Goal: Information Seeking & Learning: Learn about a topic

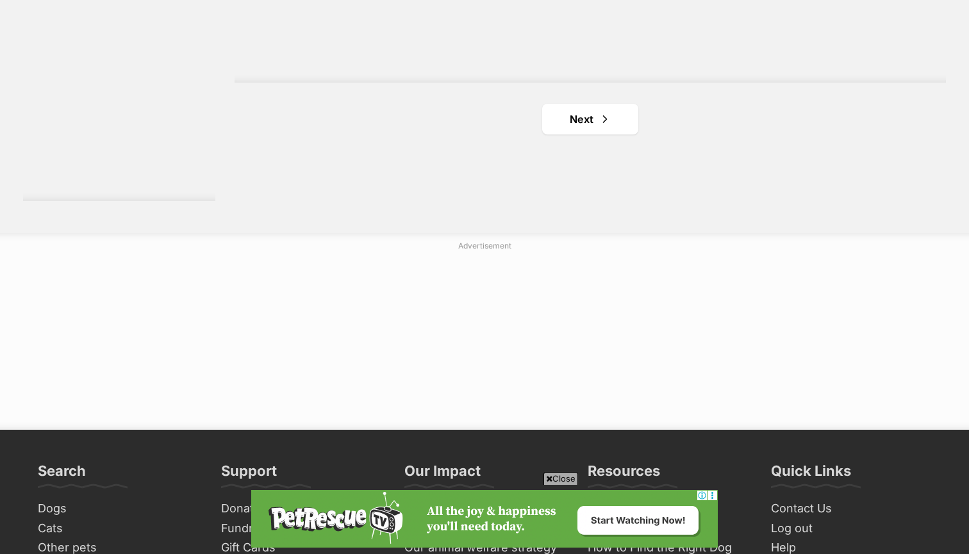
scroll to position [2424, 0]
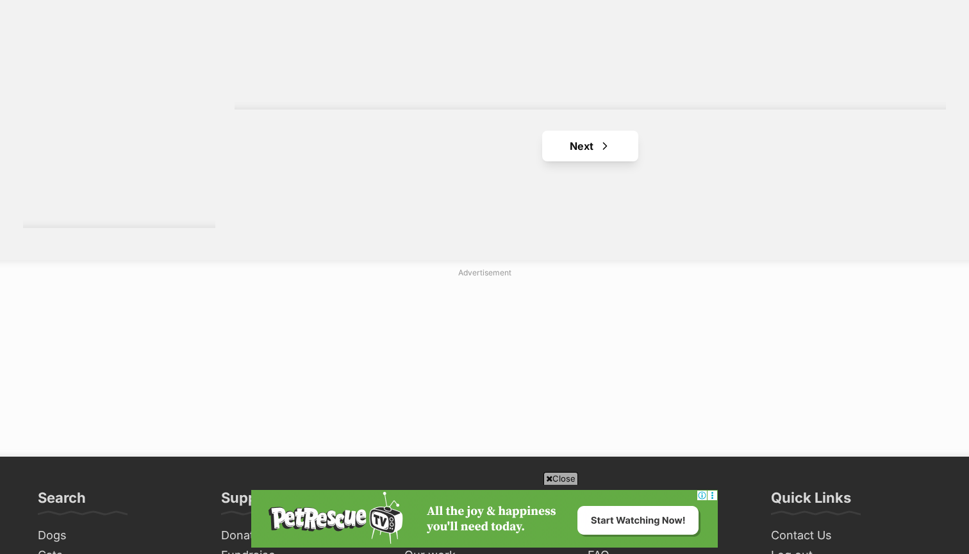
click at [564, 131] on link "Next" at bounding box center [590, 146] width 96 height 31
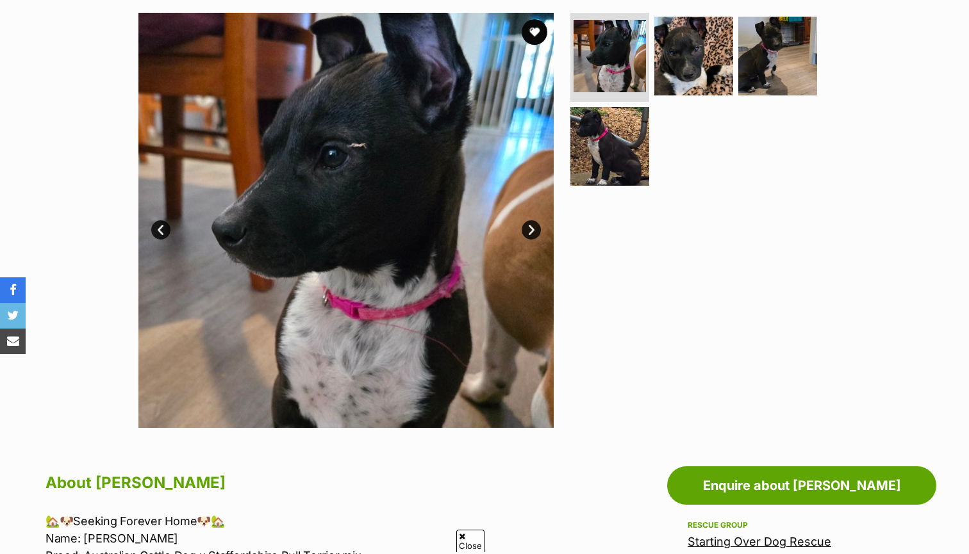
scroll to position [207, 0]
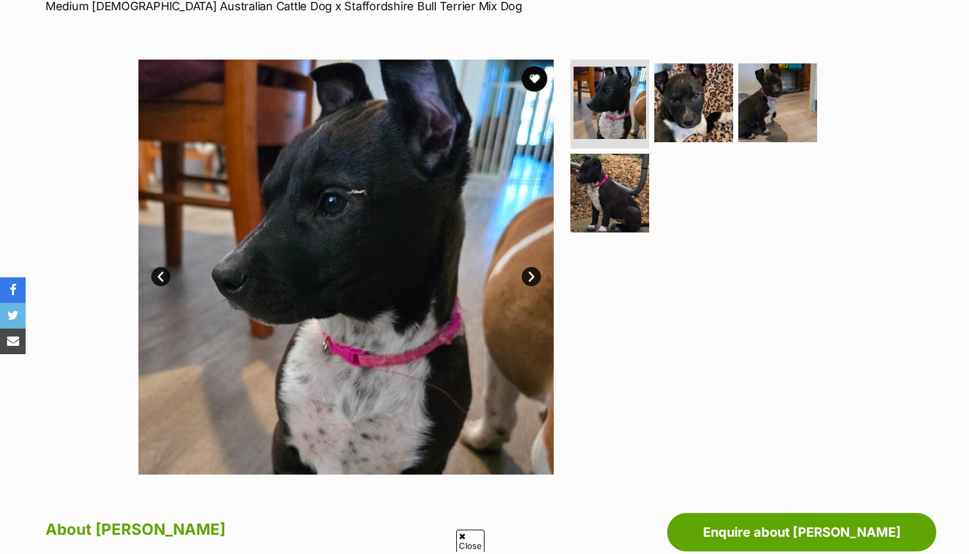
click at [534, 274] on link "Next" at bounding box center [531, 276] width 19 height 19
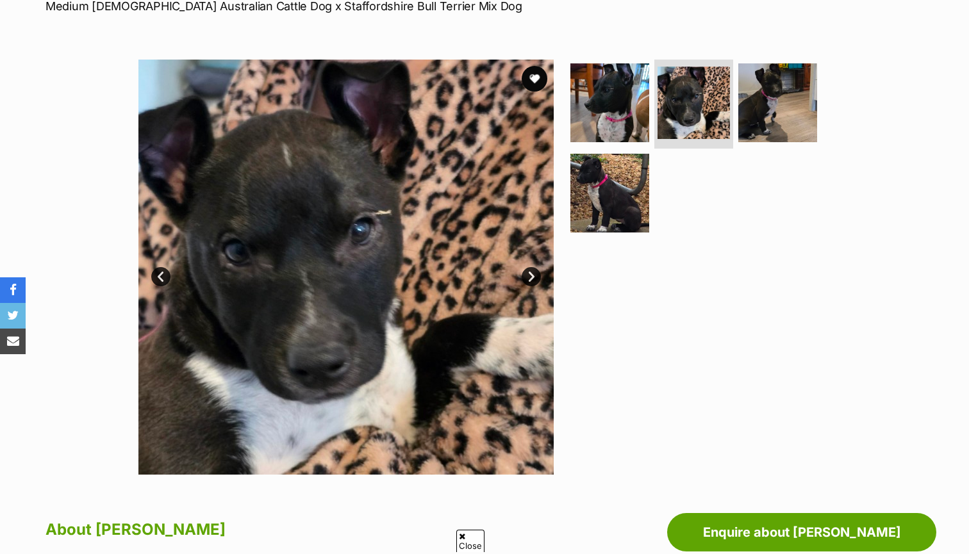
click at [534, 274] on link "Next" at bounding box center [531, 276] width 19 height 19
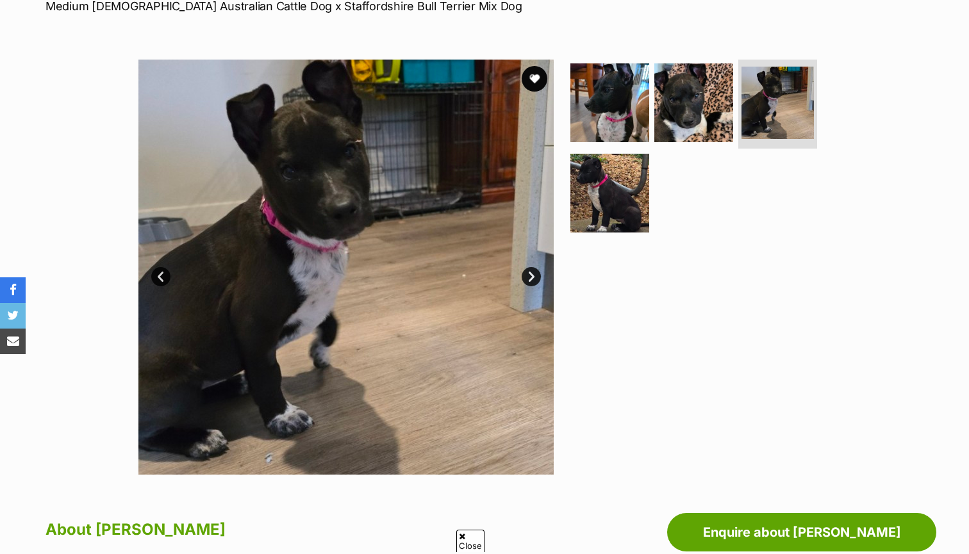
click at [534, 274] on link "Next" at bounding box center [531, 276] width 19 height 19
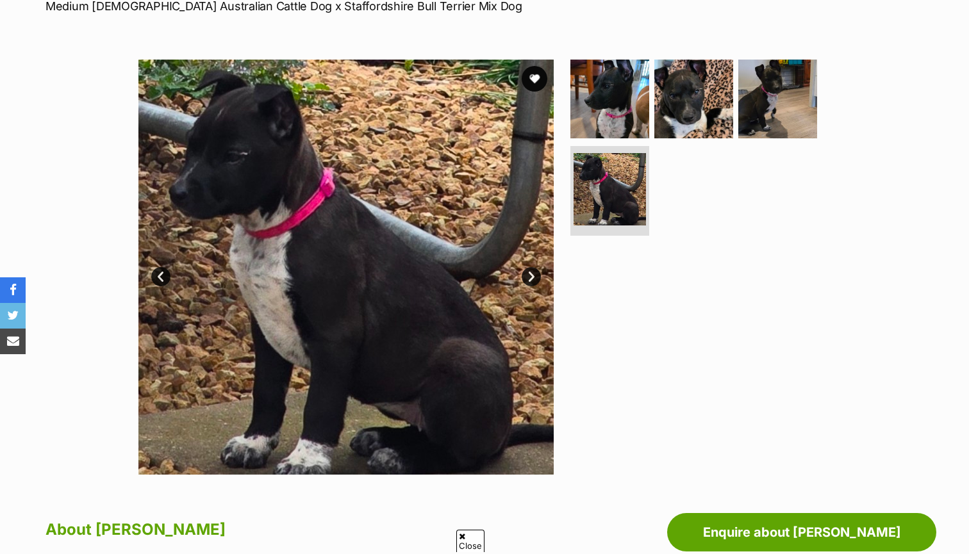
click at [534, 274] on link "Next" at bounding box center [531, 276] width 19 height 19
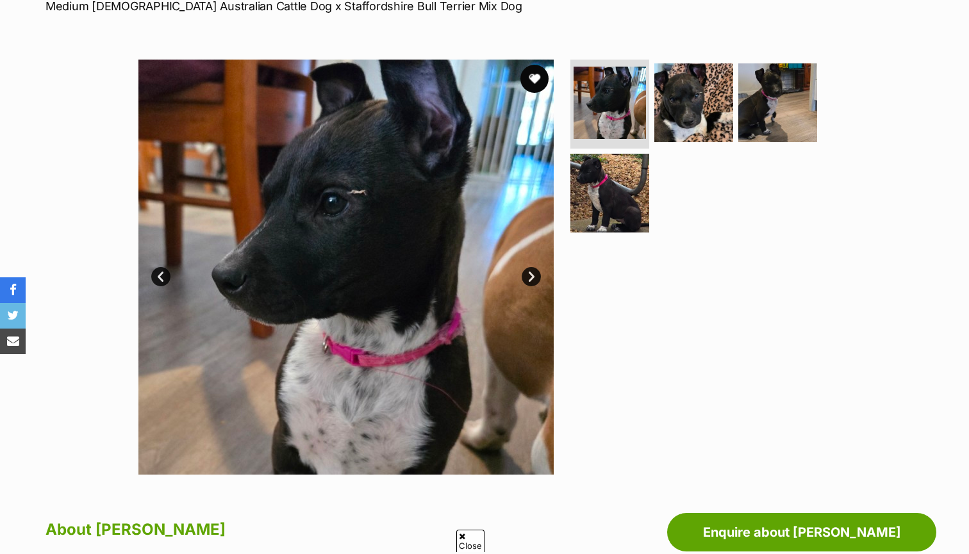
click at [538, 75] on button "favourite" at bounding box center [534, 79] width 28 height 28
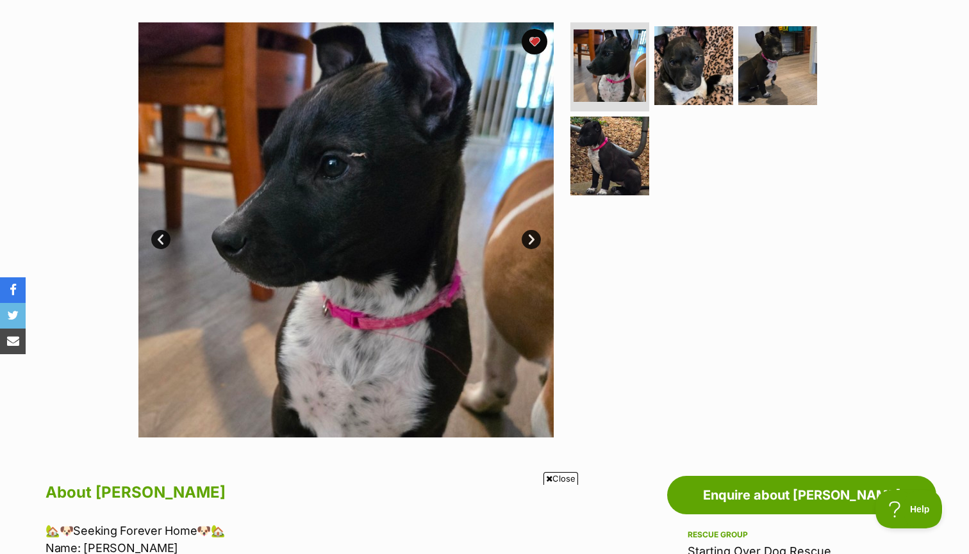
scroll to position [0, 0]
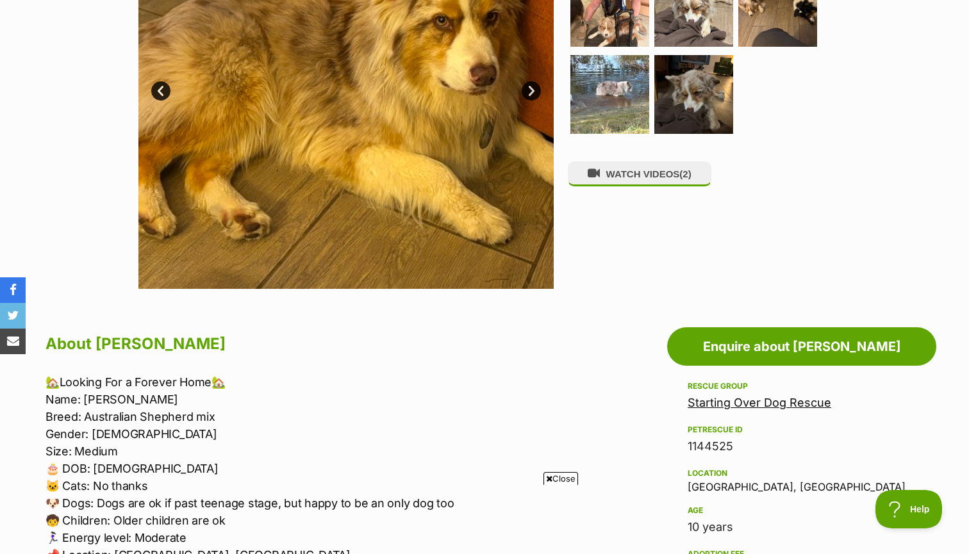
scroll to position [488, 0]
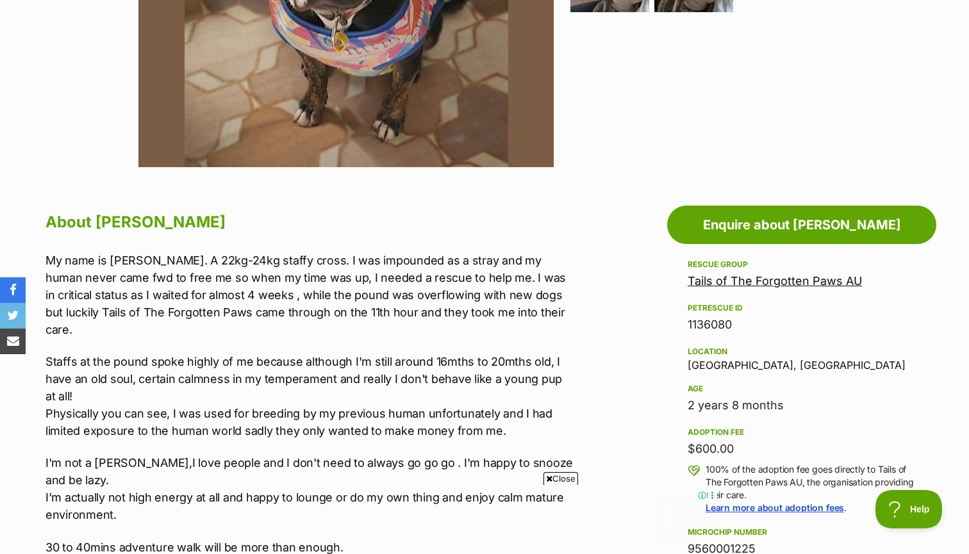
scroll to position [551, 0]
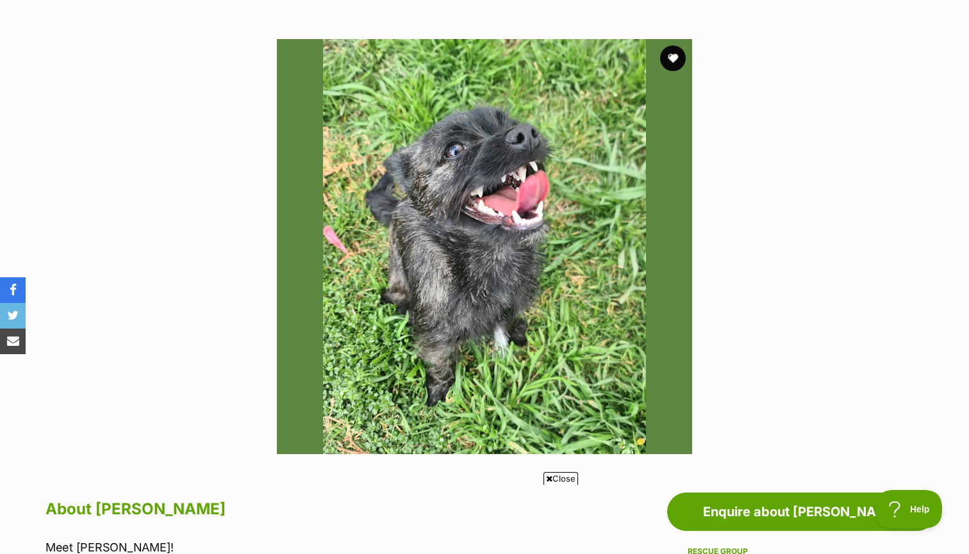
scroll to position [146, 0]
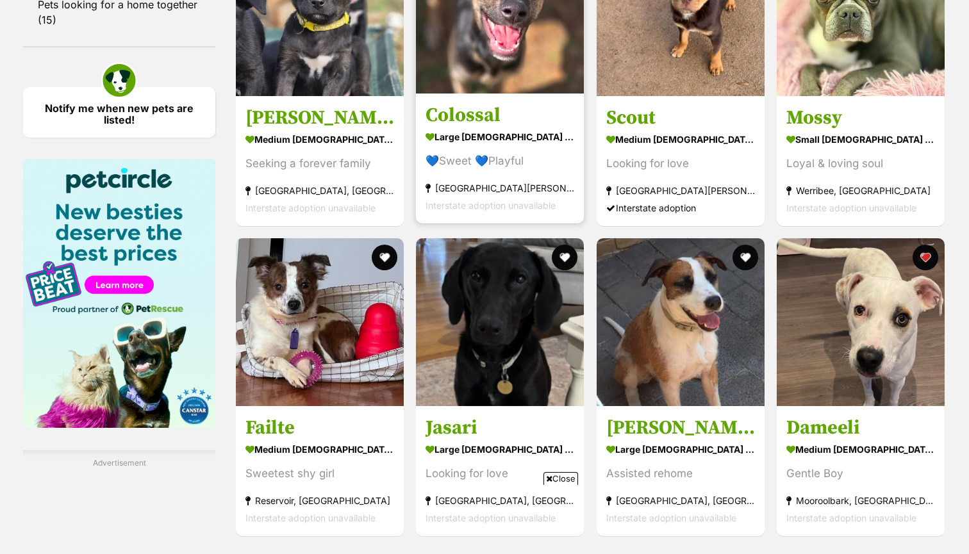
scroll to position [1830, 0]
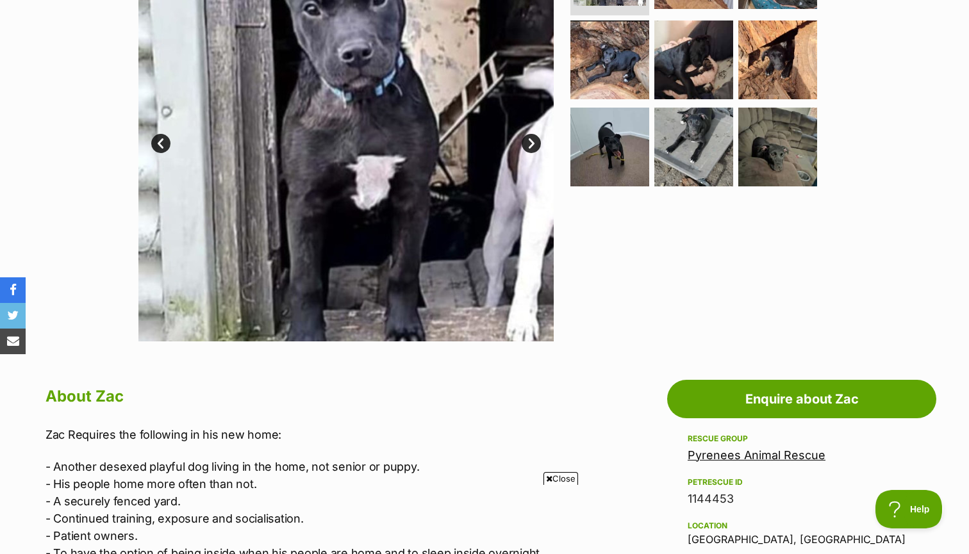
scroll to position [228, 0]
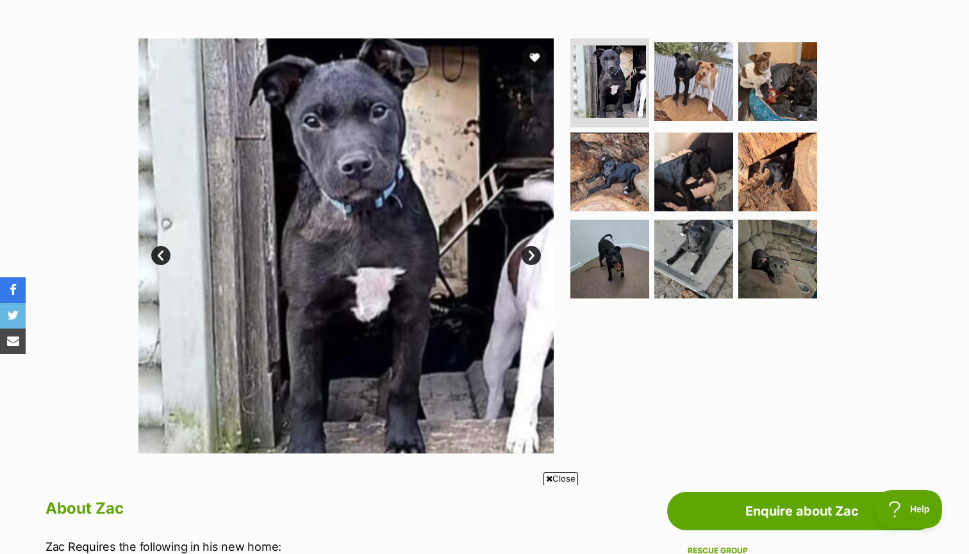
click at [531, 256] on link "Next" at bounding box center [531, 255] width 19 height 19
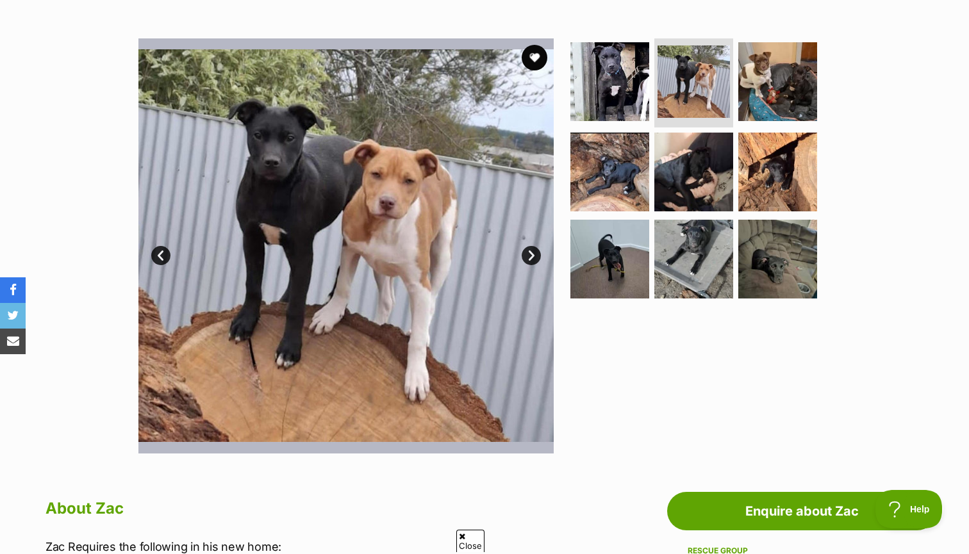
click at [531, 256] on link "Next" at bounding box center [531, 255] width 19 height 19
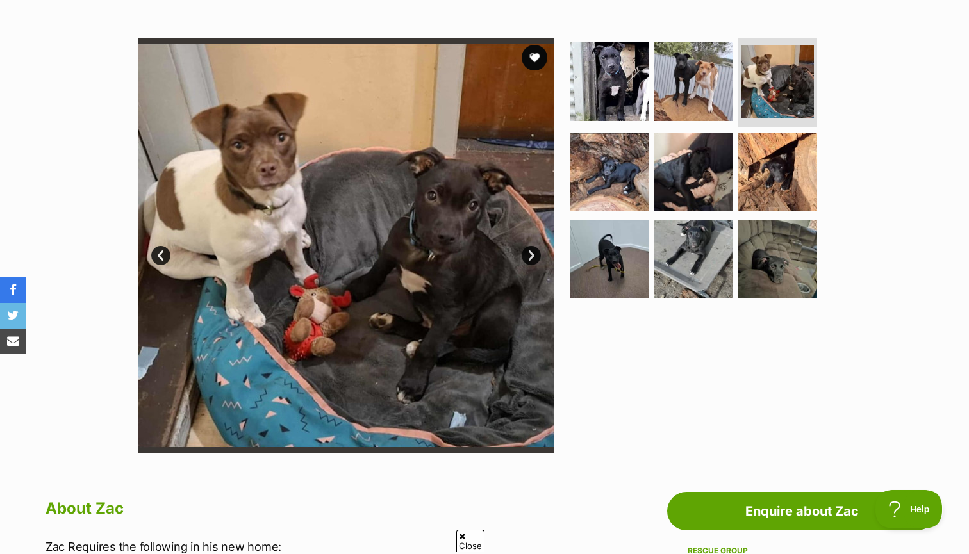
click at [531, 256] on link "Next" at bounding box center [531, 255] width 19 height 19
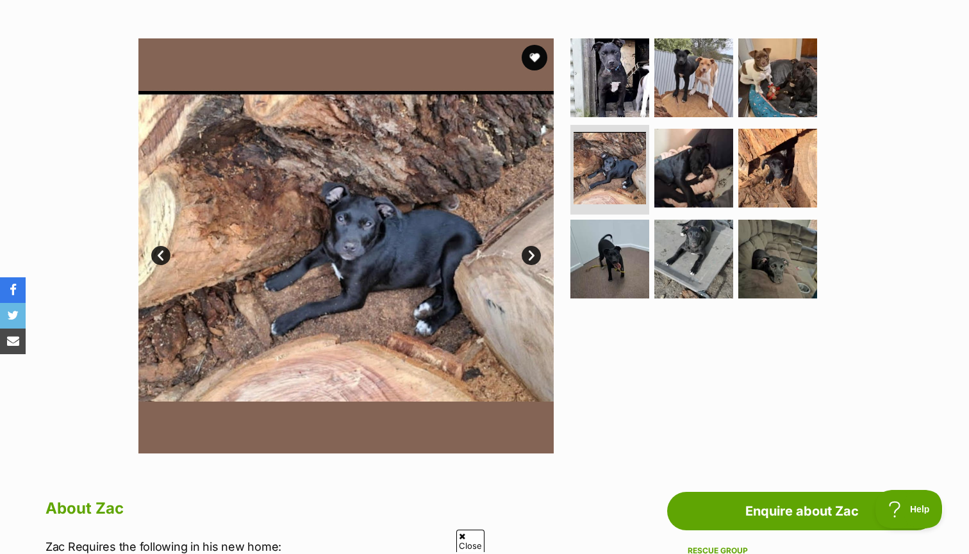
scroll to position [0, 0]
click at [531, 256] on link "Next" at bounding box center [531, 255] width 19 height 19
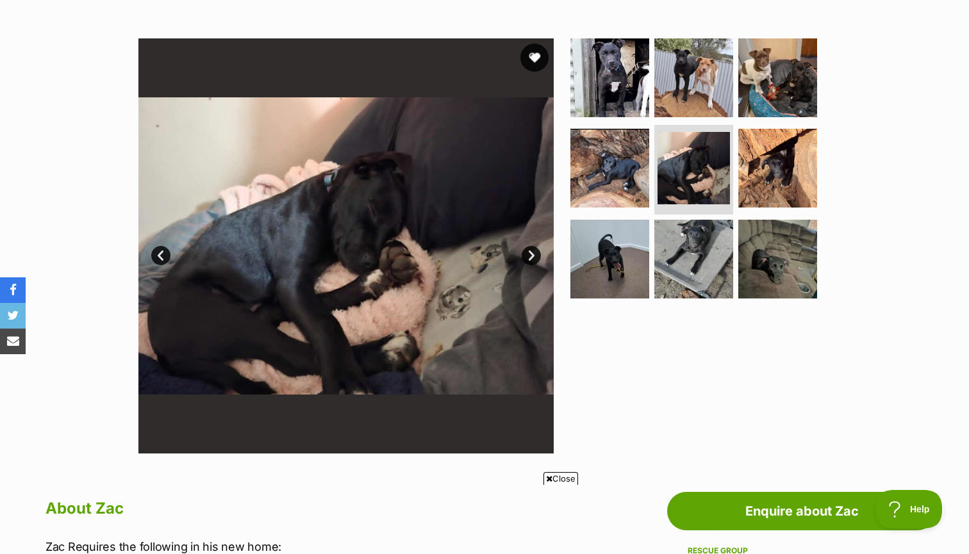
click at [533, 52] on button "favourite" at bounding box center [534, 58] width 28 height 28
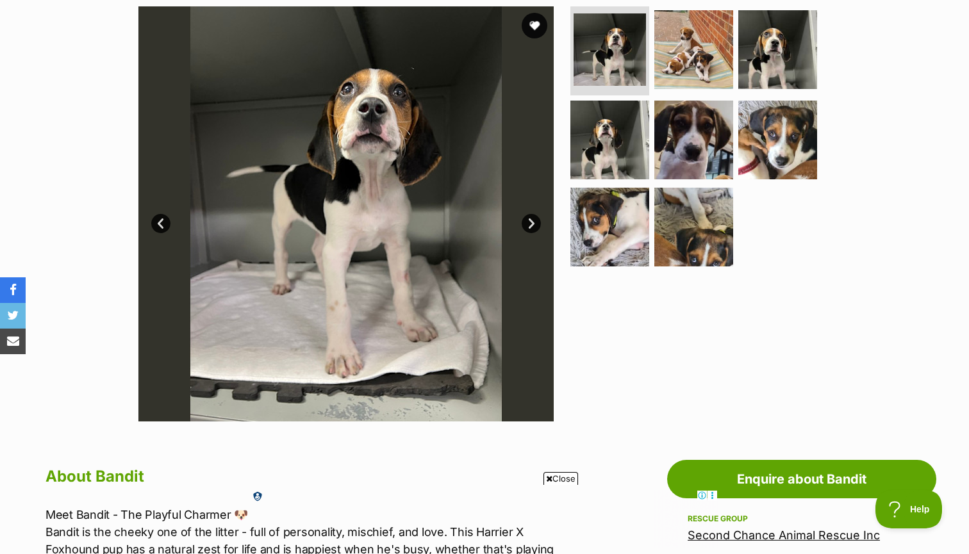
scroll to position [247, 0]
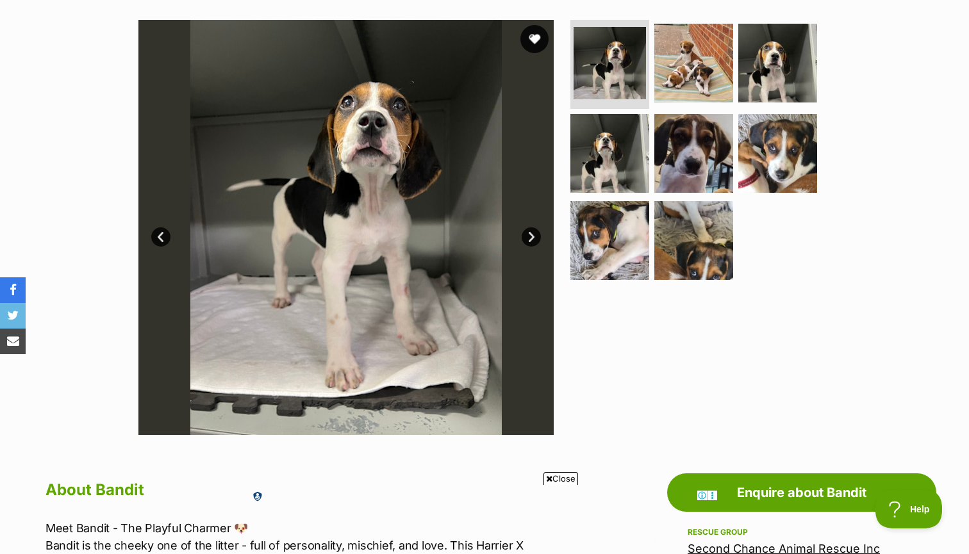
click at [534, 32] on button "favourite" at bounding box center [534, 39] width 28 height 28
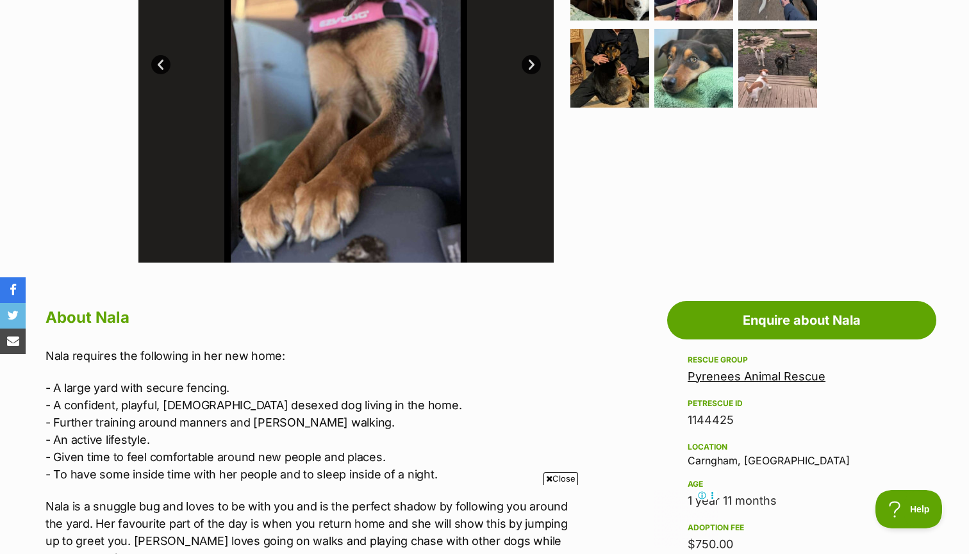
scroll to position [545, 0]
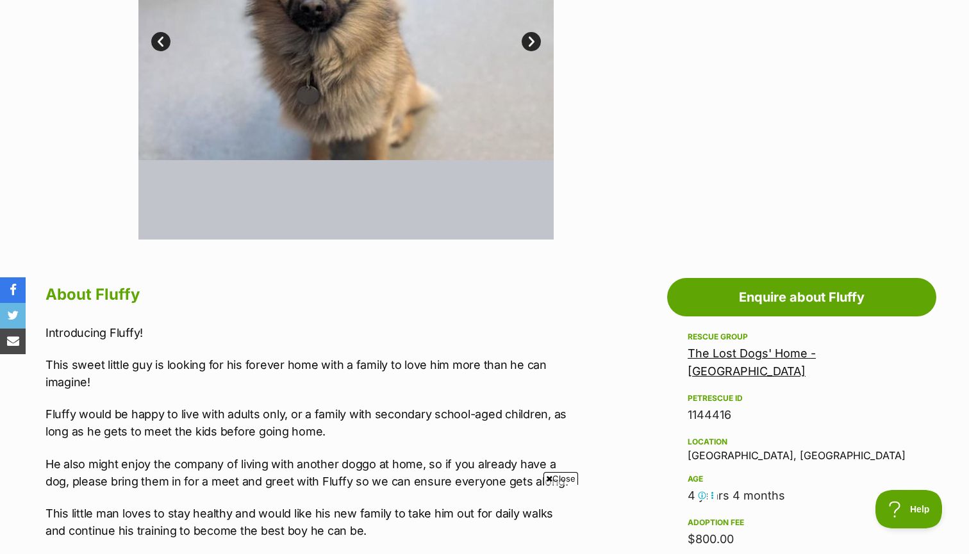
scroll to position [526, 0]
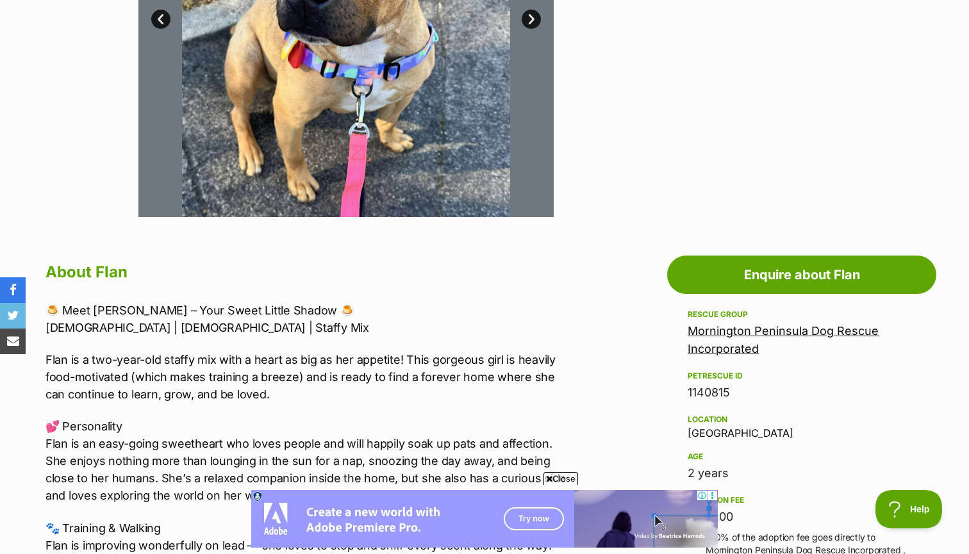
scroll to position [522, 0]
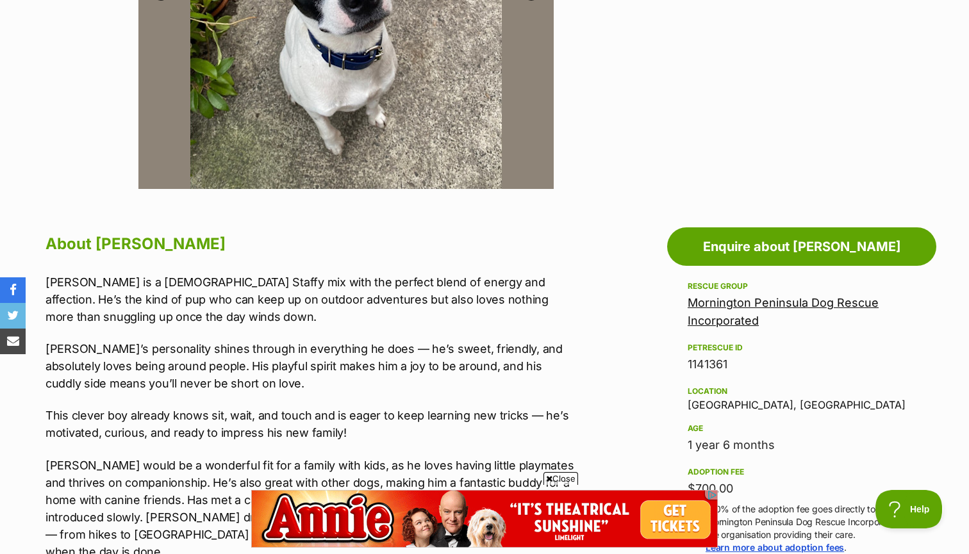
scroll to position [492, 0]
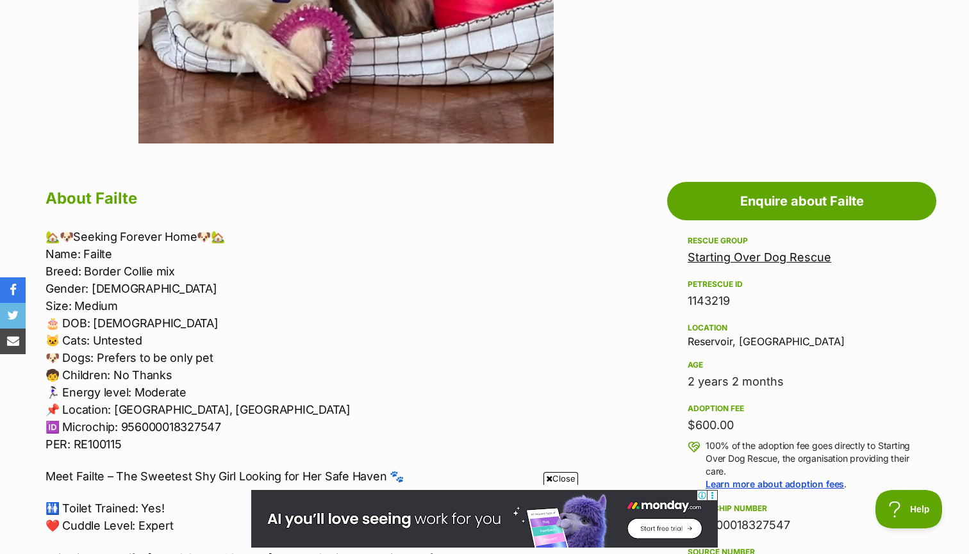
scroll to position [738, 0]
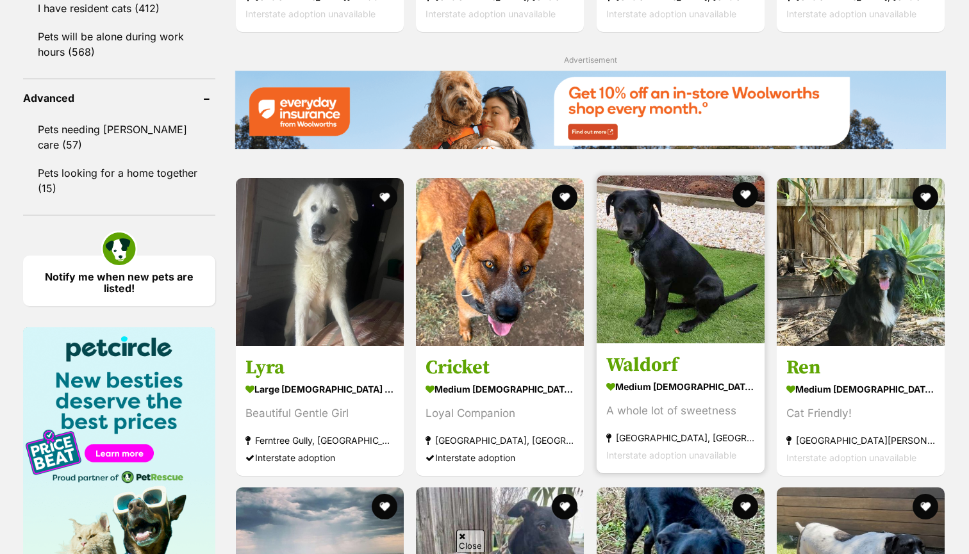
scroll to position [1613, 0]
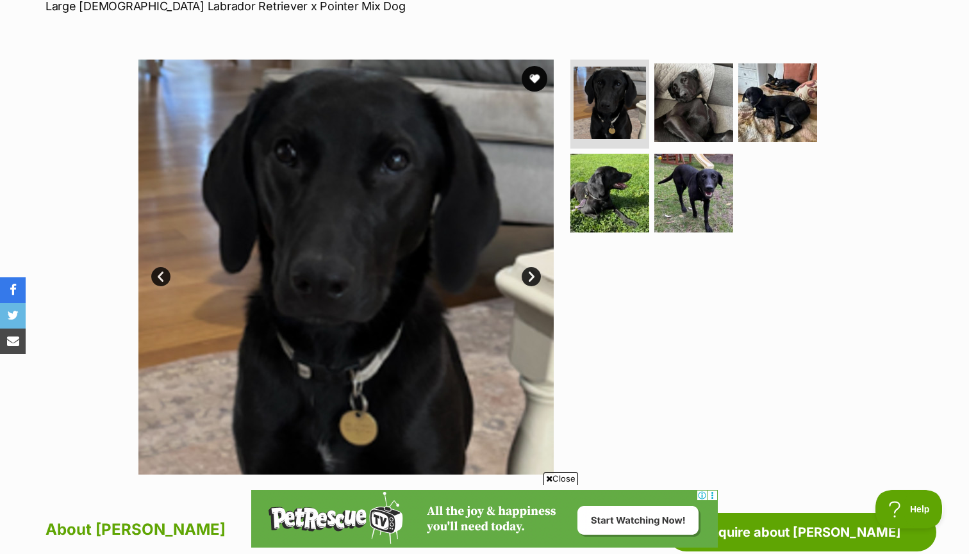
scroll to position [200, 0]
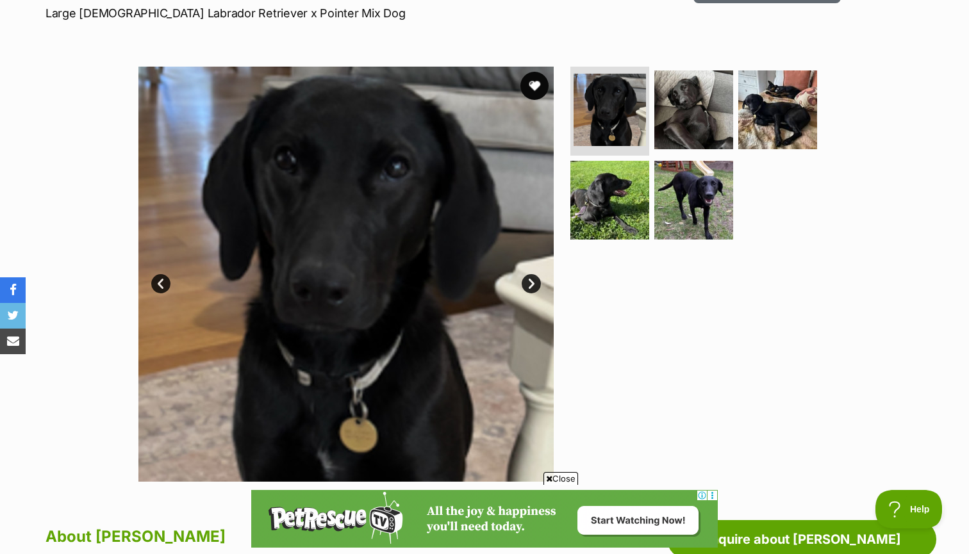
click at [527, 83] on button "favourite" at bounding box center [534, 86] width 28 height 28
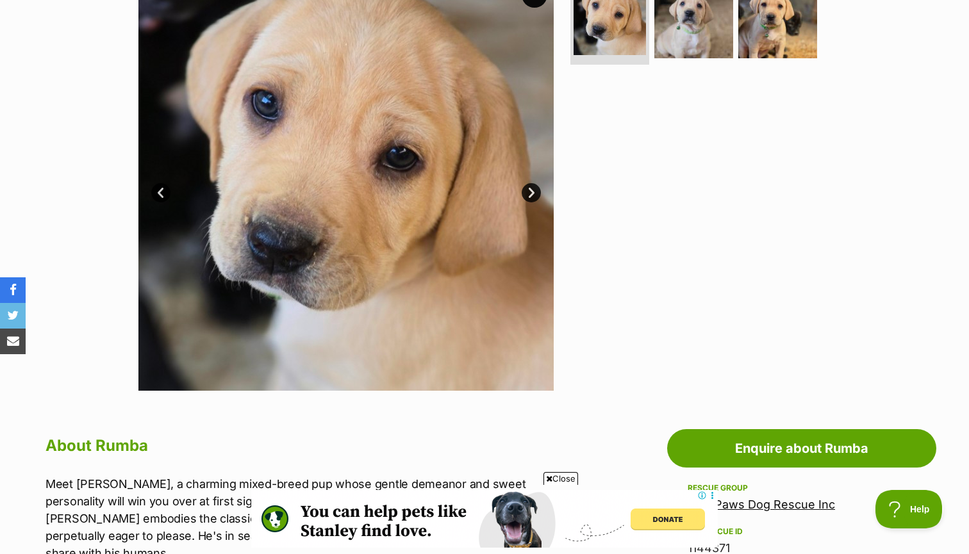
scroll to position [15, 0]
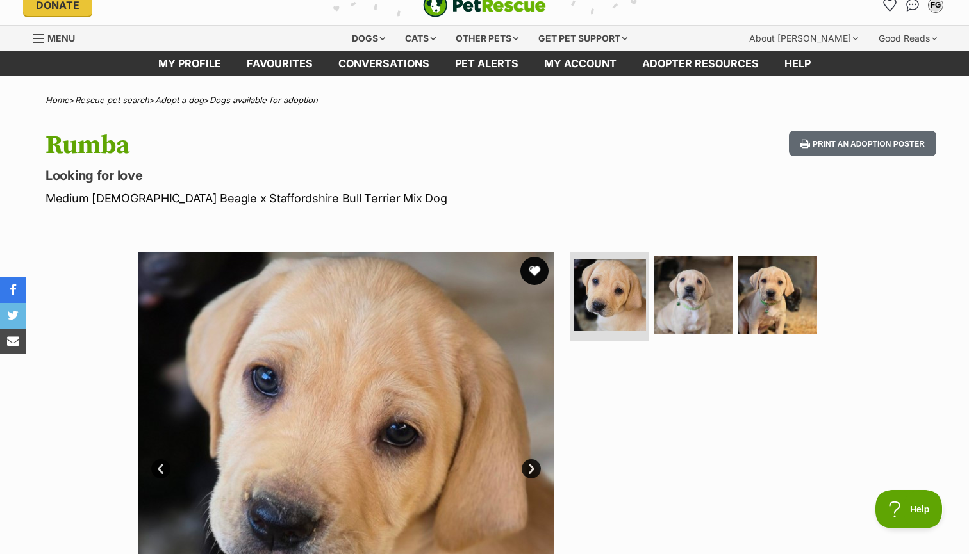
click at [535, 266] on button "favourite" at bounding box center [534, 271] width 28 height 28
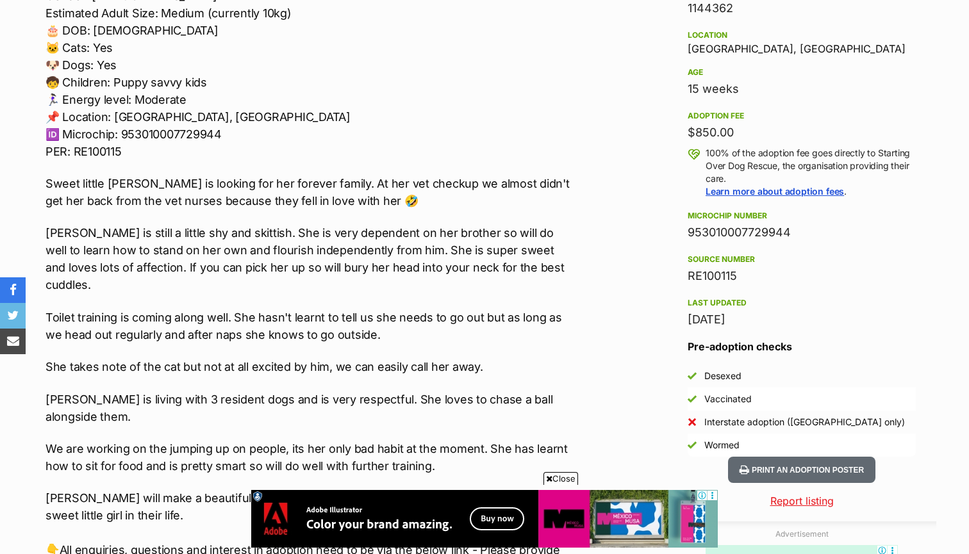
scroll to position [670, 0]
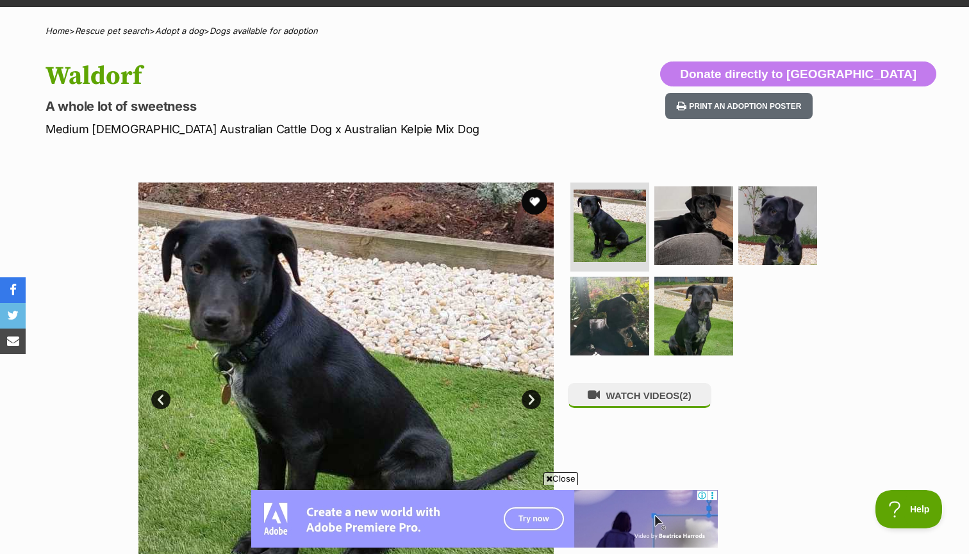
click at [533, 395] on link "Next" at bounding box center [531, 399] width 19 height 19
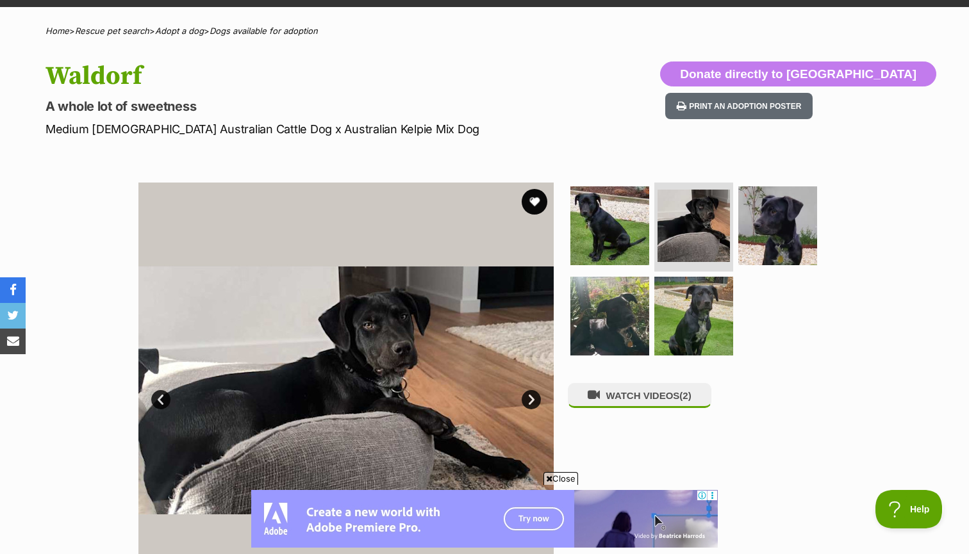
click at [533, 395] on link "Next" at bounding box center [531, 399] width 19 height 19
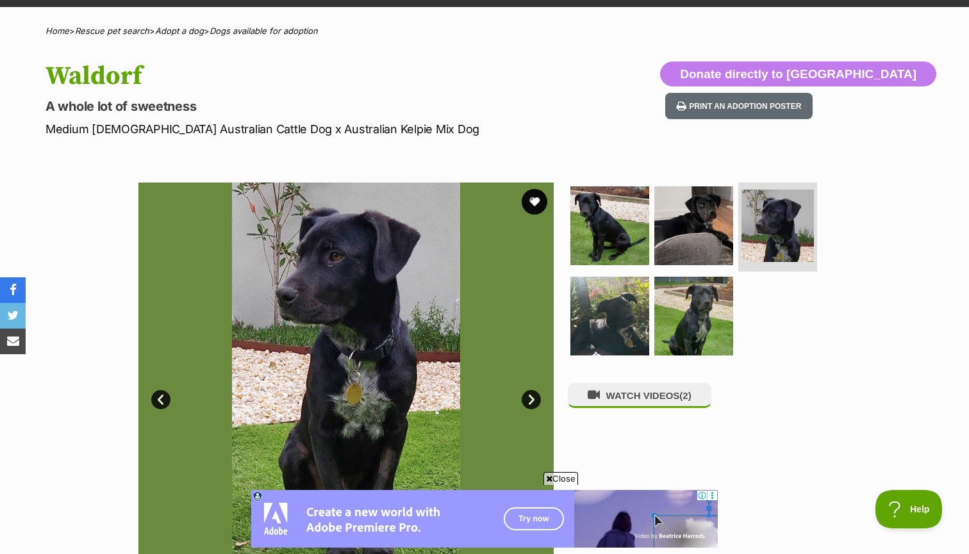
click at [533, 395] on link "Next" at bounding box center [531, 399] width 19 height 19
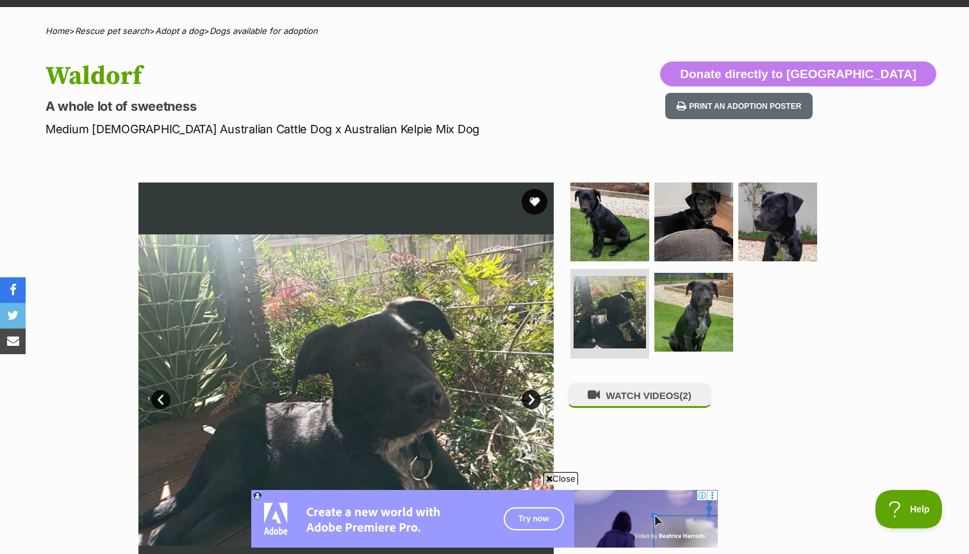
click at [533, 395] on link "Next" at bounding box center [531, 399] width 19 height 19
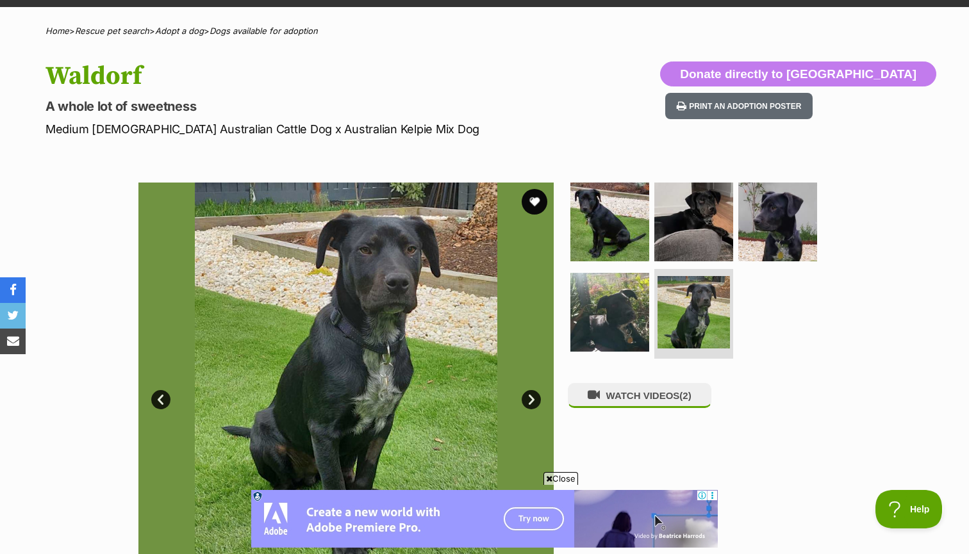
click at [533, 395] on link "Next" at bounding box center [531, 399] width 19 height 19
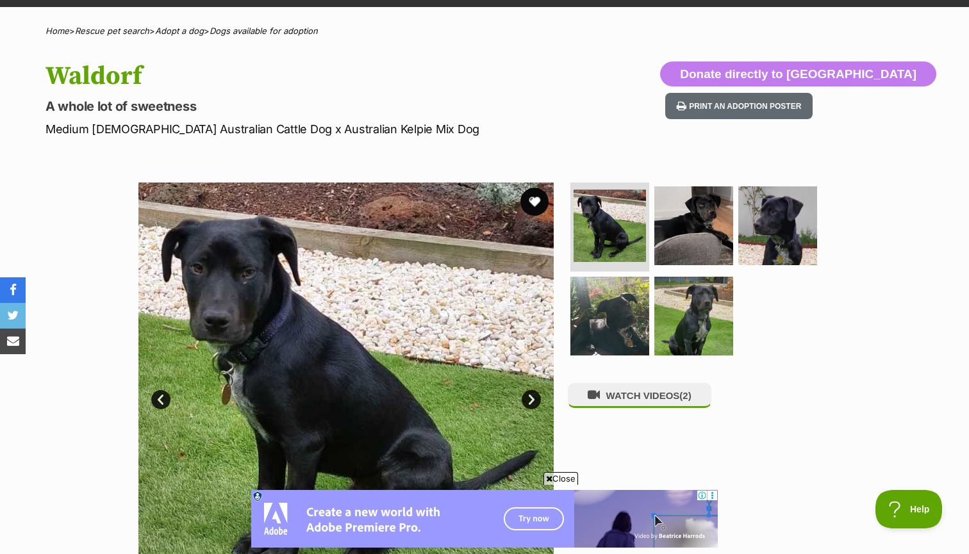
click at [530, 201] on button "favourite" at bounding box center [534, 202] width 28 height 28
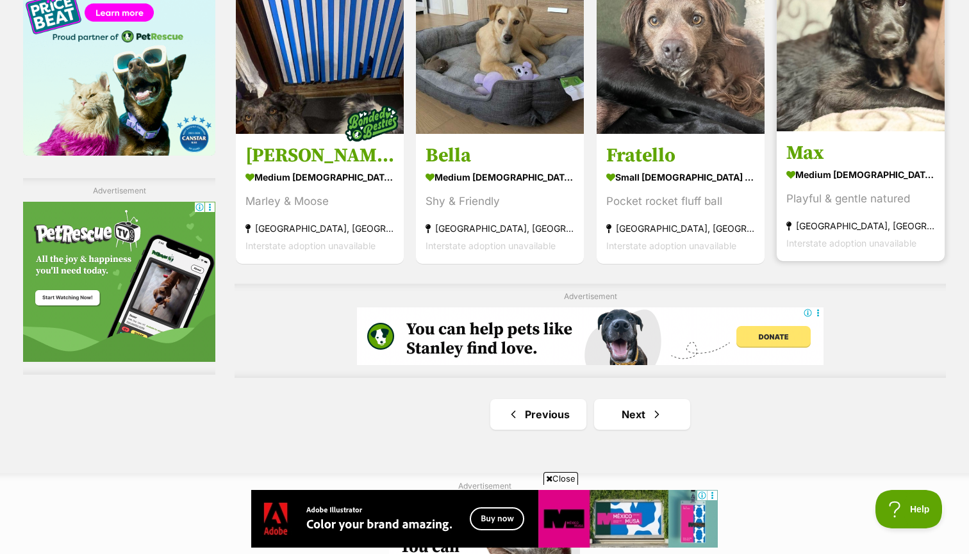
scroll to position [2152, 0]
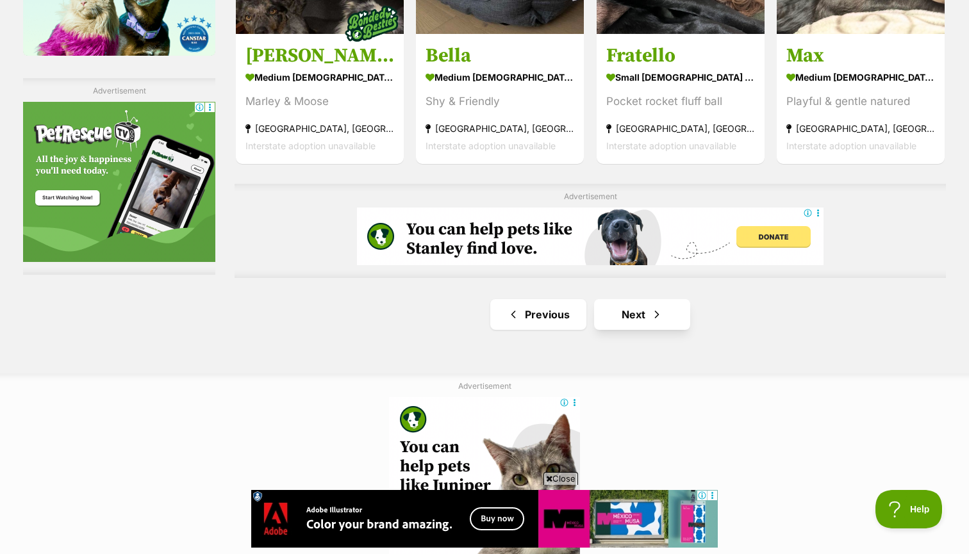
click at [619, 299] on link "Next" at bounding box center [642, 314] width 96 height 31
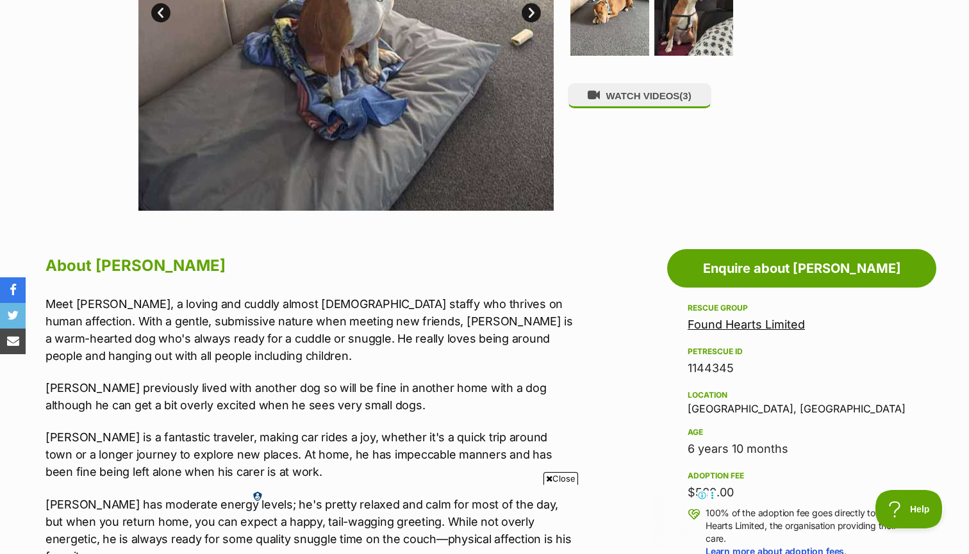
scroll to position [609, 0]
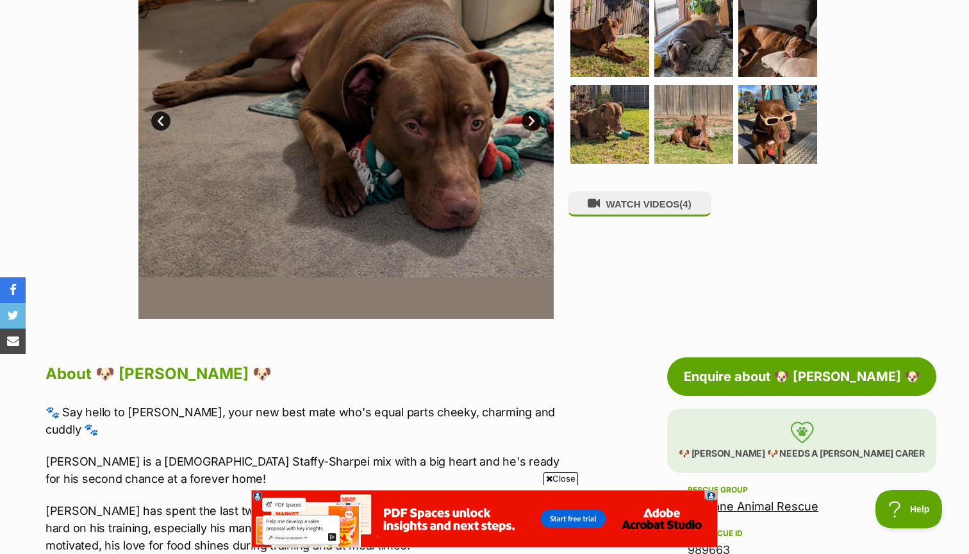
scroll to position [362, 0]
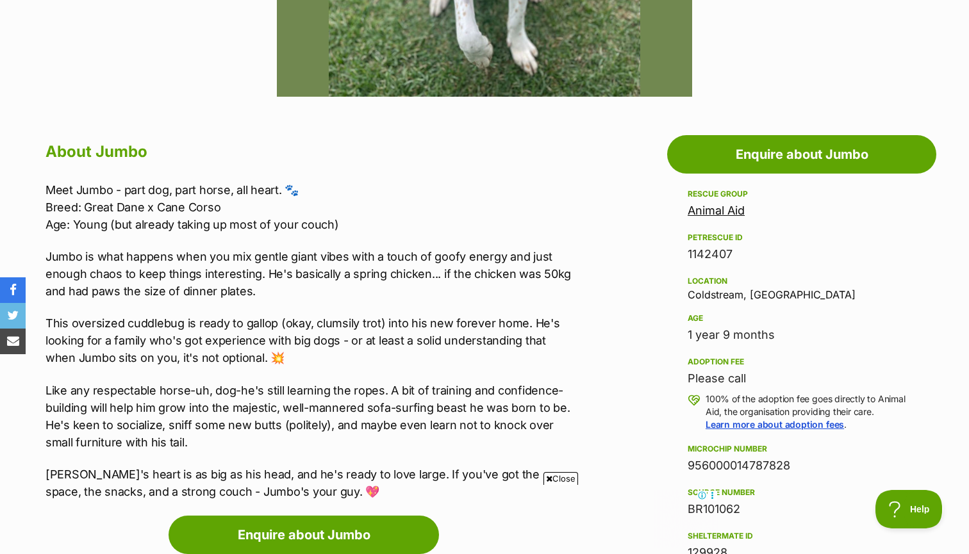
scroll to position [590, 0]
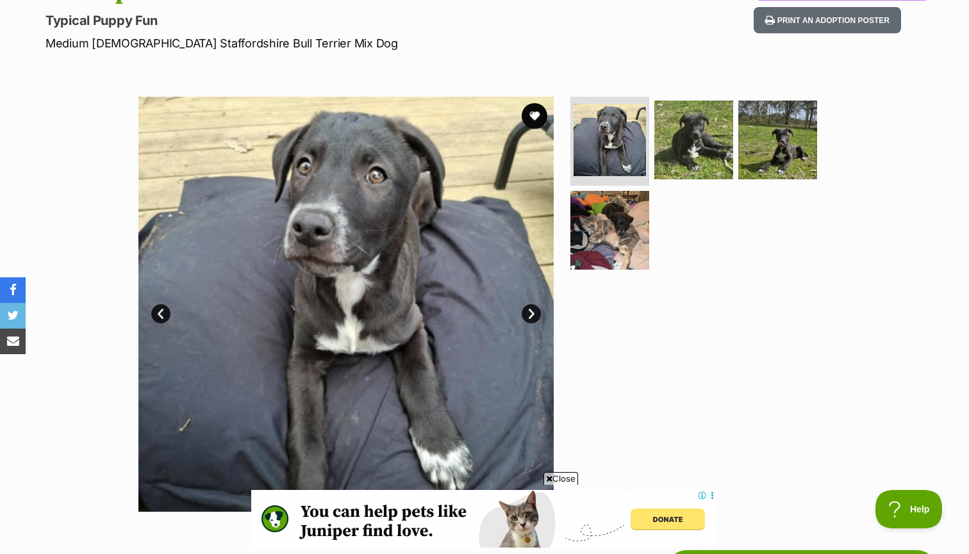
scroll to position [167, 0]
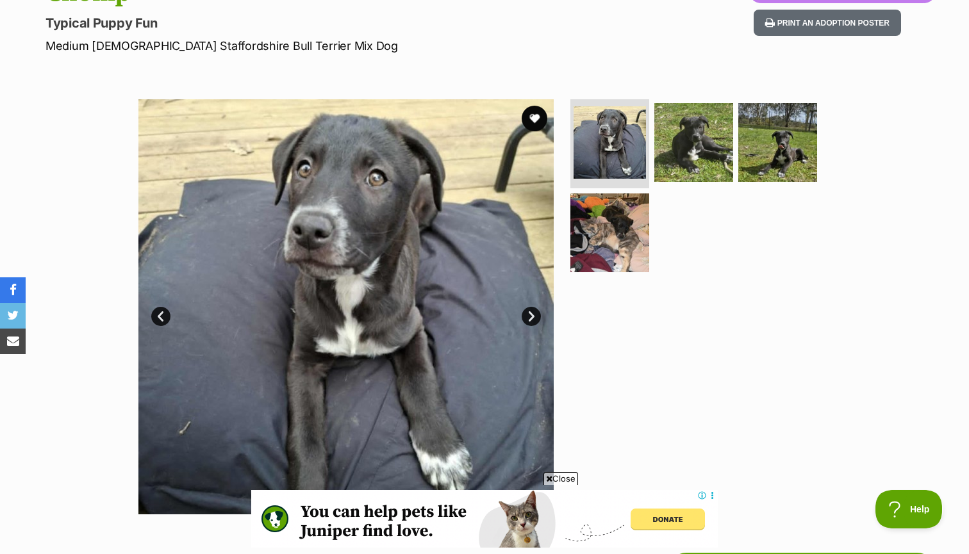
click at [531, 313] on link "Next" at bounding box center [531, 316] width 19 height 19
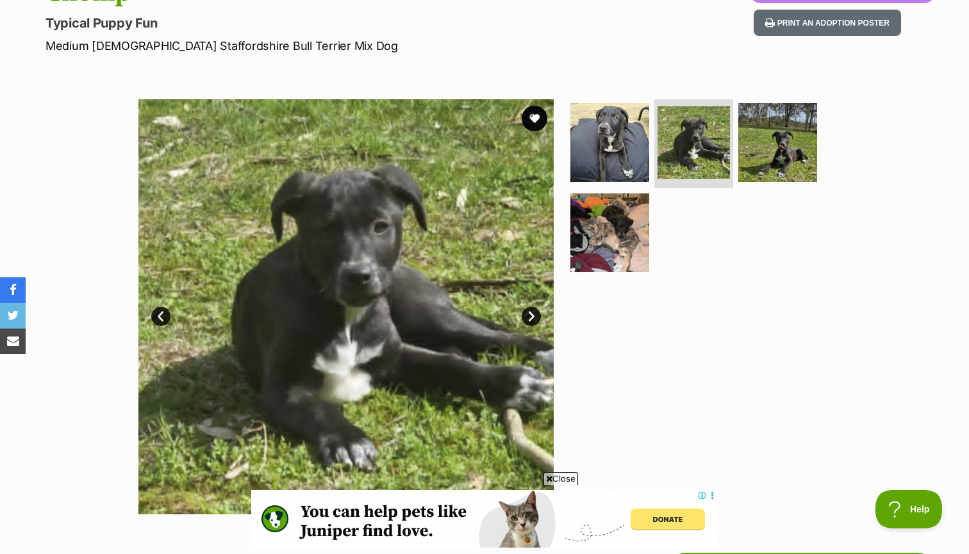
click at [531, 313] on link "Next" at bounding box center [531, 316] width 19 height 19
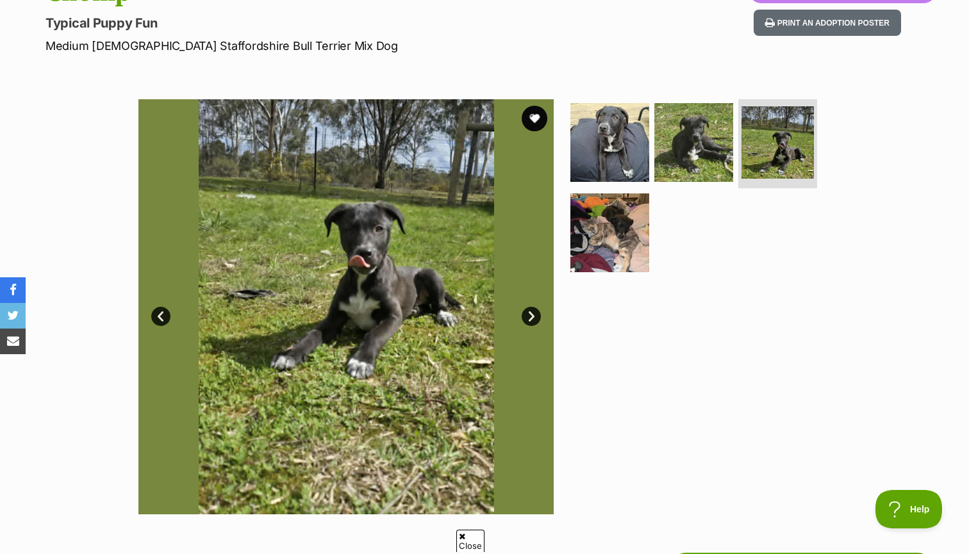
click at [531, 313] on link "Next" at bounding box center [531, 316] width 19 height 19
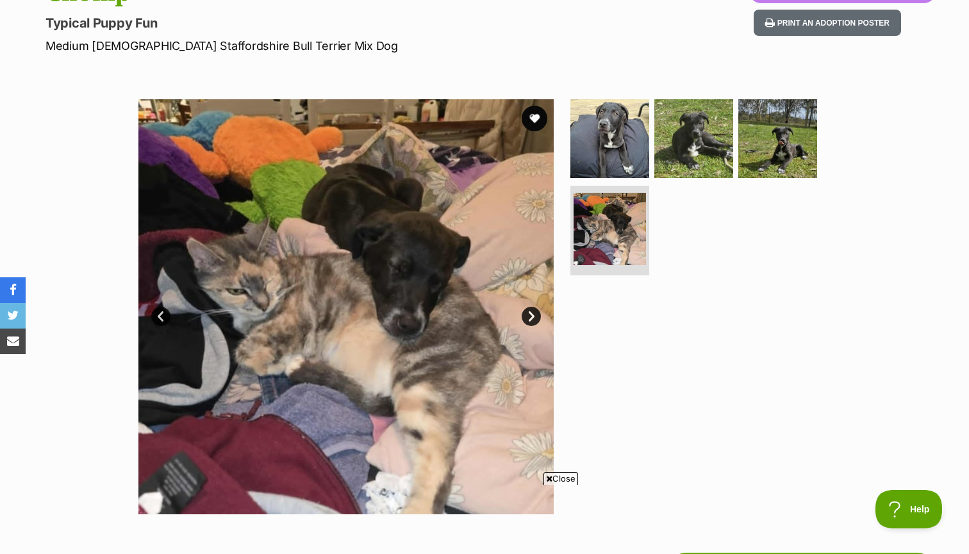
scroll to position [0, 0]
click at [532, 118] on button "favourite" at bounding box center [534, 118] width 28 height 28
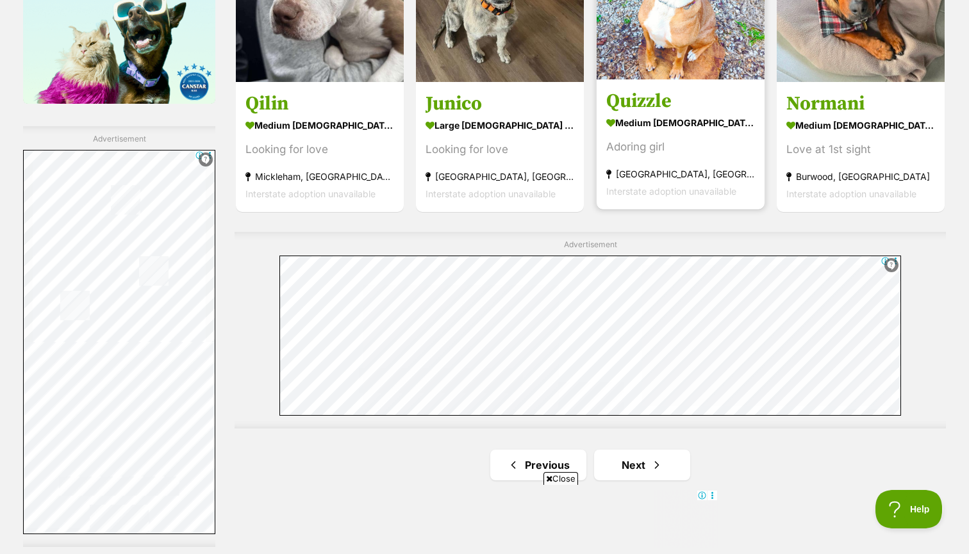
scroll to position [2136, 0]
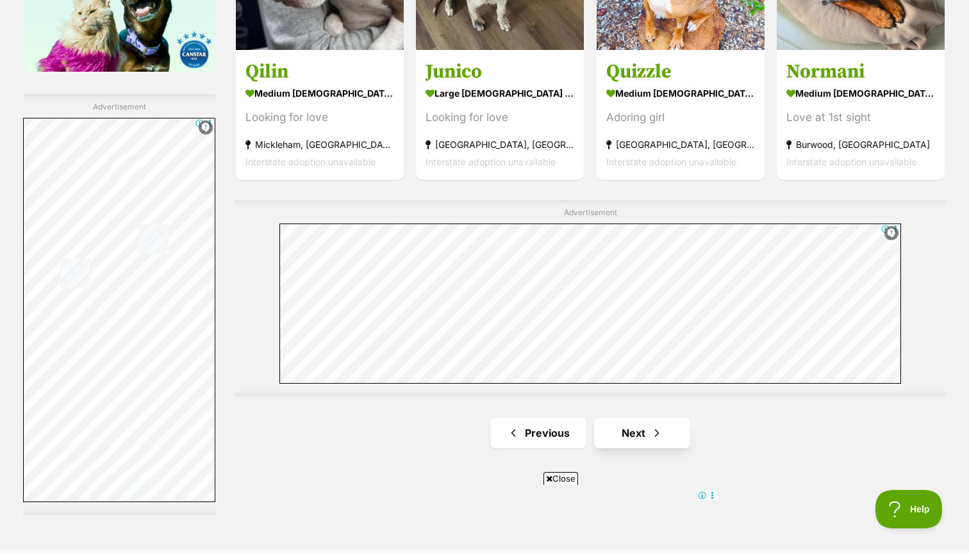
click at [624, 418] on link "Next" at bounding box center [642, 433] width 96 height 31
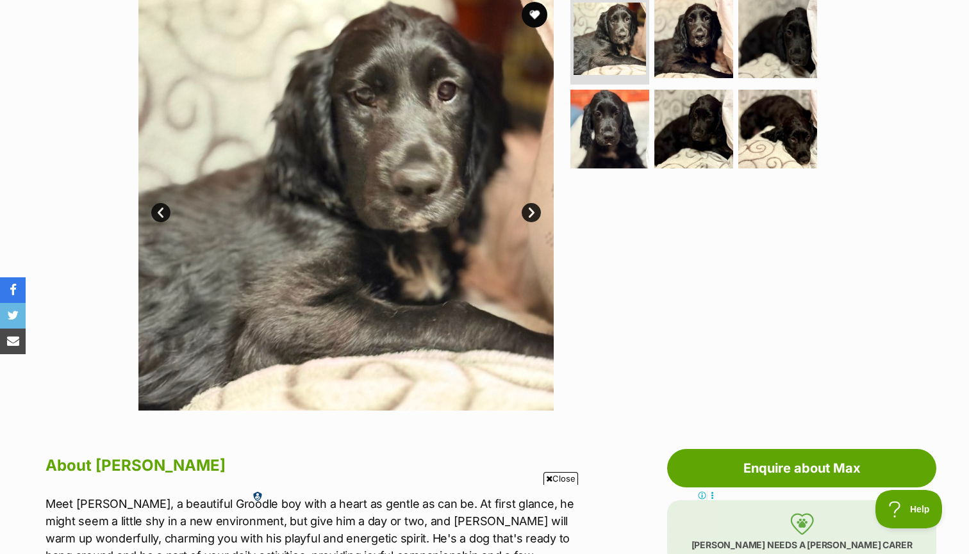
scroll to position [156, 0]
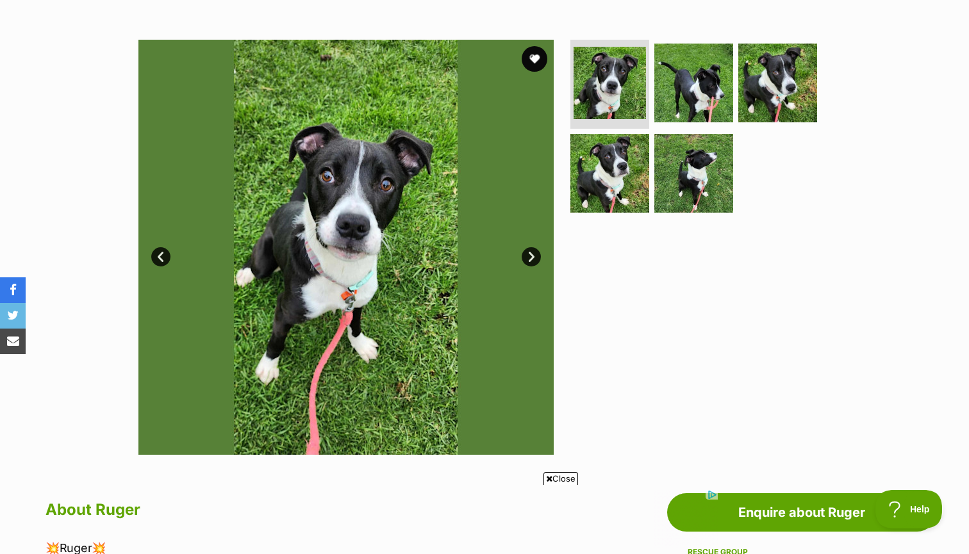
scroll to position [227, 0]
click at [533, 258] on link "Next" at bounding box center [531, 256] width 19 height 19
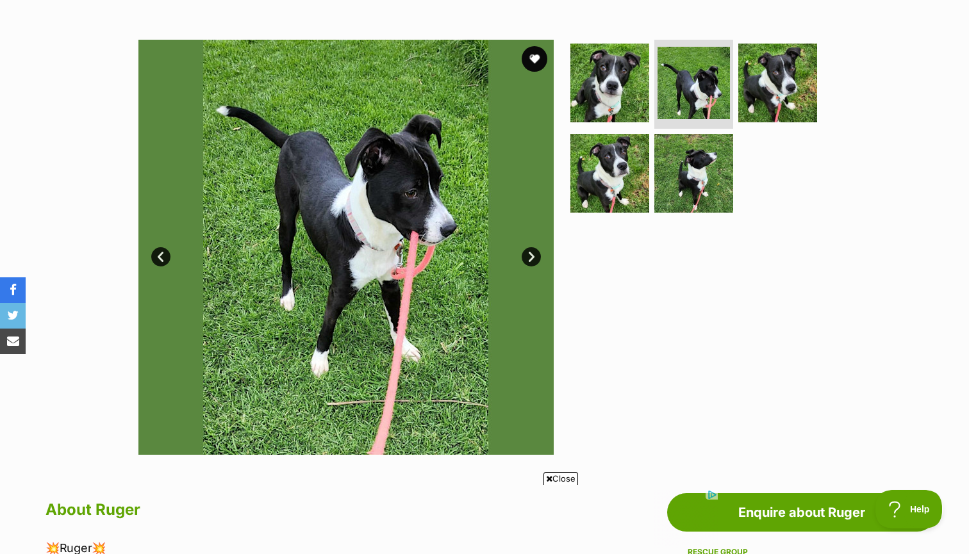
click at [533, 258] on link "Next" at bounding box center [531, 256] width 19 height 19
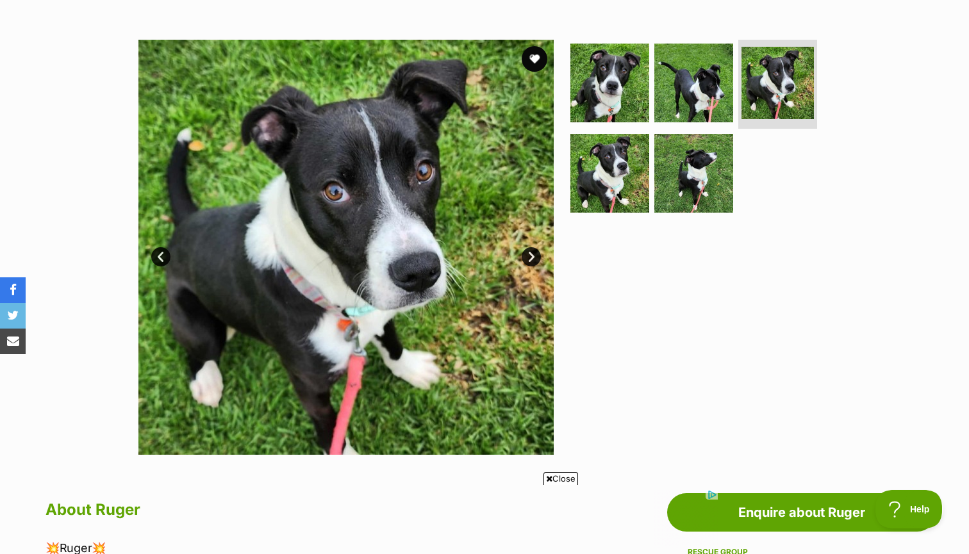
click at [533, 258] on link "Next" at bounding box center [531, 256] width 19 height 19
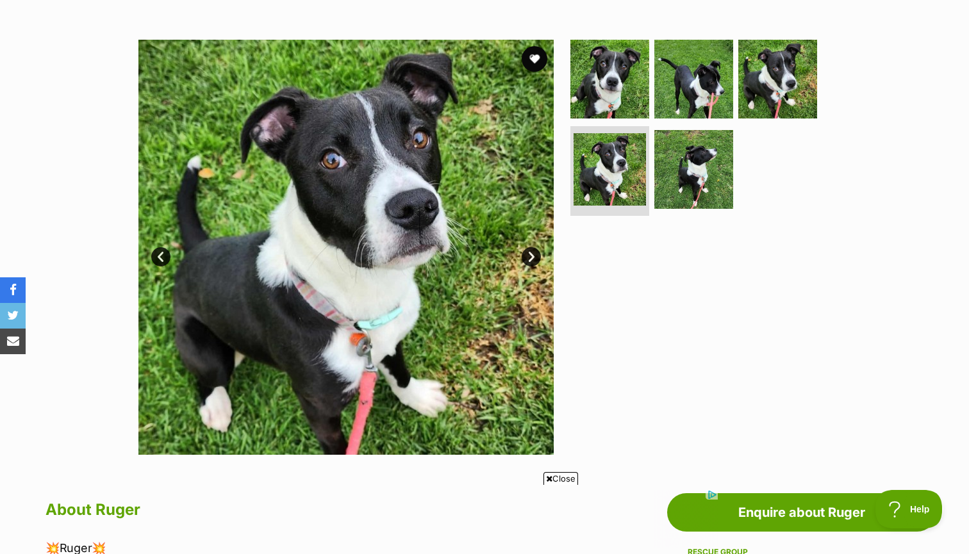
click at [533, 258] on link "Next" at bounding box center [531, 256] width 19 height 19
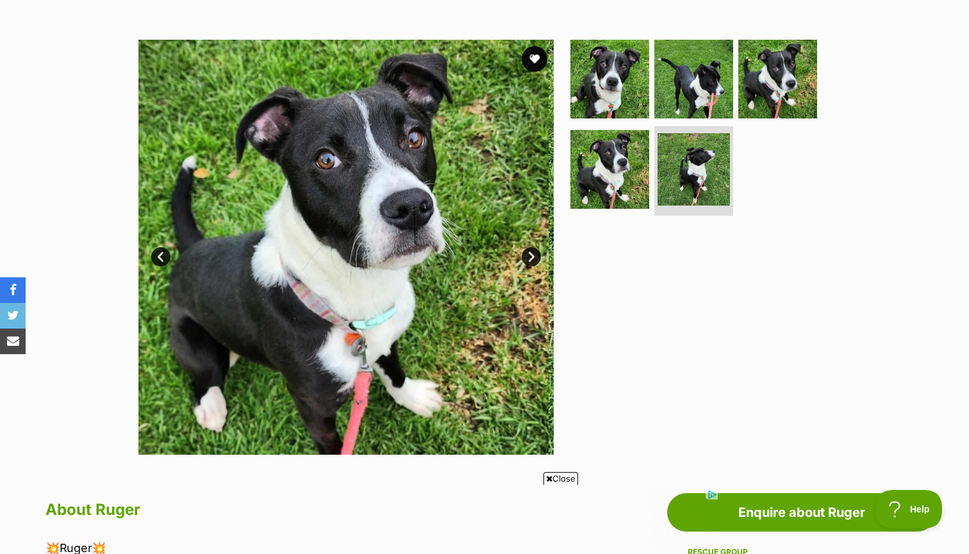
scroll to position [0, 0]
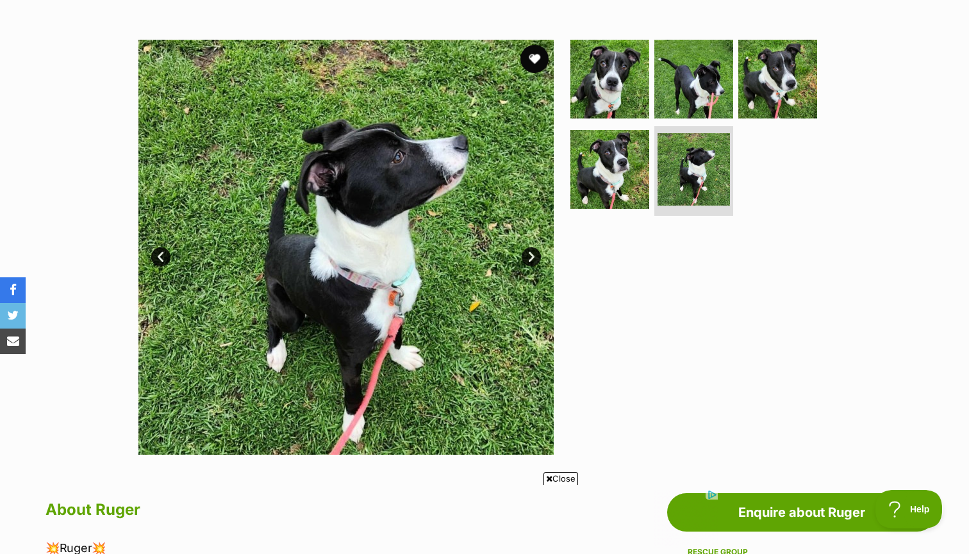
click at [538, 56] on button "favourite" at bounding box center [534, 59] width 28 height 28
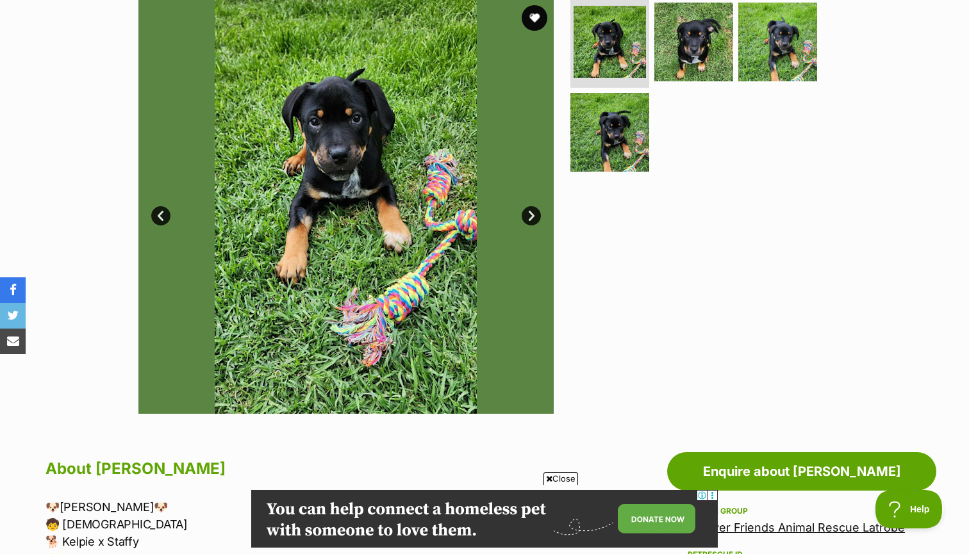
scroll to position [251, 0]
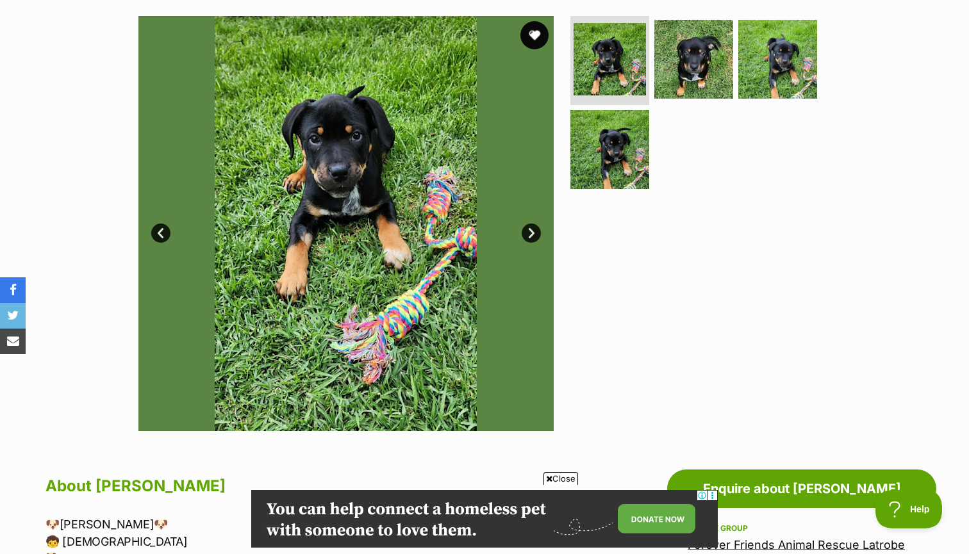
click at [528, 36] on button "favourite" at bounding box center [534, 35] width 28 height 28
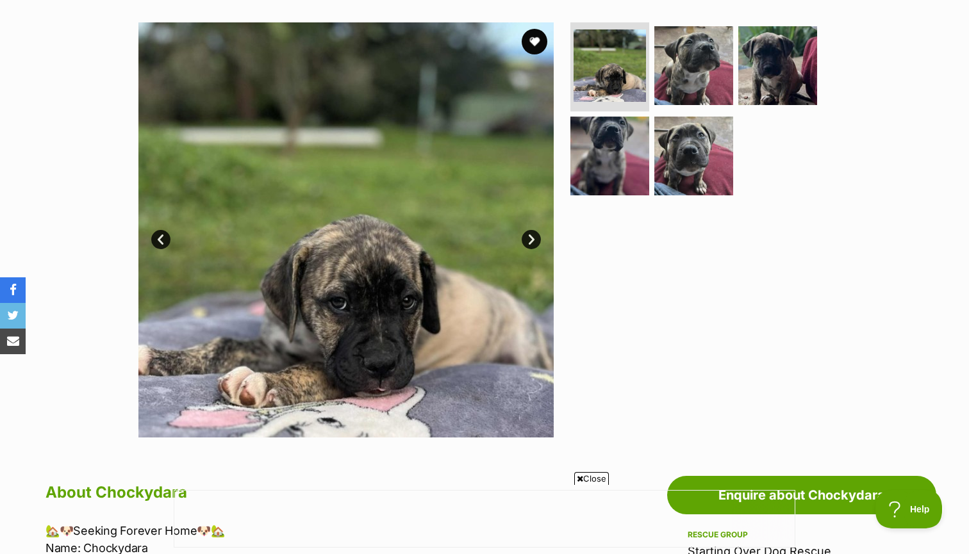
scroll to position [244, 0]
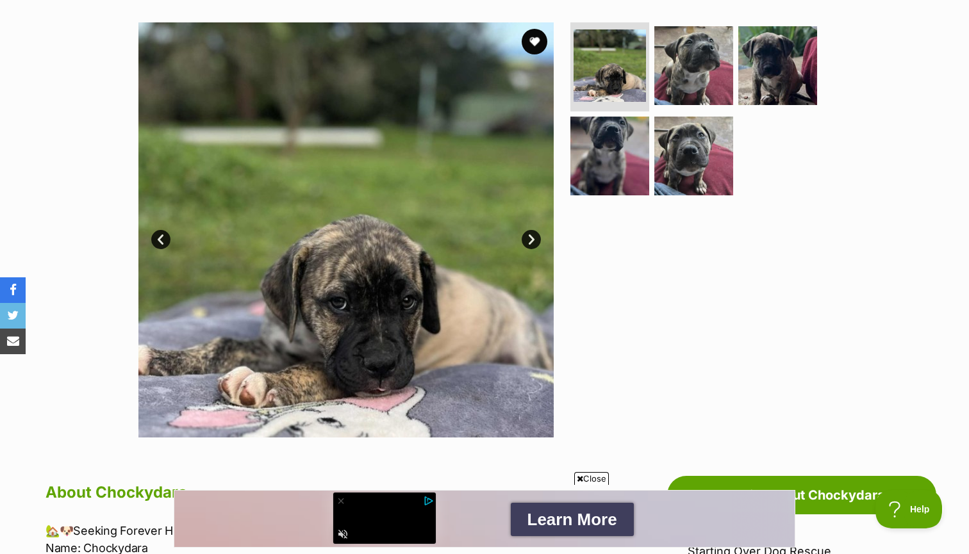
click at [527, 238] on link "Next" at bounding box center [531, 239] width 19 height 19
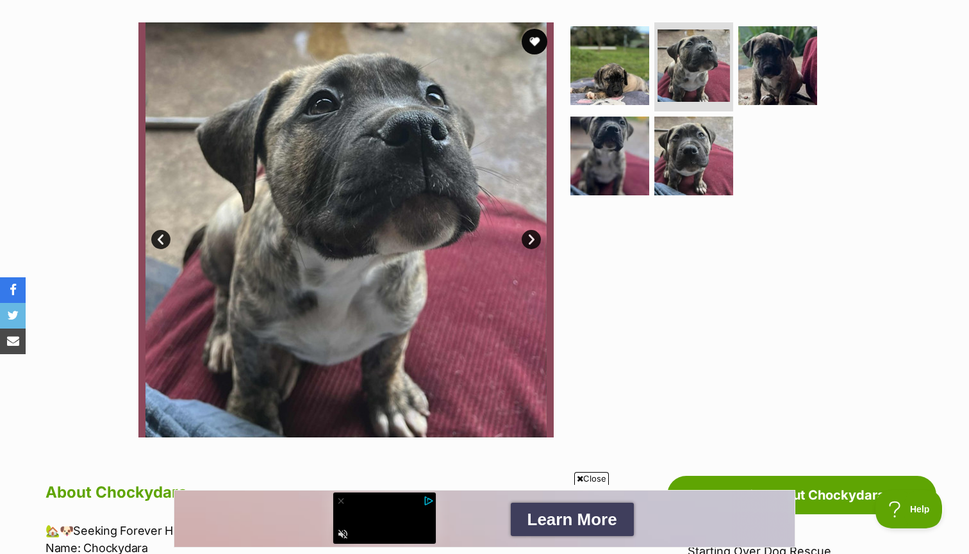
click at [527, 238] on link "Next" at bounding box center [531, 239] width 19 height 19
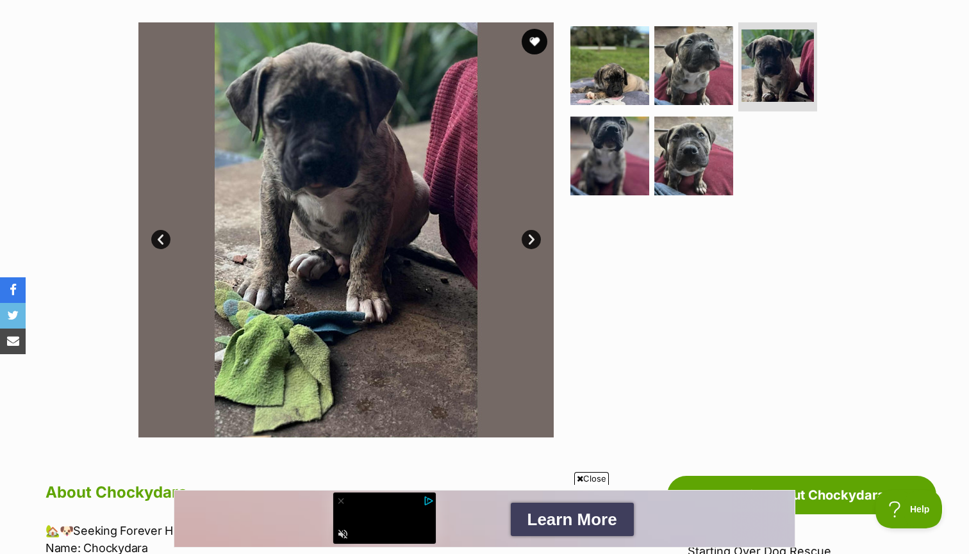
click at [527, 238] on link "Next" at bounding box center [531, 239] width 19 height 19
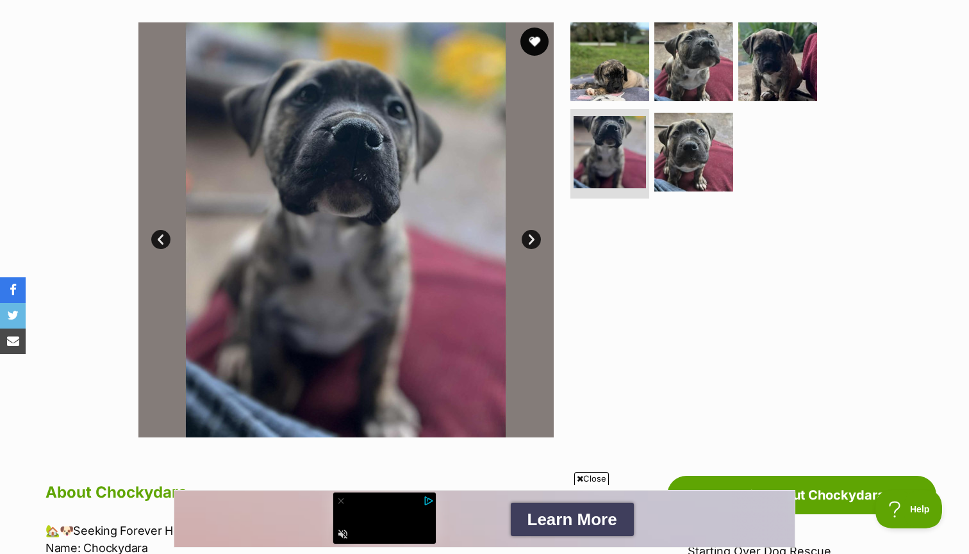
click at [535, 29] on button "favourite" at bounding box center [534, 42] width 28 height 28
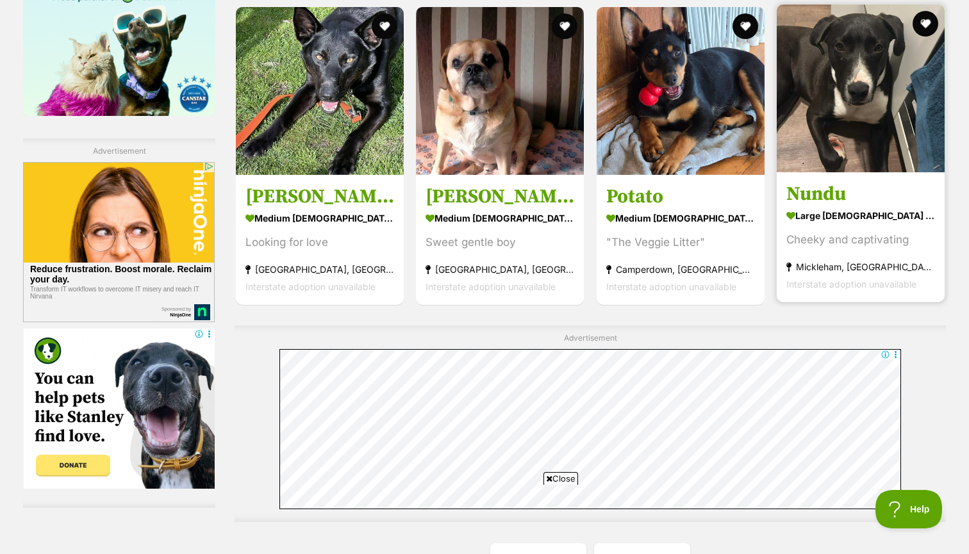
scroll to position [2142, 0]
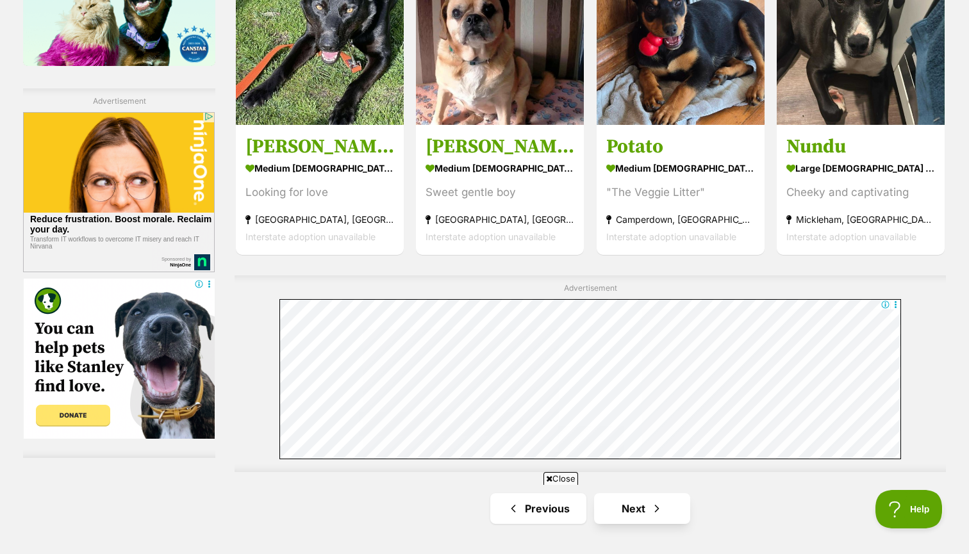
click at [654, 501] on span "Next page" at bounding box center [657, 508] width 13 height 15
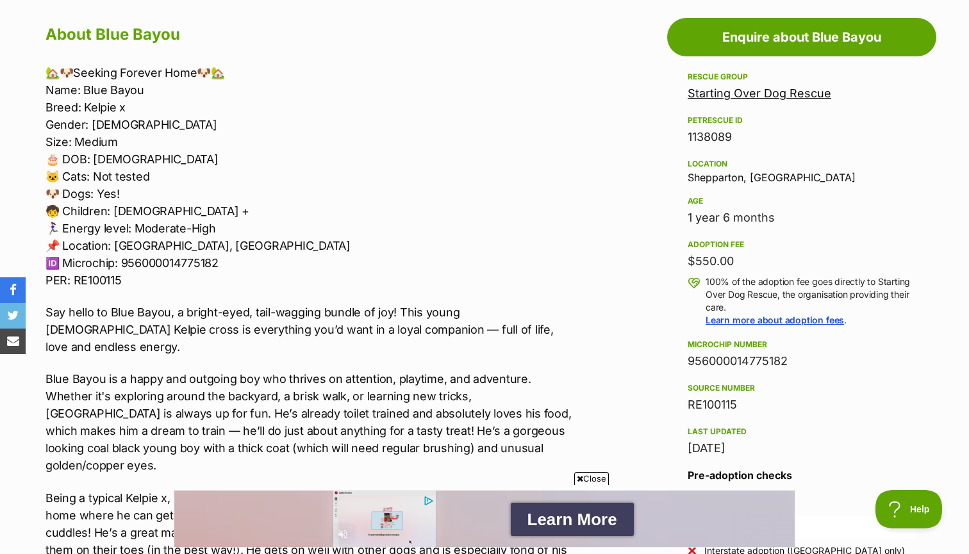
scroll to position [707, 0]
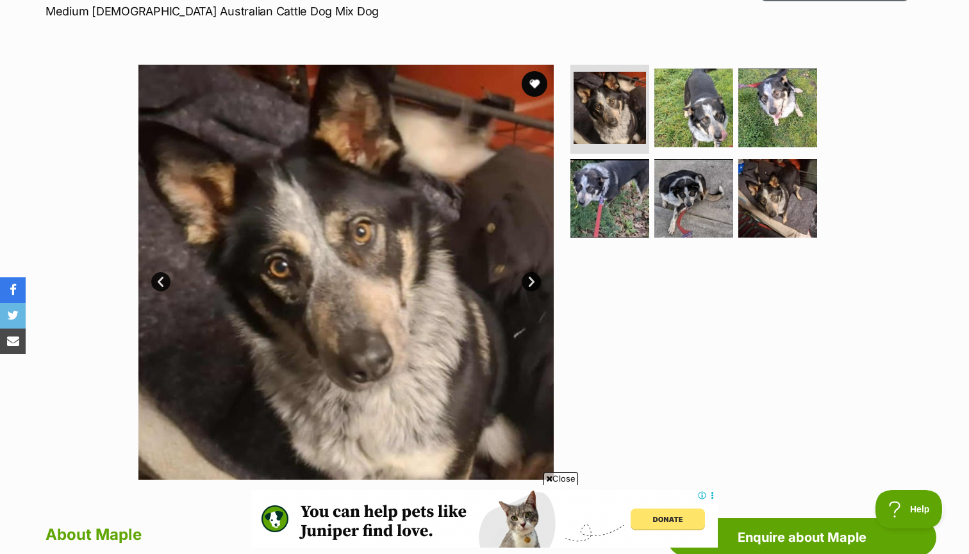
scroll to position [188, 0]
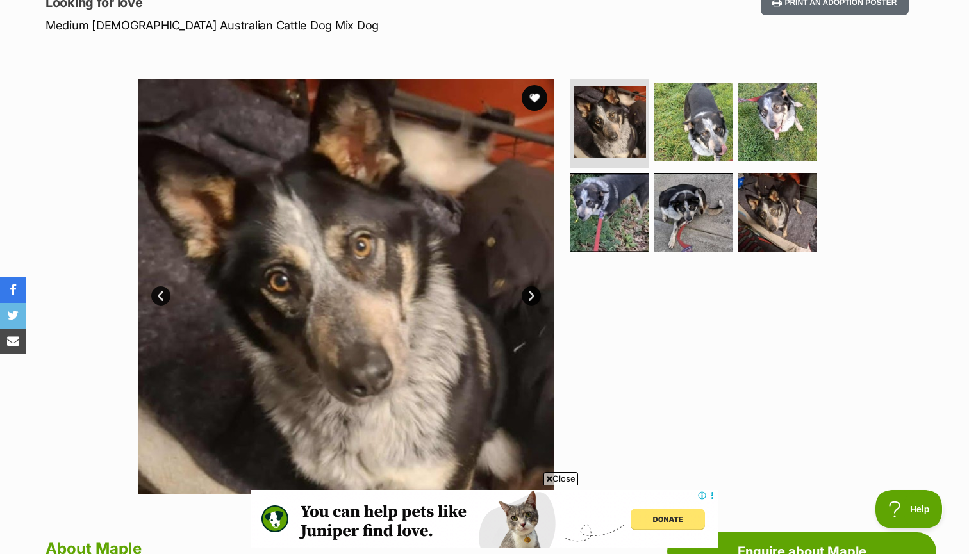
click at [529, 294] on link "Next" at bounding box center [531, 296] width 19 height 19
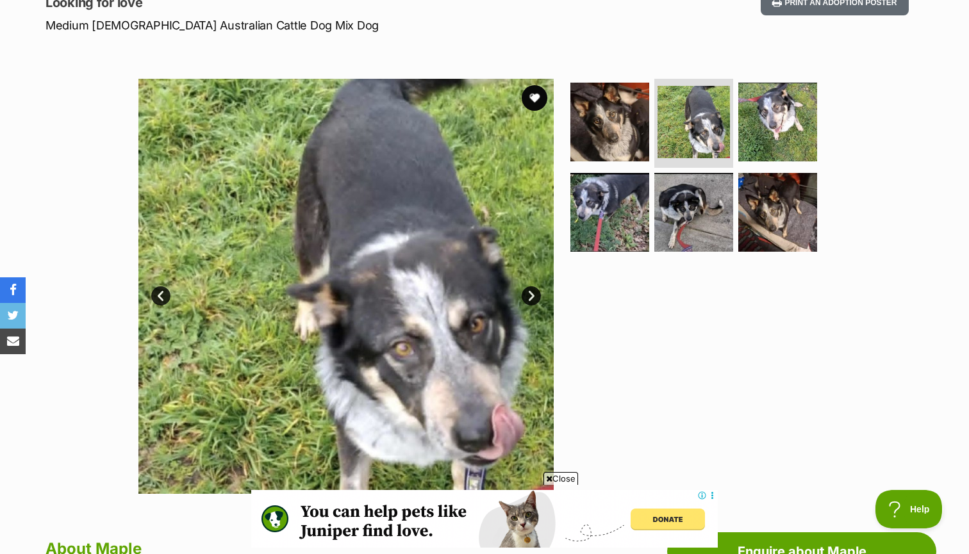
click at [529, 294] on link "Next" at bounding box center [531, 296] width 19 height 19
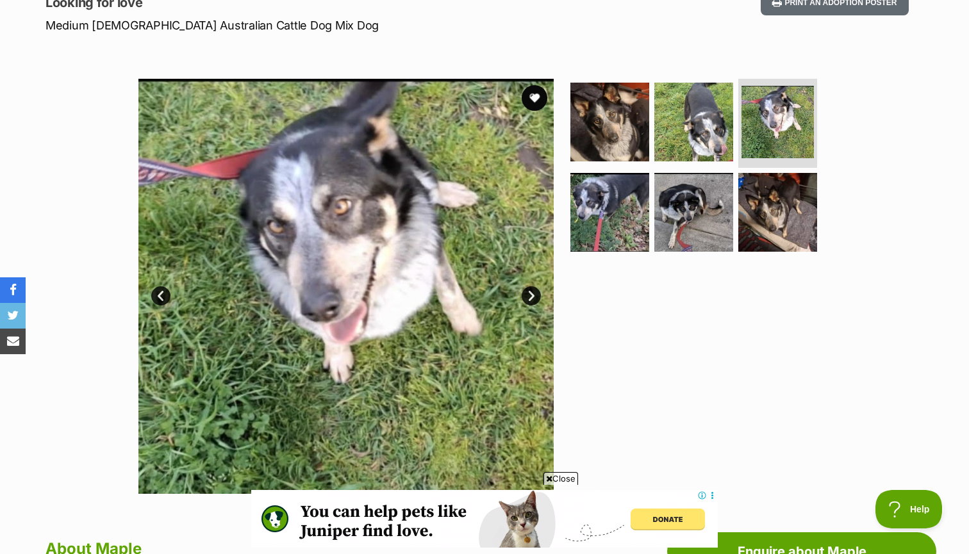
click at [529, 294] on link "Next" at bounding box center [531, 296] width 19 height 19
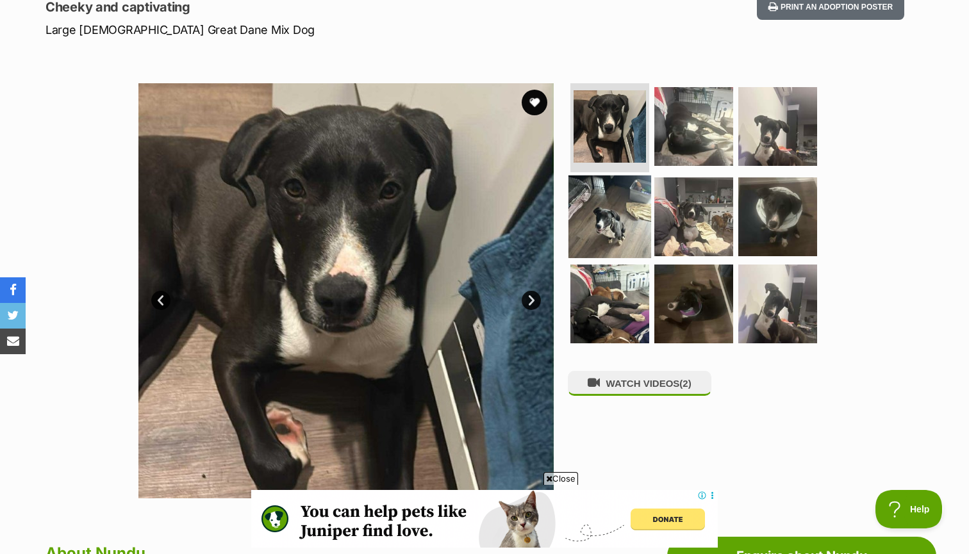
scroll to position [221, 0]
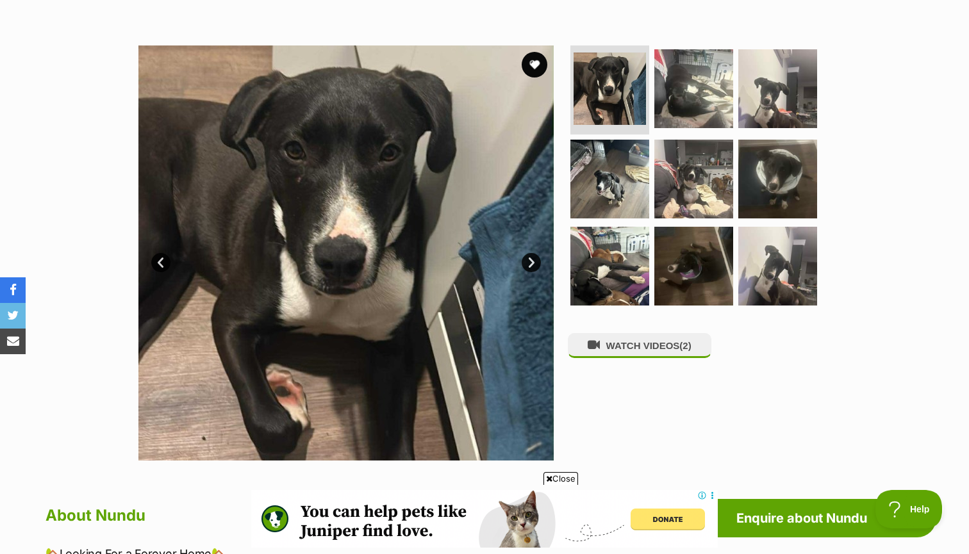
click at [526, 258] on link "Next" at bounding box center [531, 262] width 19 height 19
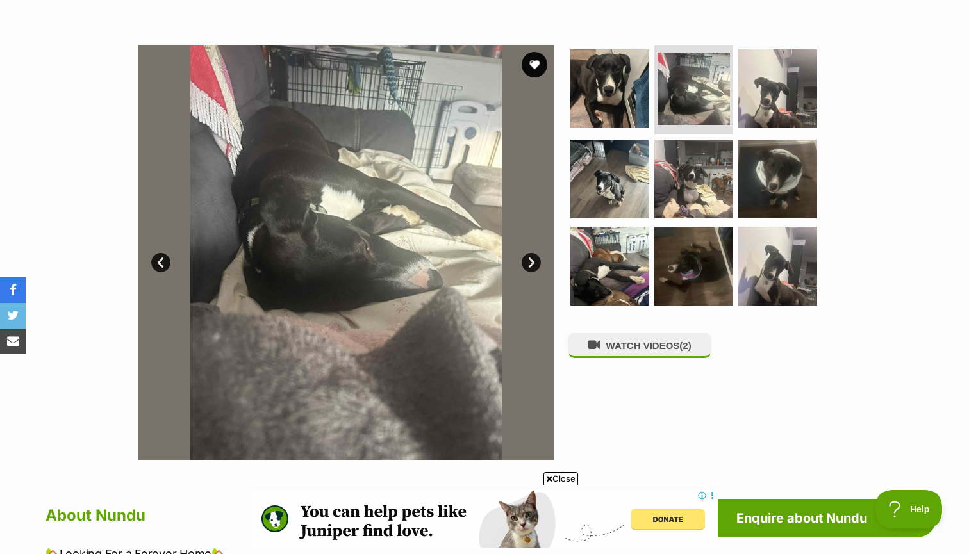
click at [526, 258] on link "Next" at bounding box center [531, 262] width 19 height 19
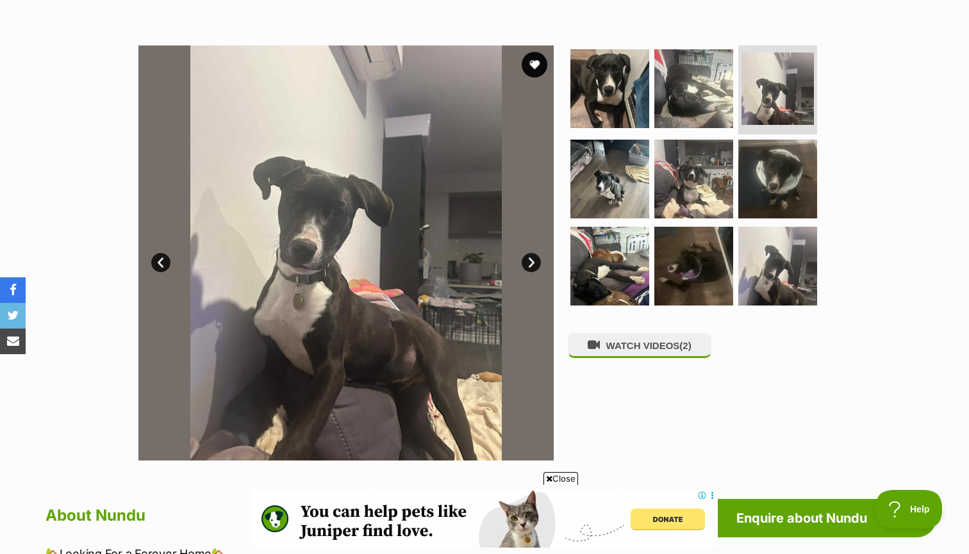
click at [526, 258] on link "Next" at bounding box center [531, 262] width 19 height 19
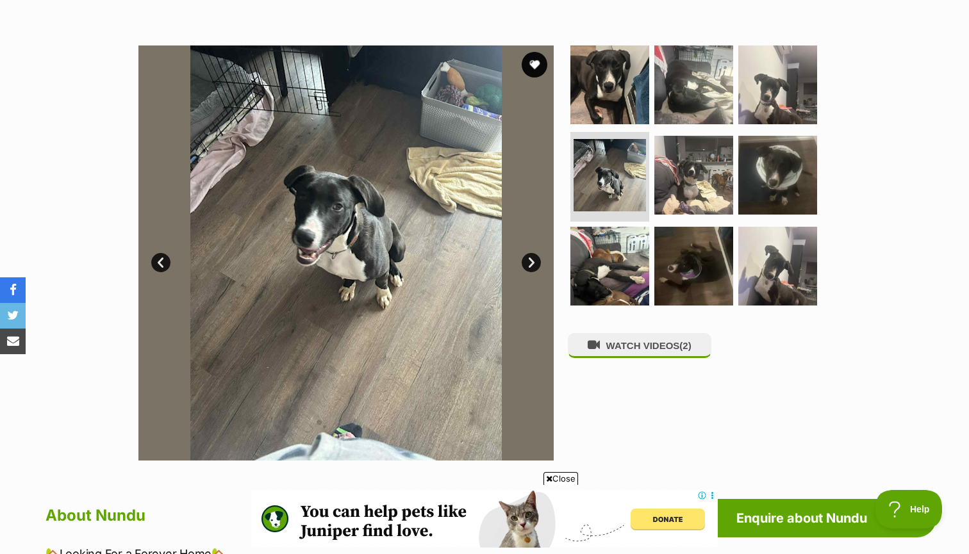
click at [526, 258] on link "Next" at bounding box center [531, 262] width 19 height 19
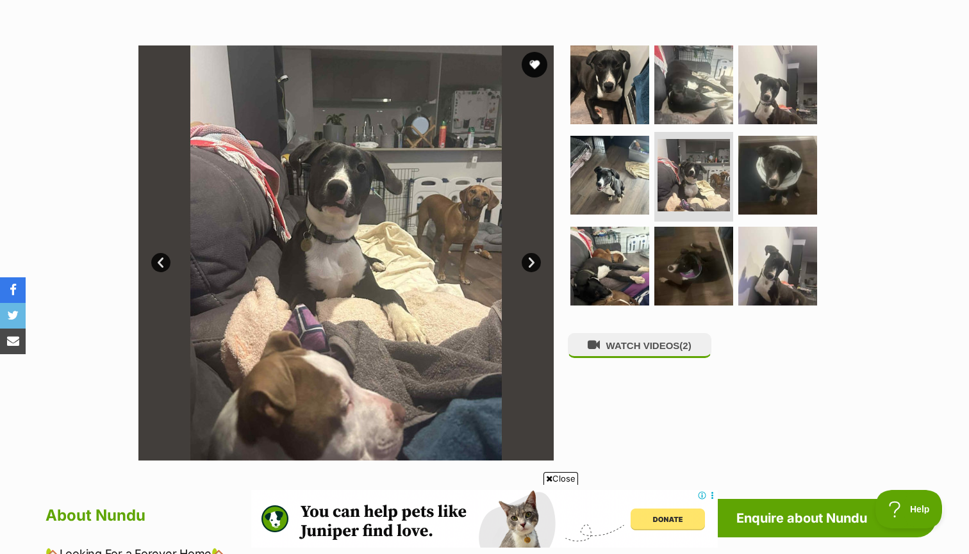
click at [526, 258] on link "Next" at bounding box center [531, 262] width 19 height 19
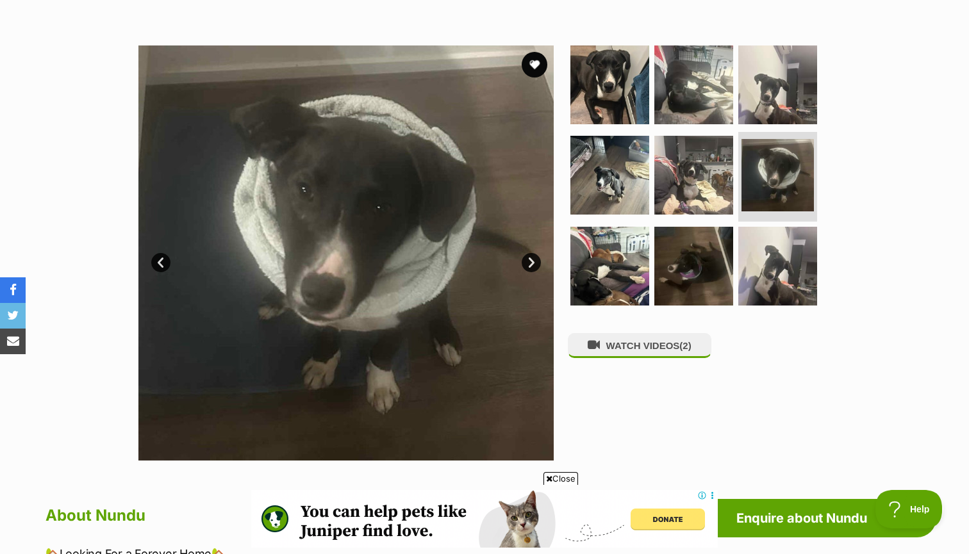
click at [526, 258] on link "Next" at bounding box center [531, 262] width 19 height 19
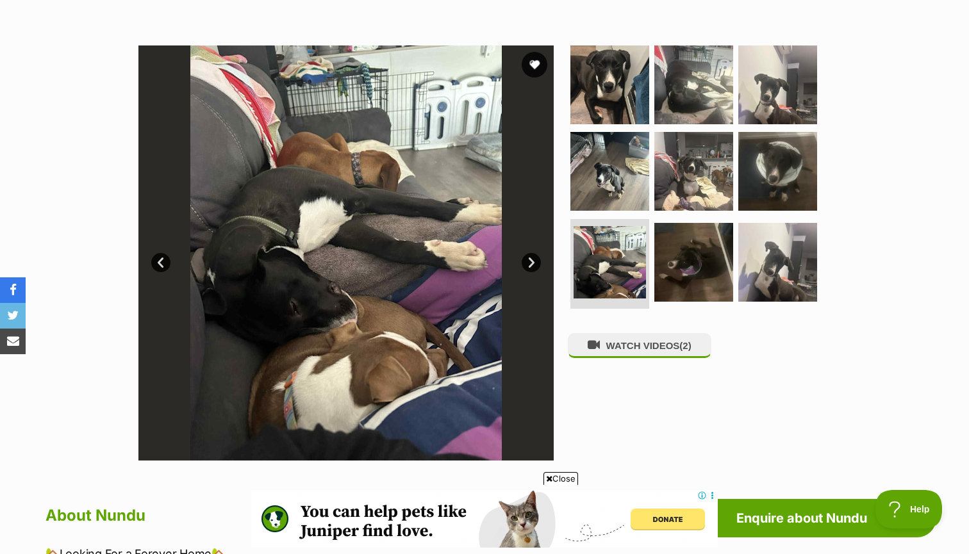
click at [526, 258] on link "Next" at bounding box center [531, 262] width 19 height 19
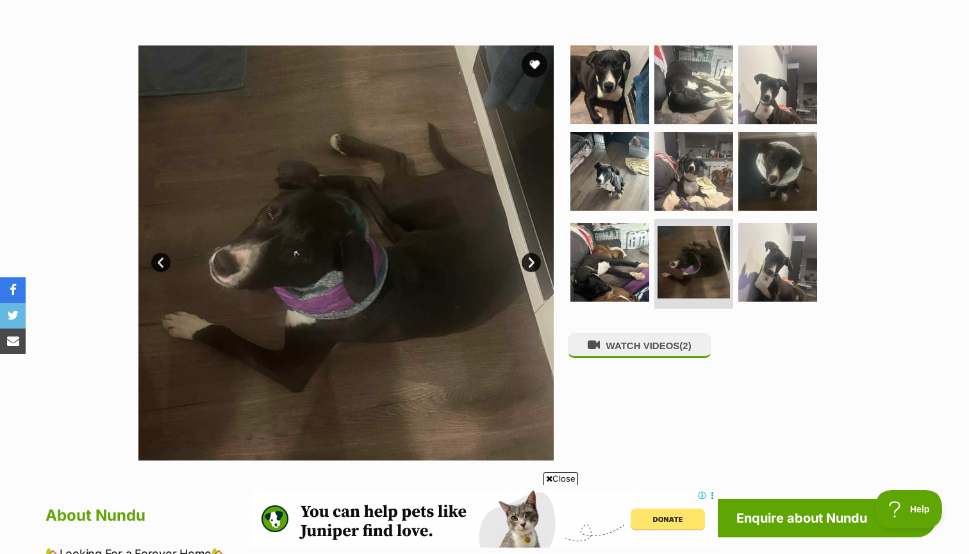
click at [526, 258] on link "Next" at bounding box center [531, 262] width 19 height 19
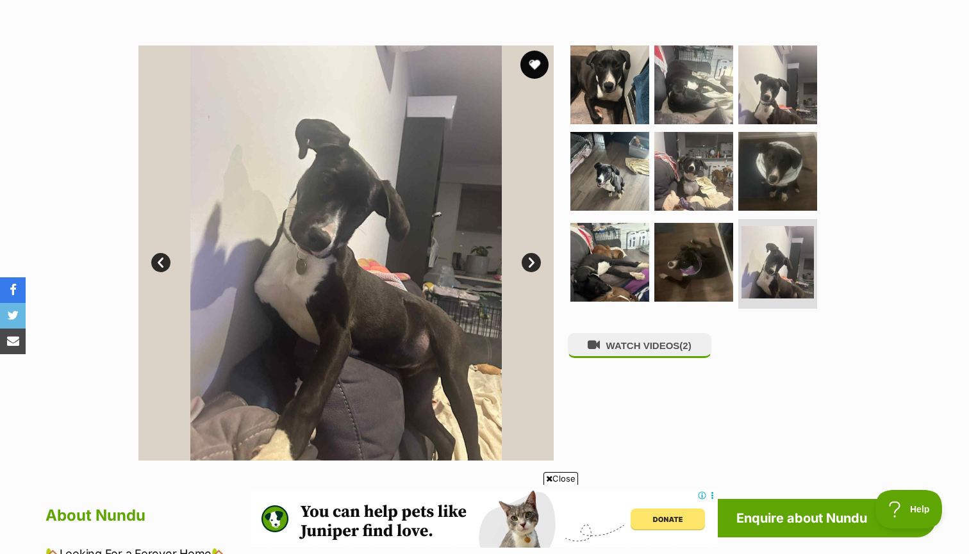
click at [528, 65] on button "favourite" at bounding box center [534, 65] width 28 height 28
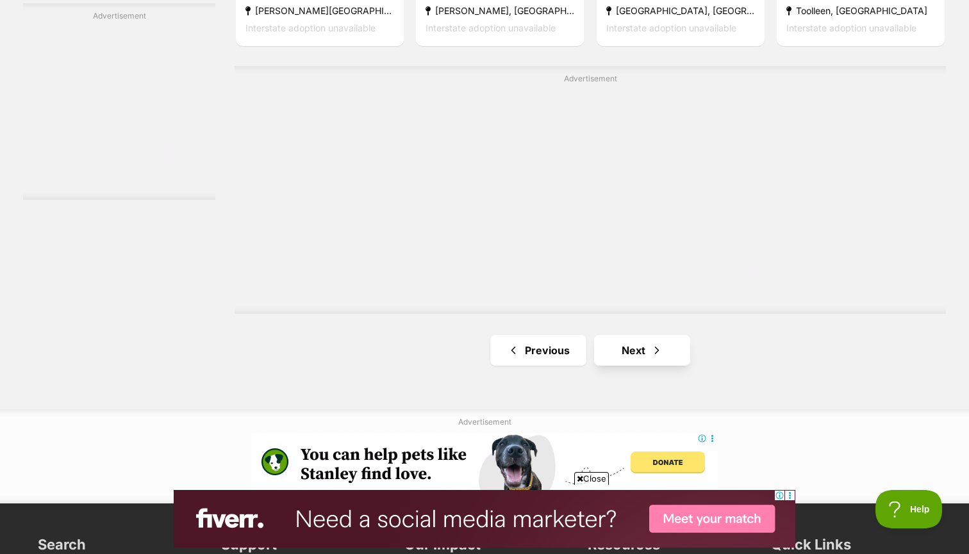
scroll to position [2328, 0]
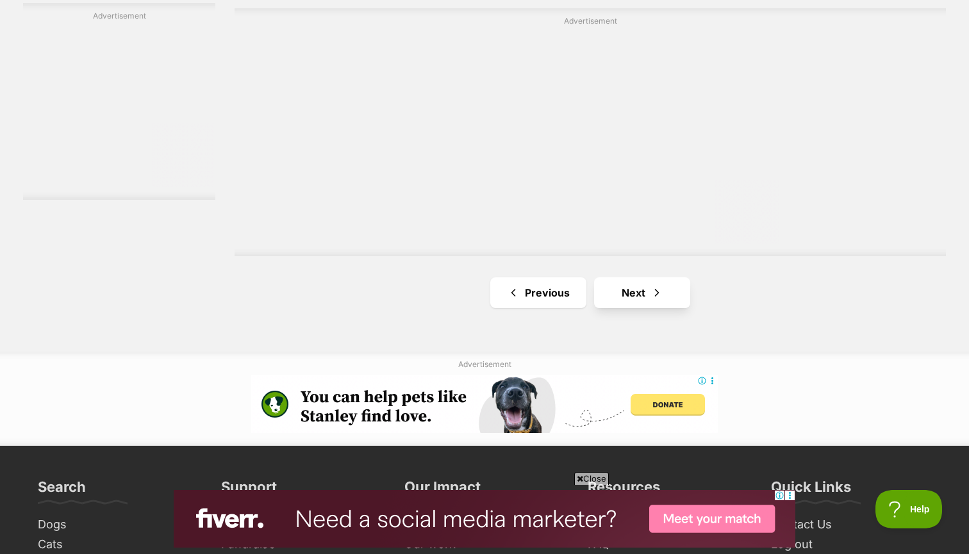
click at [631, 278] on link "Next" at bounding box center [642, 293] width 96 height 31
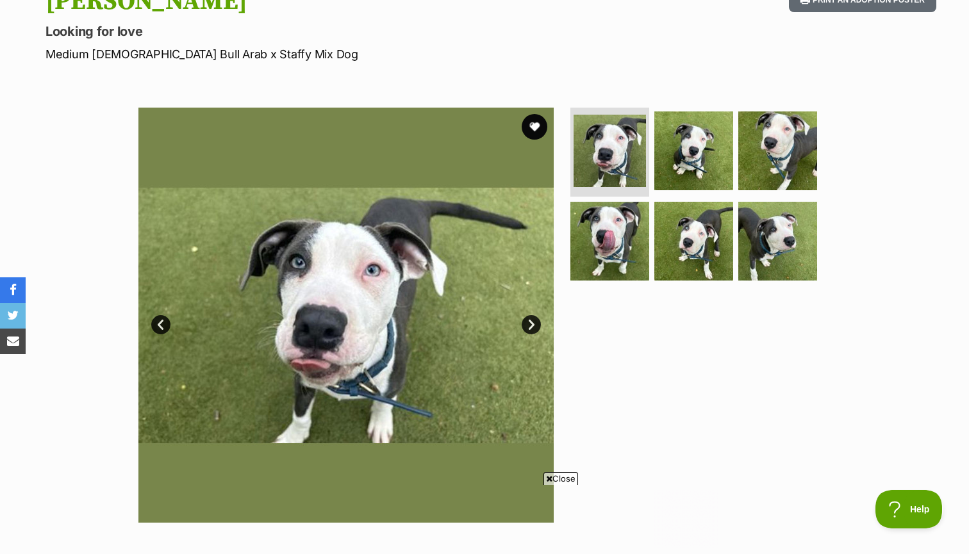
click at [528, 325] on link "Next" at bounding box center [531, 324] width 19 height 19
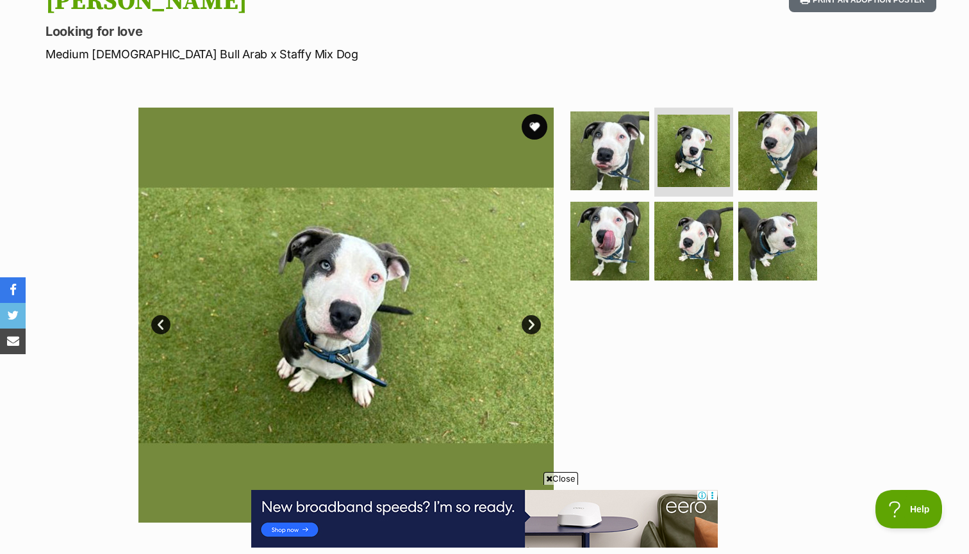
click at [528, 325] on link "Next" at bounding box center [531, 324] width 19 height 19
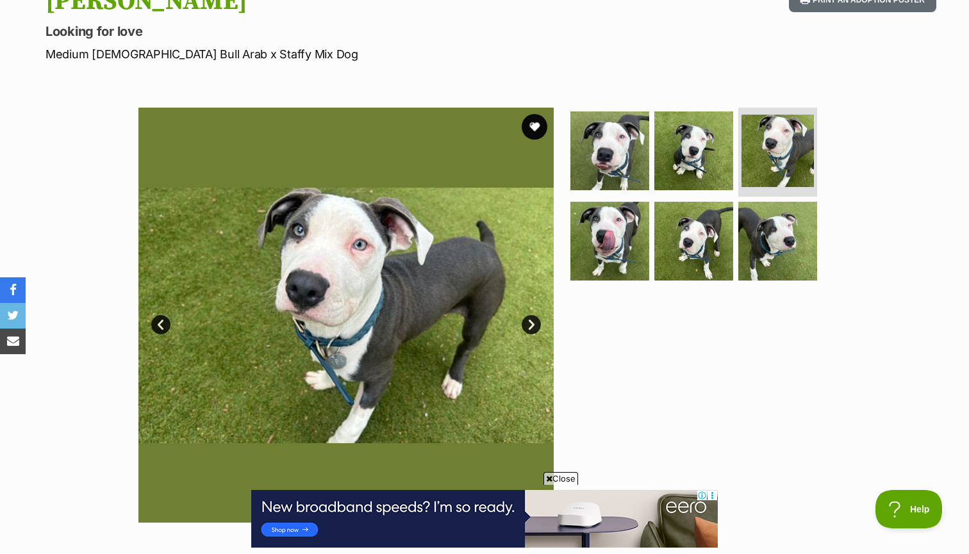
click at [528, 325] on link "Next" at bounding box center [531, 324] width 19 height 19
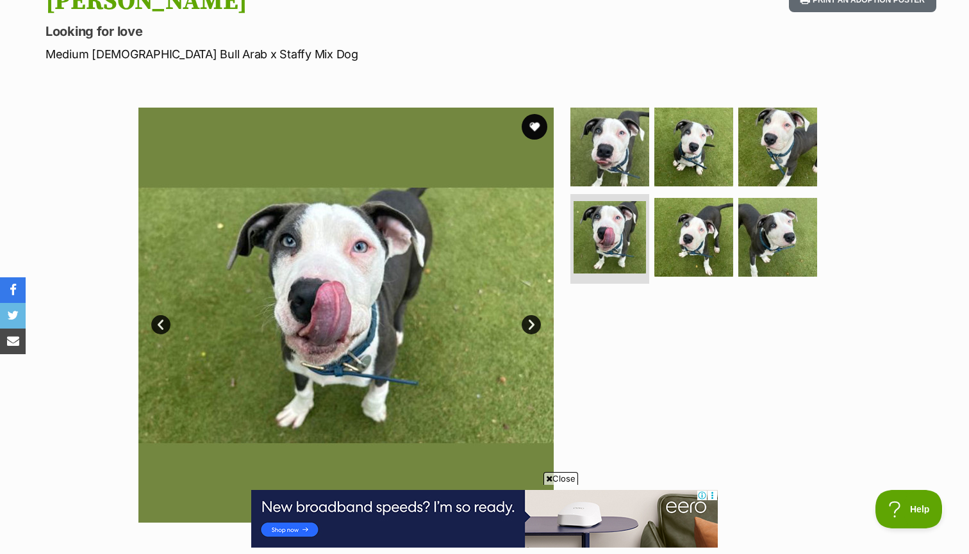
click at [528, 325] on link "Next" at bounding box center [531, 324] width 19 height 19
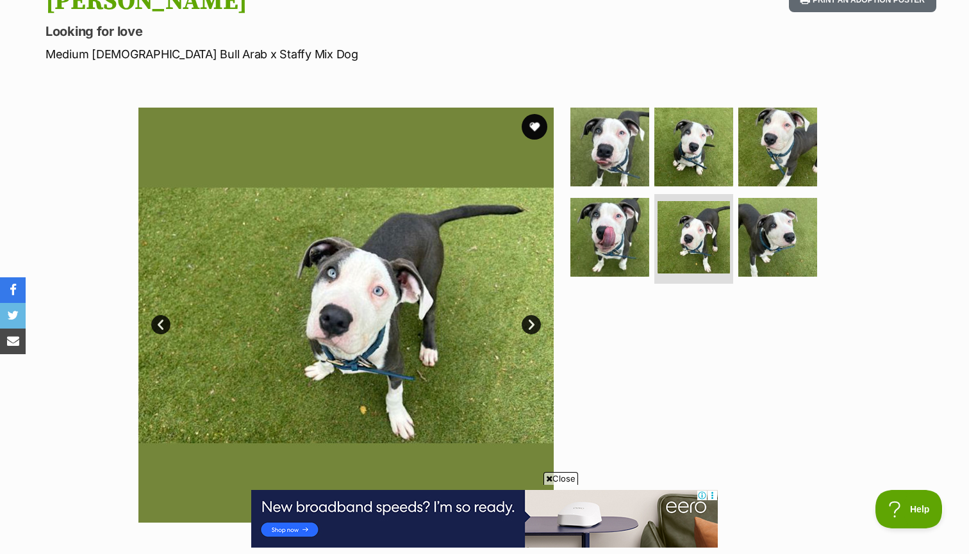
click at [528, 325] on link "Next" at bounding box center [531, 324] width 19 height 19
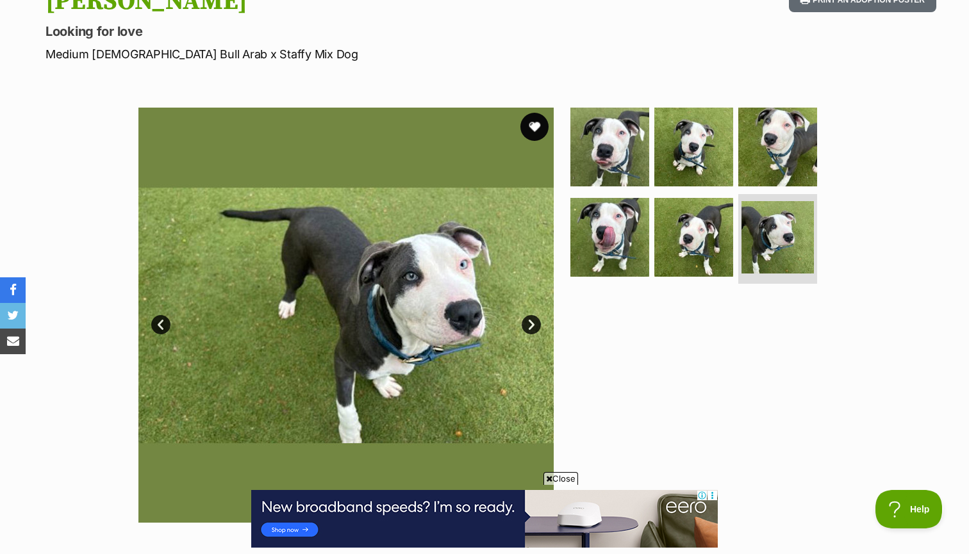
click at [536, 135] on button "favourite" at bounding box center [534, 127] width 28 height 28
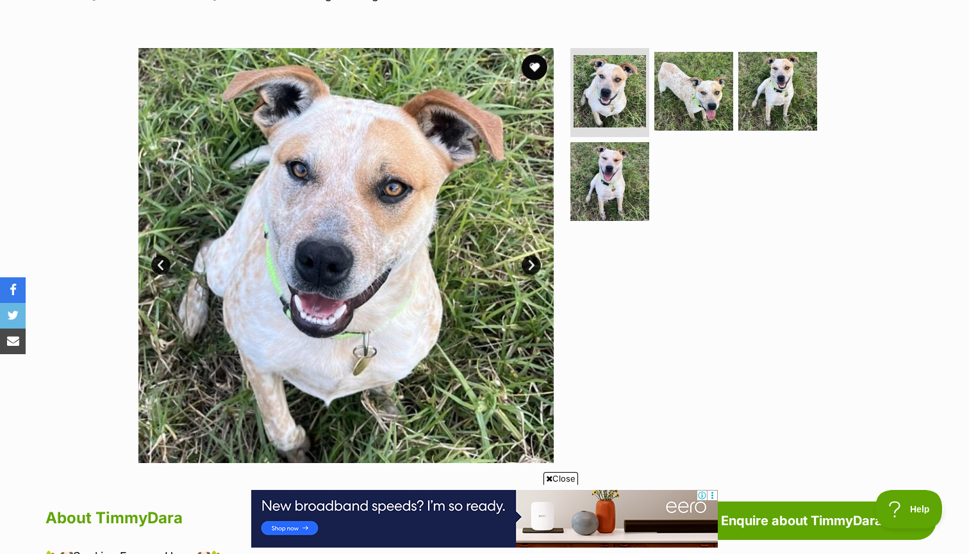
scroll to position [179, 0]
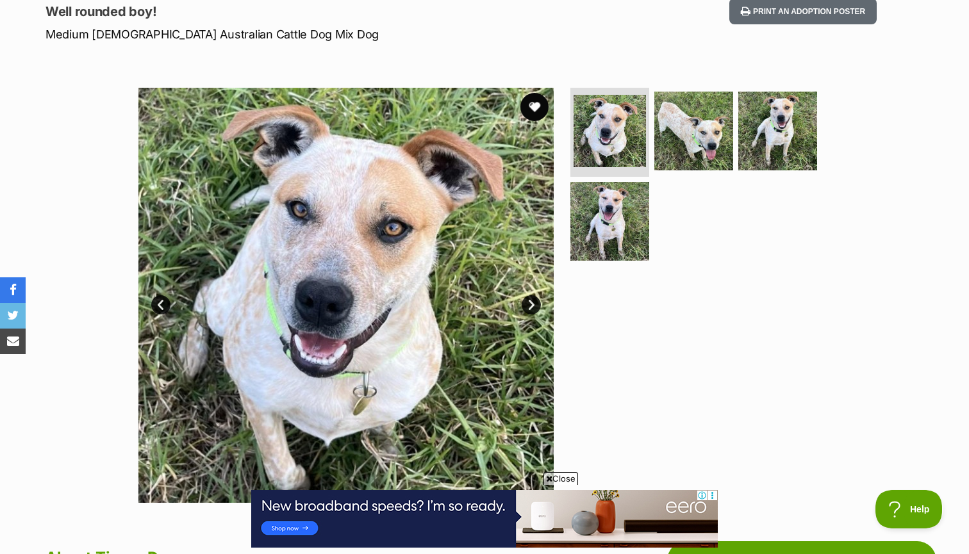
click at [530, 110] on button "favourite" at bounding box center [534, 107] width 28 height 28
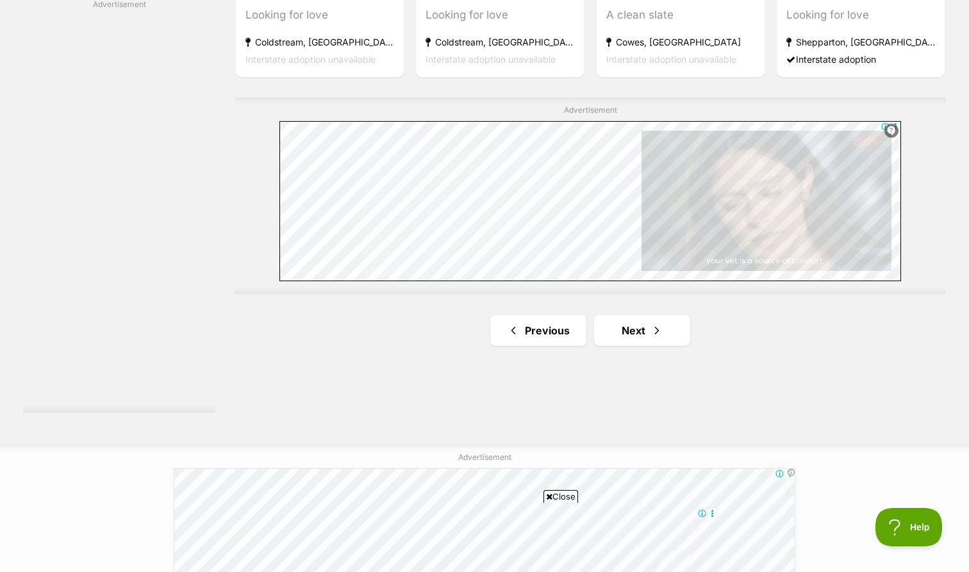
scroll to position [2241, 0]
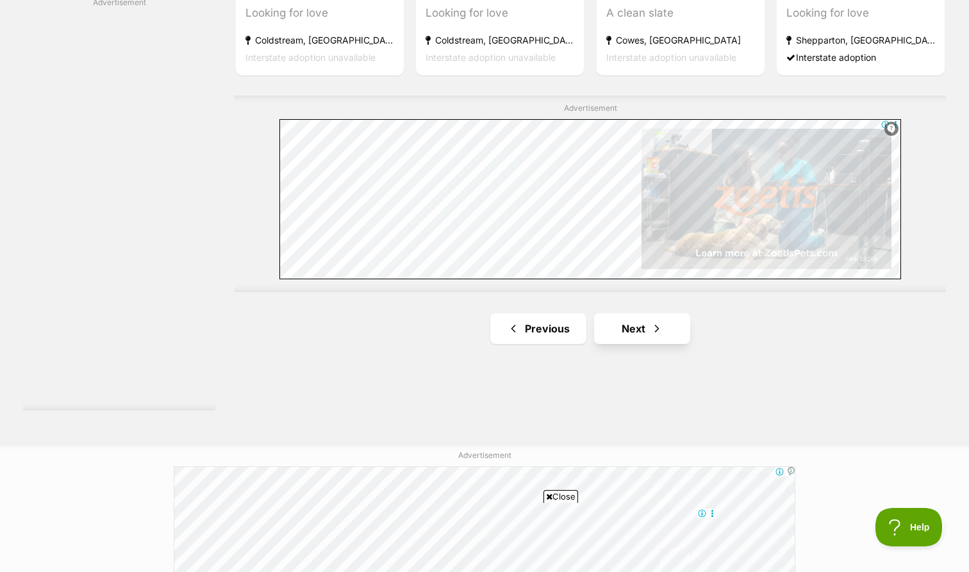
click at [638, 313] on link "Next" at bounding box center [642, 328] width 96 height 31
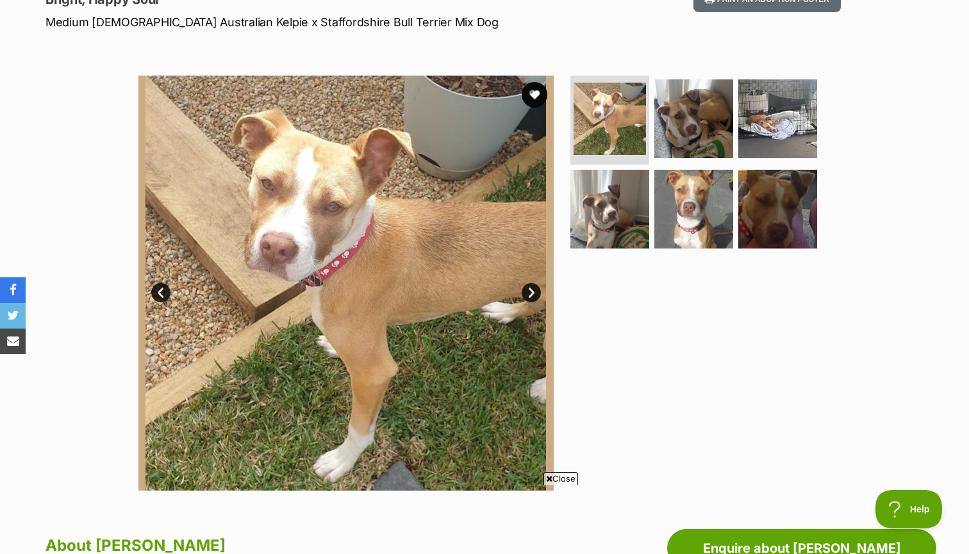
scroll to position [187, 0]
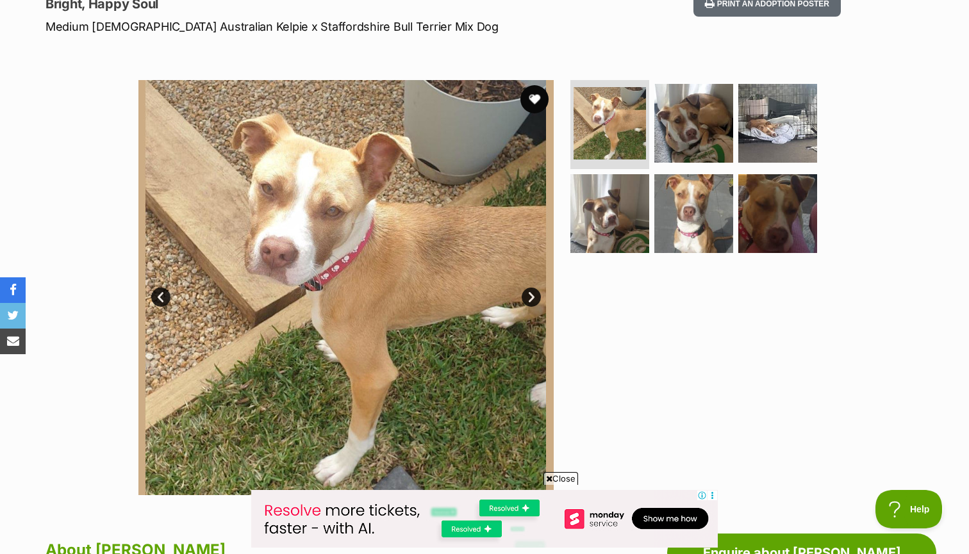
click at [539, 95] on button "favourite" at bounding box center [534, 99] width 28 height 28
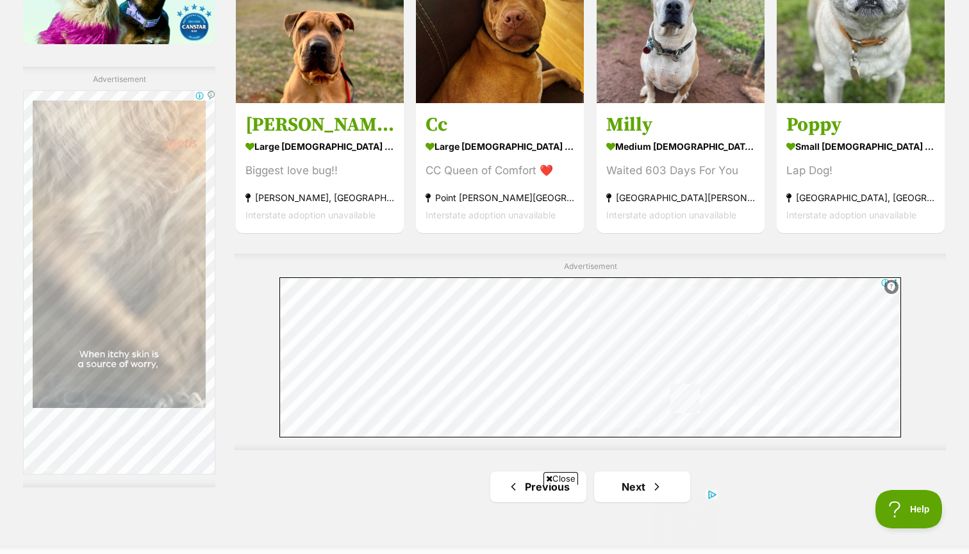
scroll to position [2237, 0]
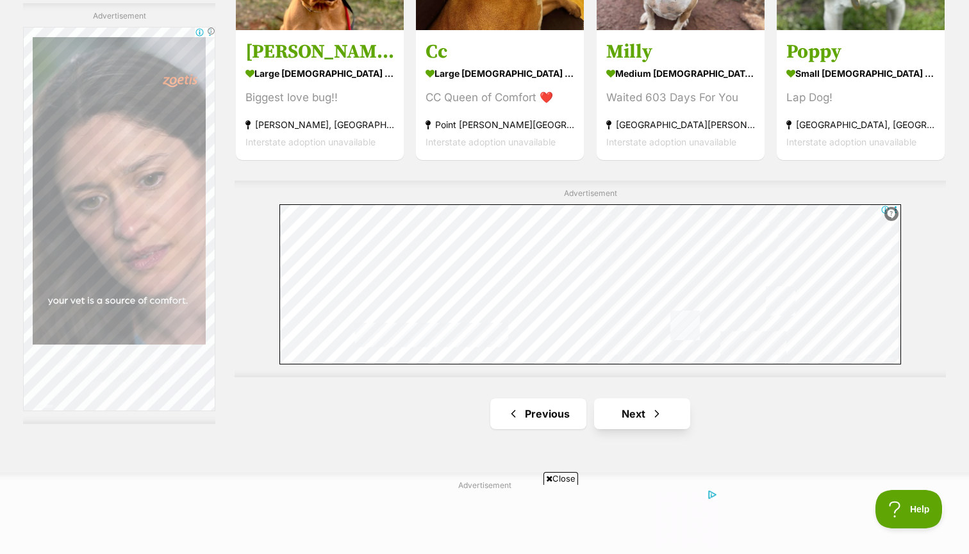
click at [640, 399] on link "Next" at bounding box center [642, 414] width 96 height 31
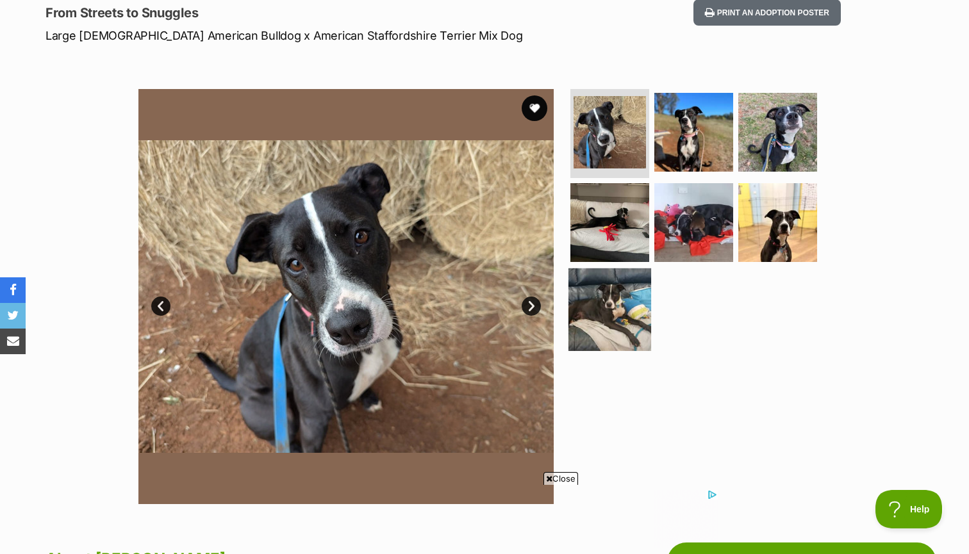
scroll to position [176, 0]
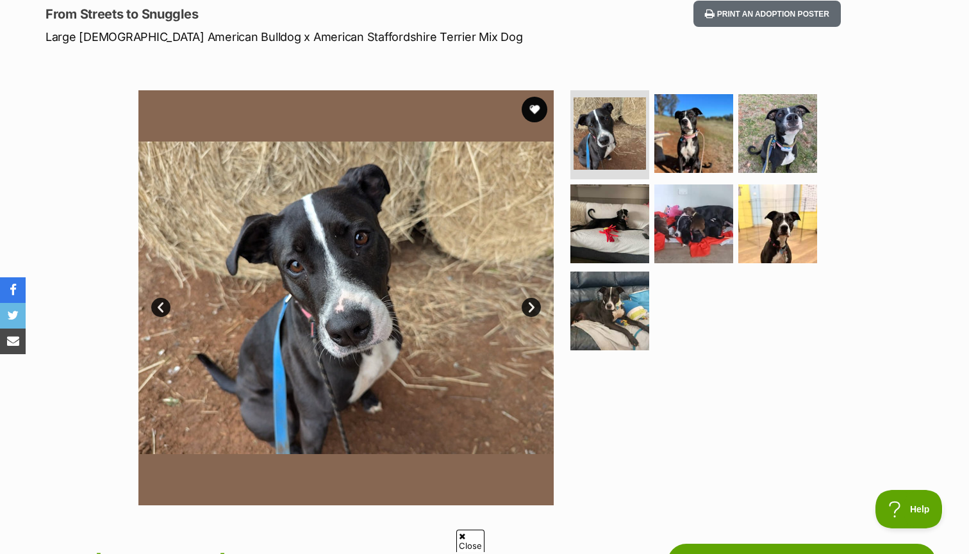
click at [528, 303] on link "Next" at bounding box center [531, 307] width 19 height 19
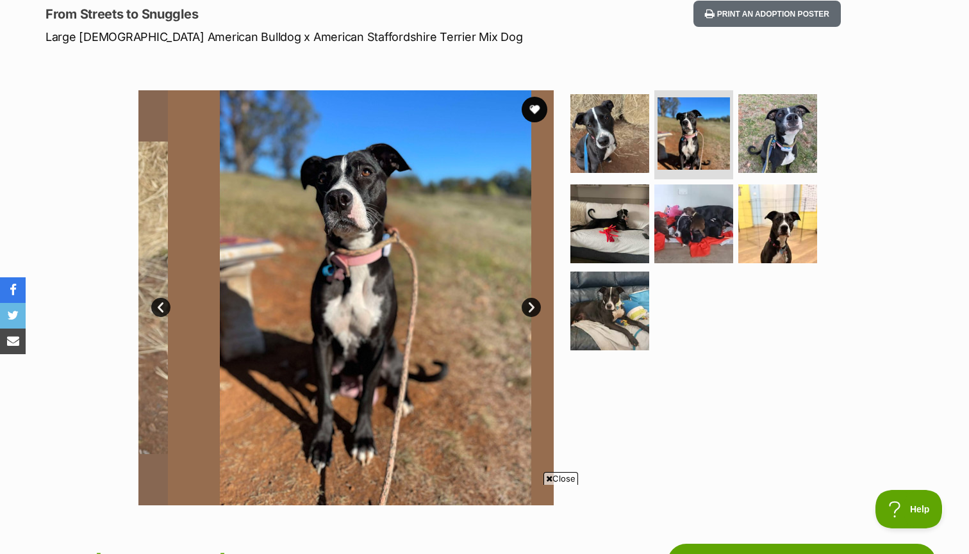
scroll to position [0, 0]
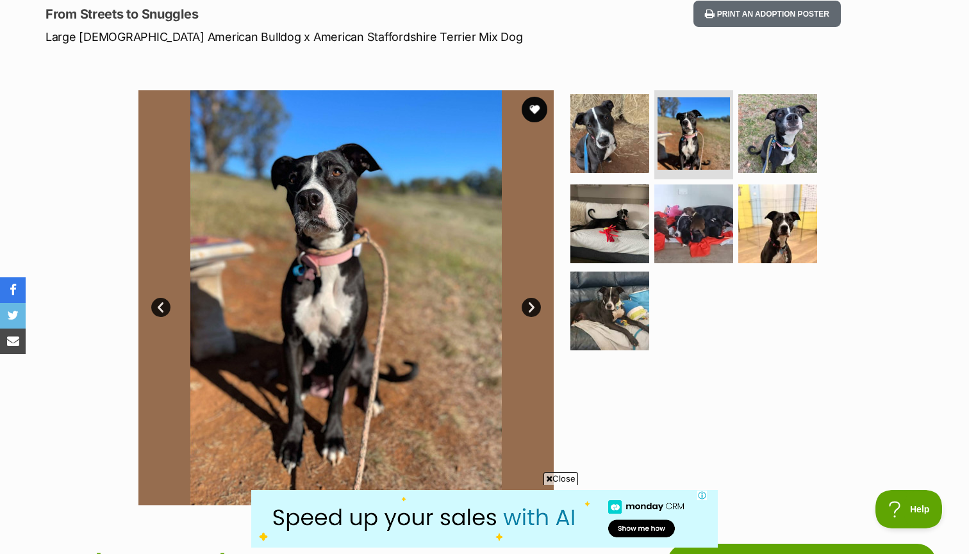
click at [528, 303] on link "Next" at bounding box center [531, 307] width 19 height 19
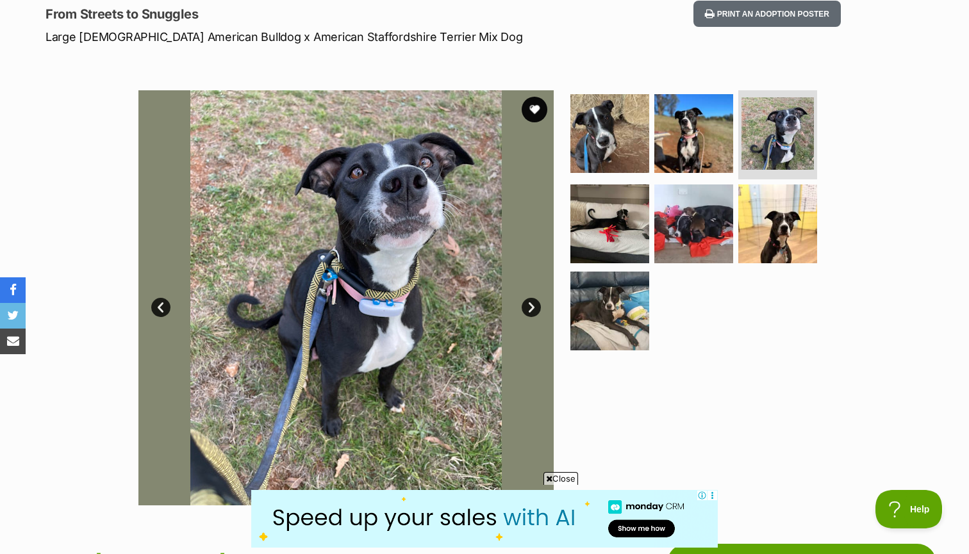
click at [528, 303] on link "Next" at bounding box center [531, 307] width 19 height 19
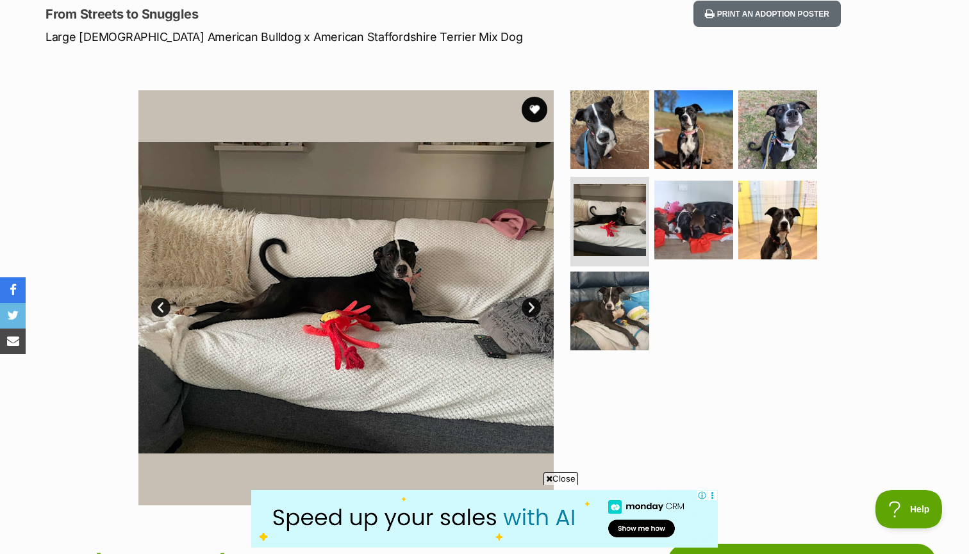
click at [528, 303] on link "Next" at bounding box center [531, 307] width 19 height 19
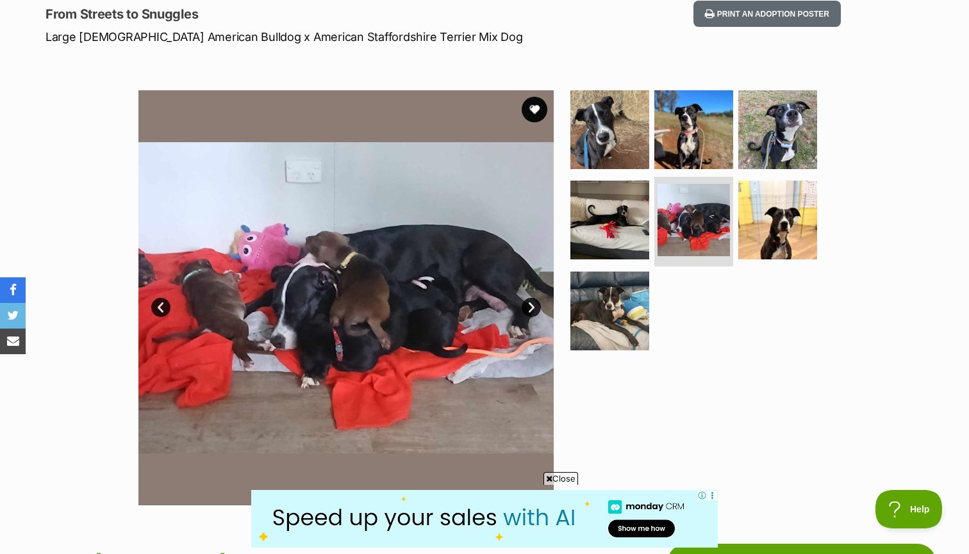
click at [528, 303] on link "Next" at bounding box center [531, 307] width 19 height 19
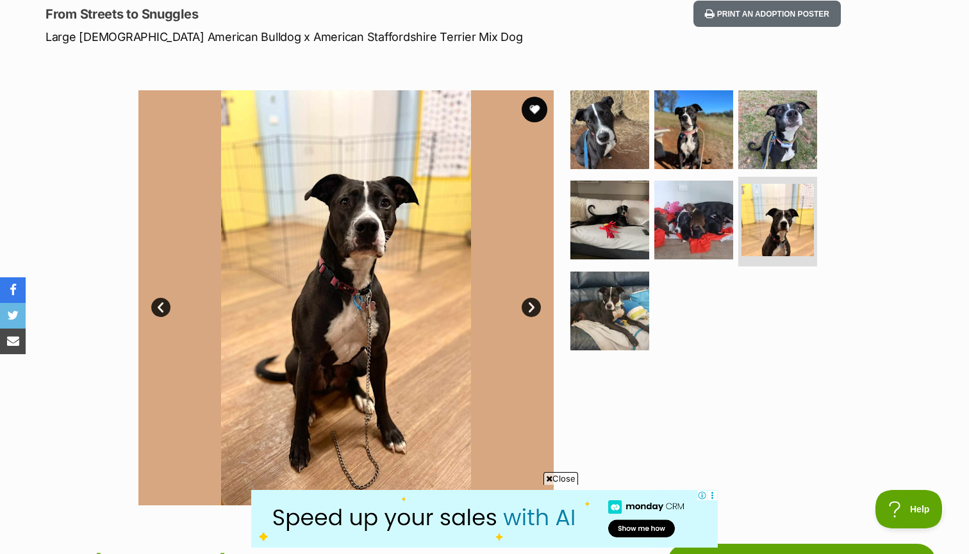
click at [528, 303] on link "Next" at bounding box center [531, 307] width 19 height 19
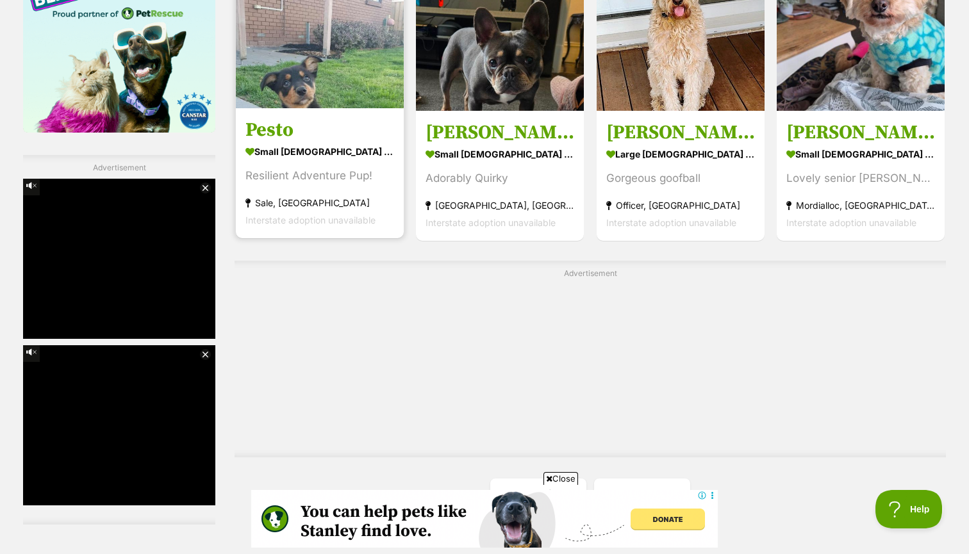
scroll to position [2151, 0]
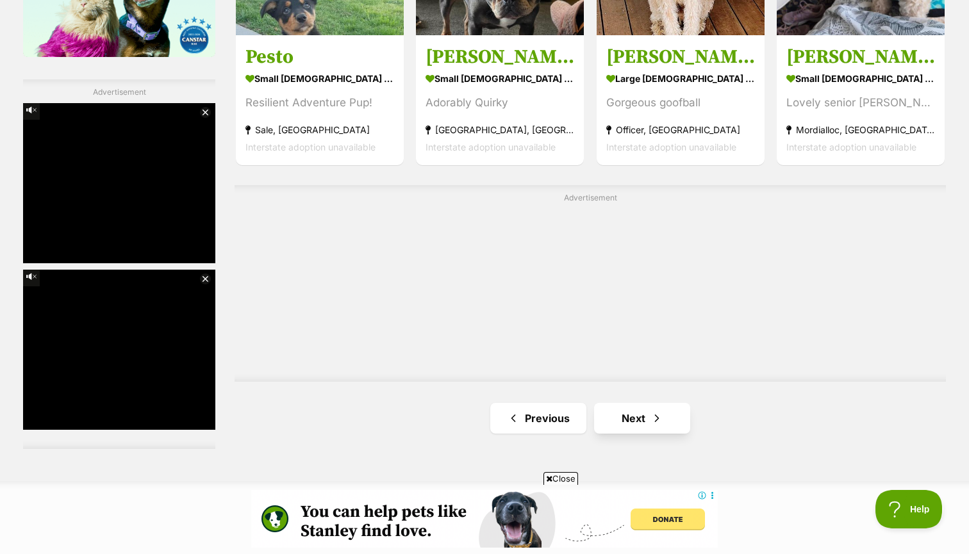
click at [651, 411] on span "Next page" at bounding box center [657, 418] width 13 height 15
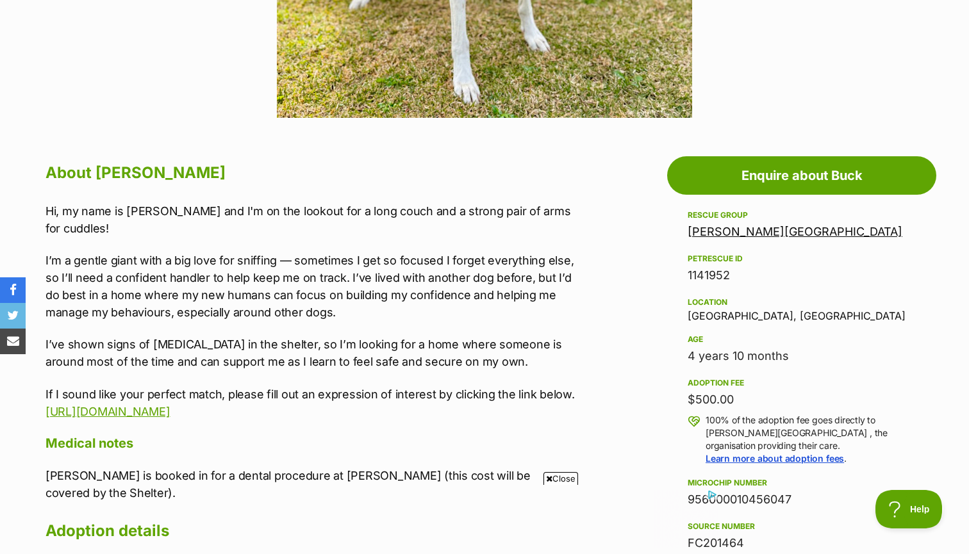
scroll to position [570, 0]
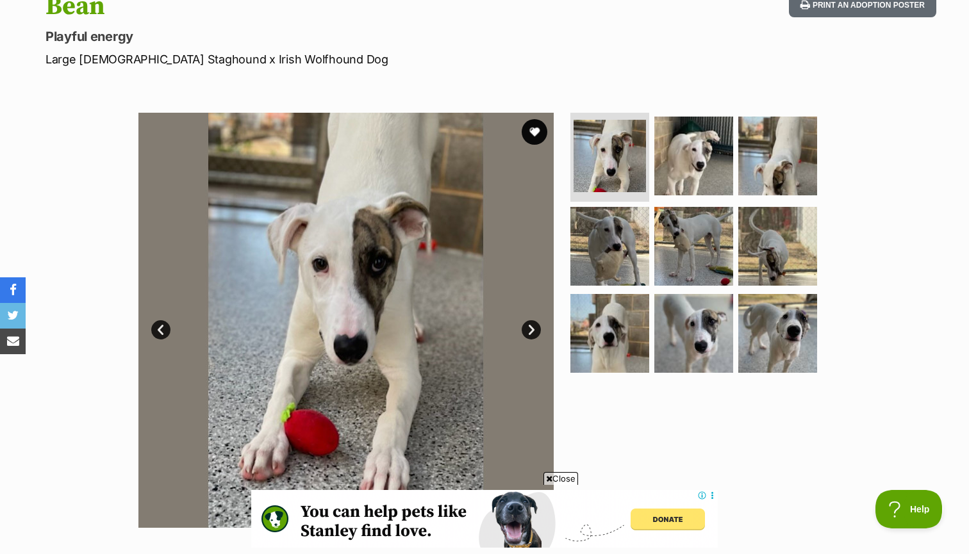
scroll to position [153, 0]
click at [532, 325] on link "Next" at bounding box center [531, 330] width 19 height 19
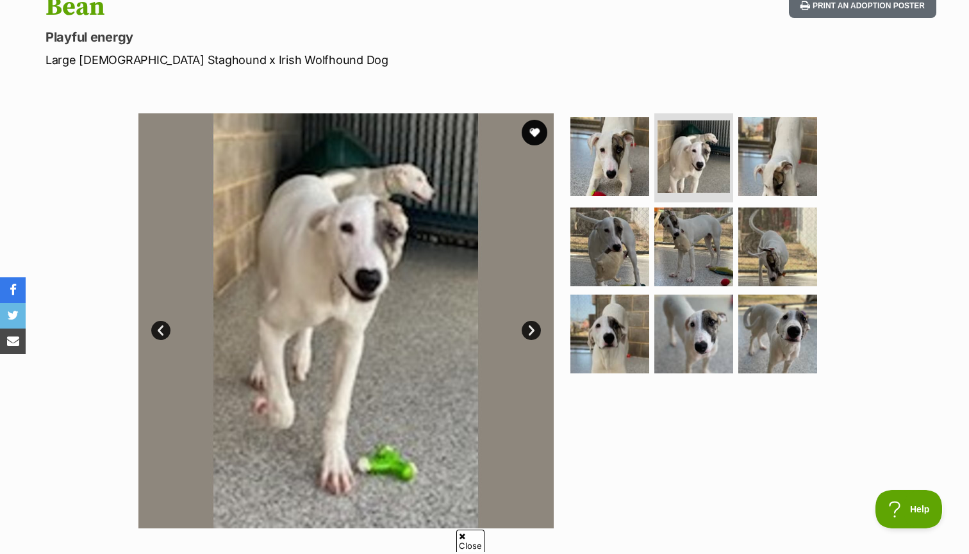
click at [532, 325] on link "Next" at bounding box center [531, 330] width 19 height 19
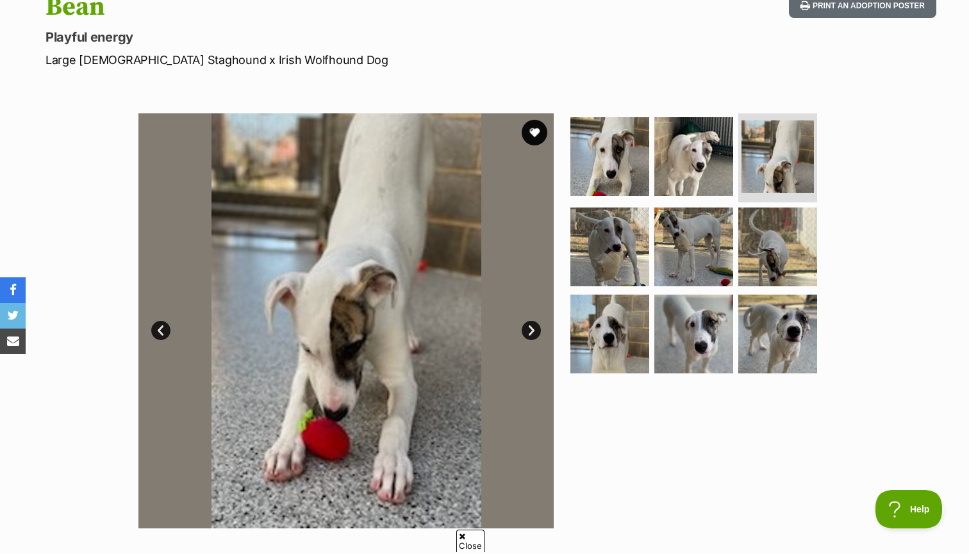
scroll to position [0, 0]
click at [532, 325] on link "Next" at bounding box center [531, 330] width 19 height 19
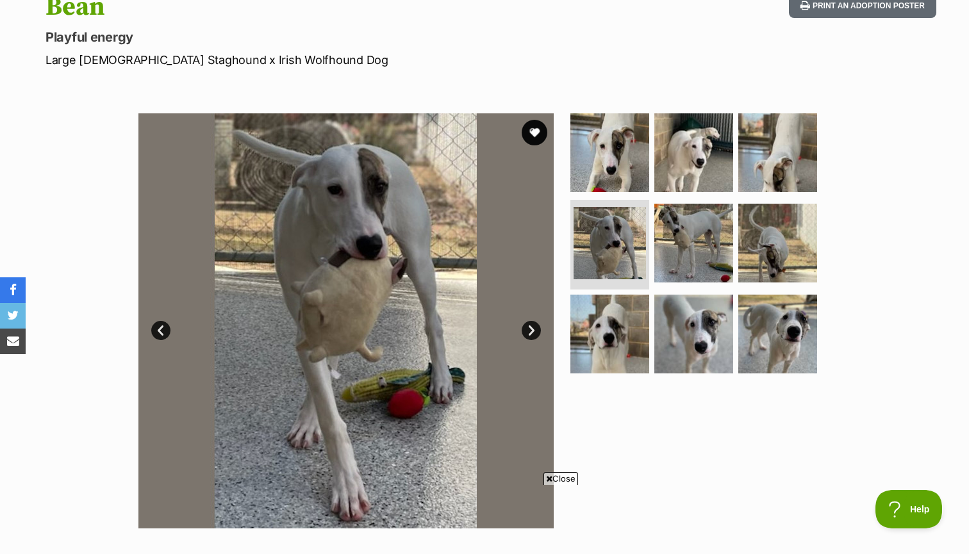
click at [532, 325] on link "Next" at bounding box center [531, 330] width 19 height 19
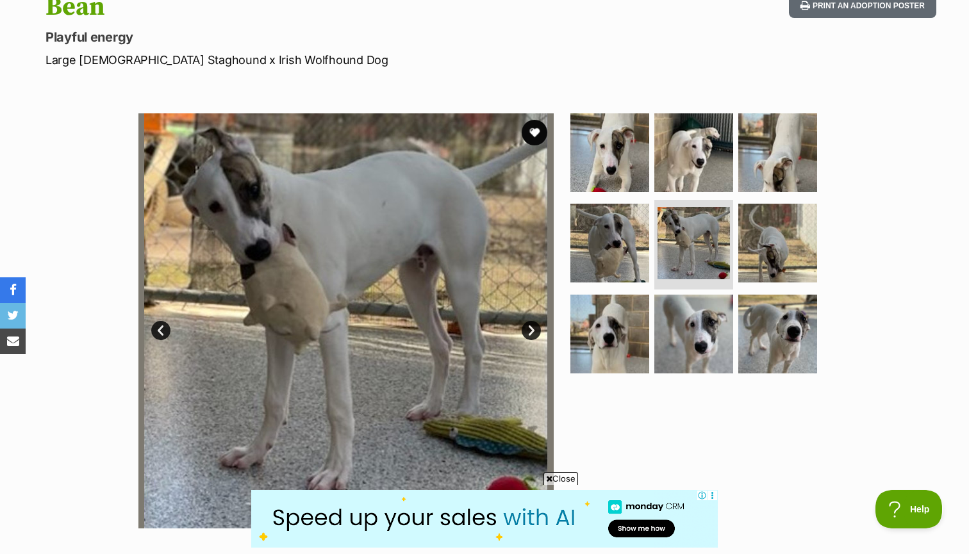
click at [532, 325] on link "Next" at bounding box center [531, 330] width 19 height 19
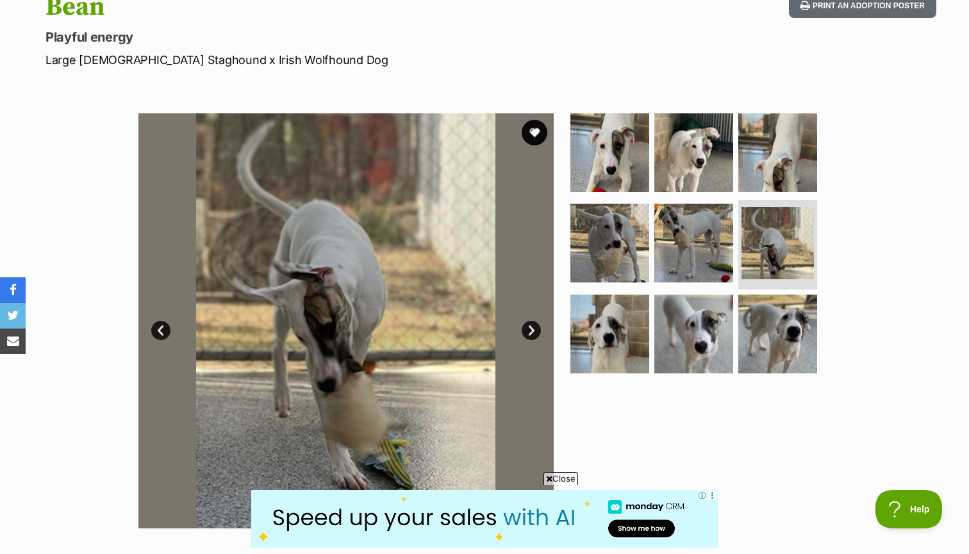
click at [532, 325] on link "Next" at bounding box center [531, 330] width 19 height 19
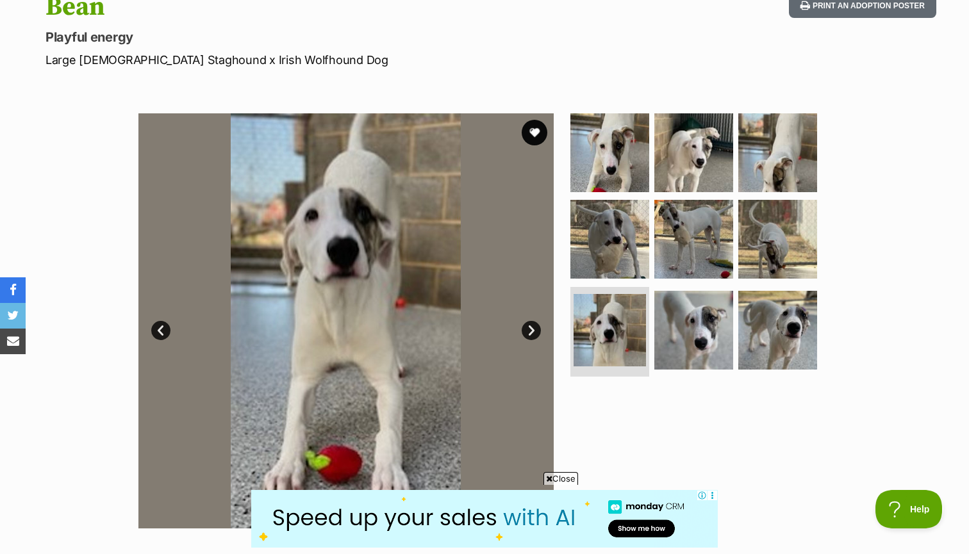
click at [532, 325] on link "Next" at bounding box center [531, 330] width 19 height 19
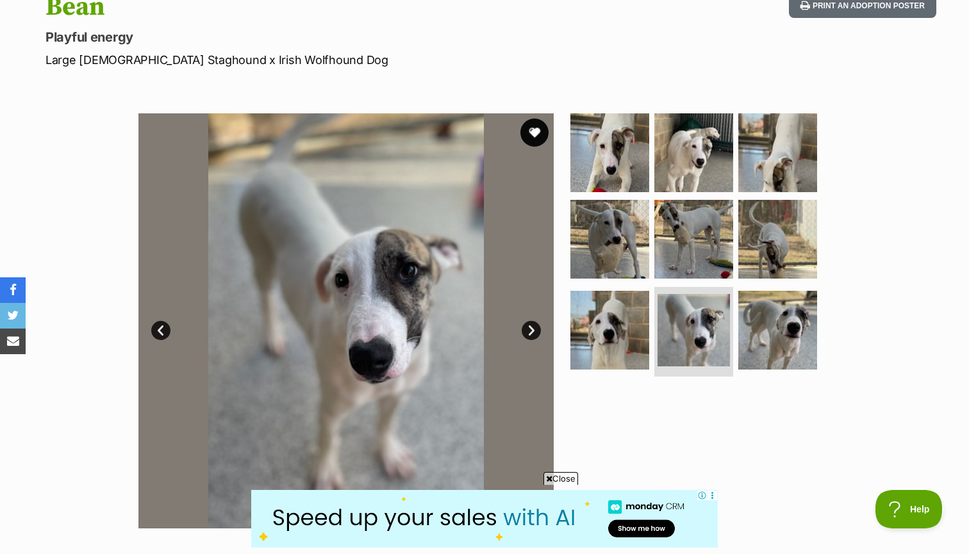
click at [530, 137] on button "favourite" at bounding box center [534, 133] width 28 height 28
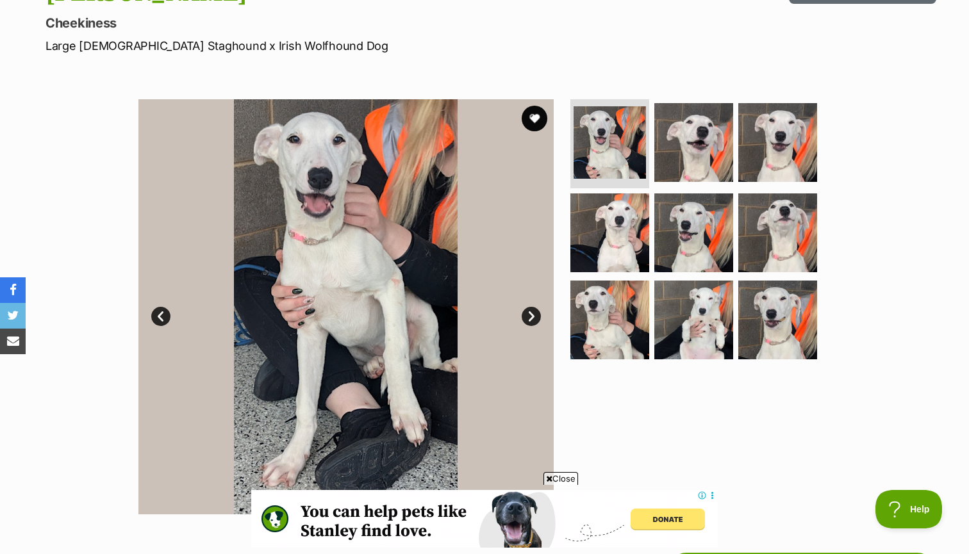
scroll to position [199, 0]
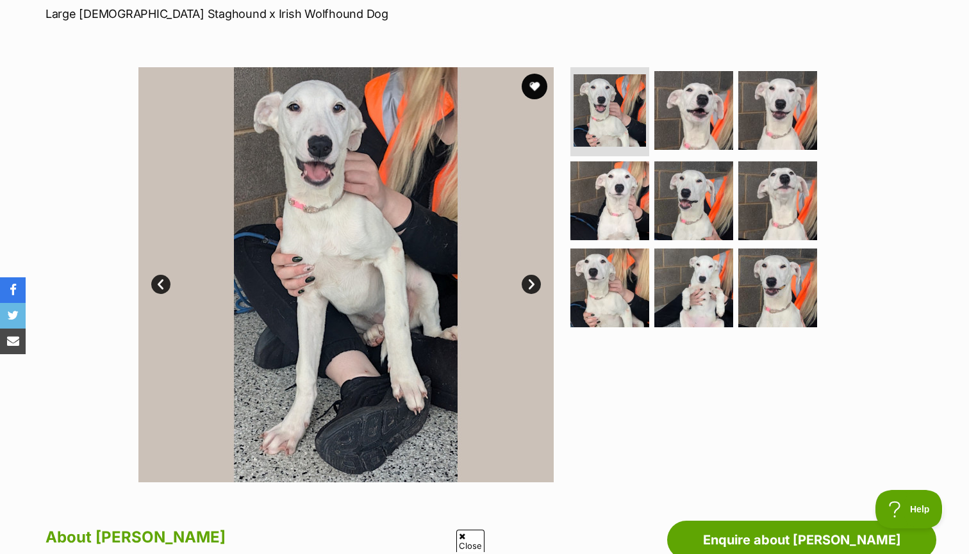
click at [531, 290] on link "Next" at bounding box center [531, 284] width 19 height 19
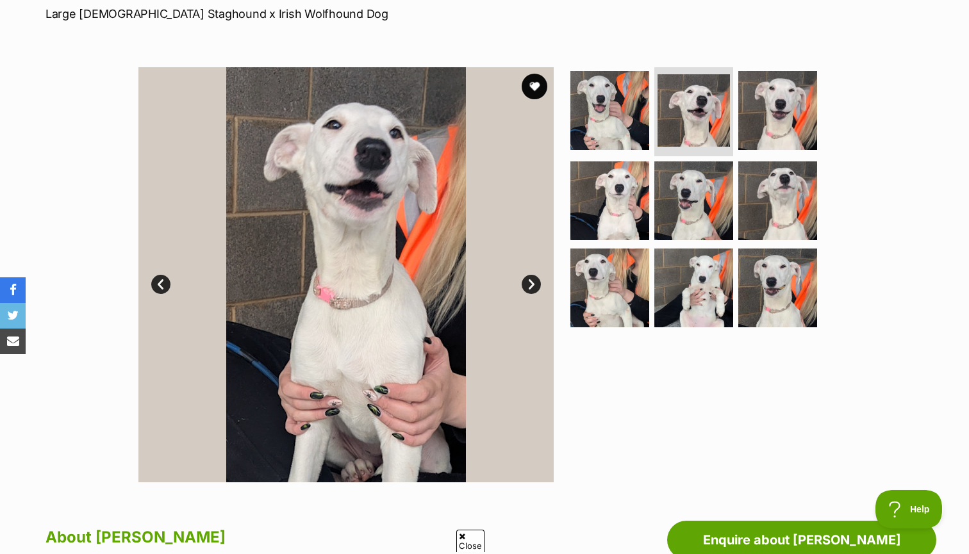
scroll to position [0, 0]
click at [531, 287] on link "Next" at bounding box center [531, 284] width 19 height 19
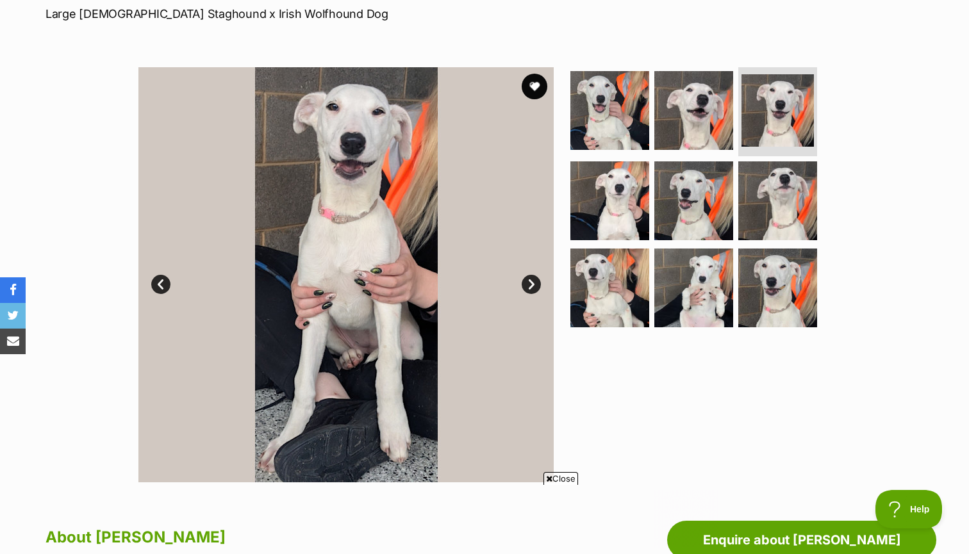
click at [531, 287] on link "Next" at bounding box center [531, 284] width 19 height 19
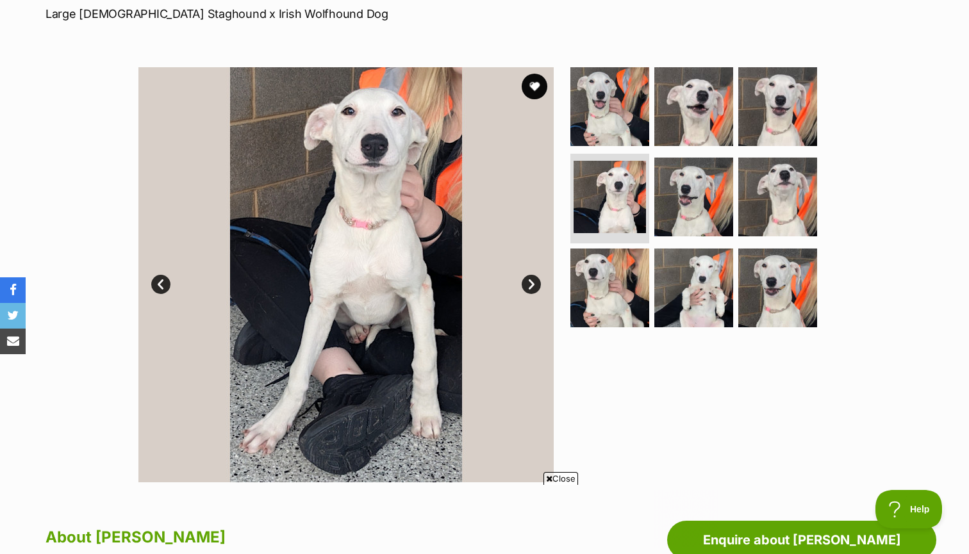
click at [531, 287] on link "Next" at bounding box center [531, 284] width 19 height 19
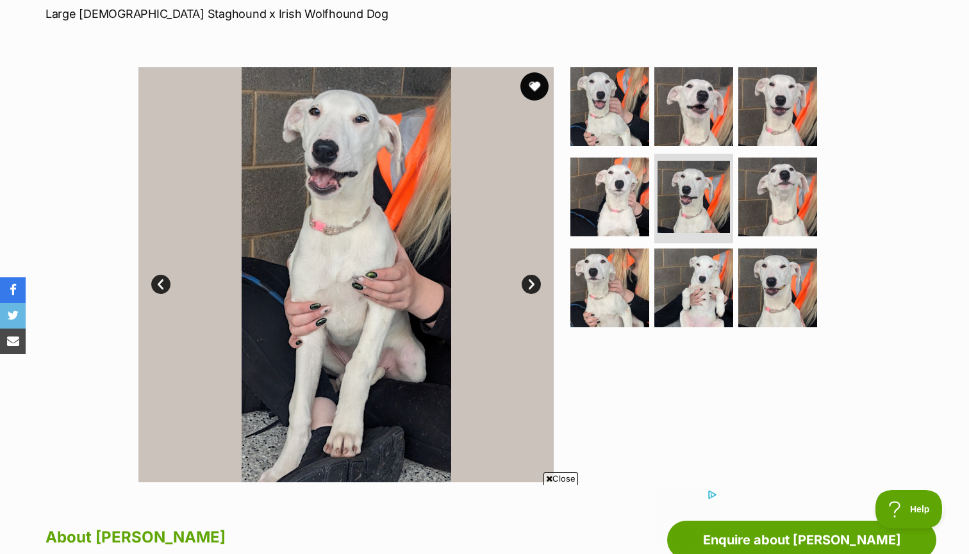
click at [536, 83] on button "favourite" at bounding box center [534, 86] width 28 height 28
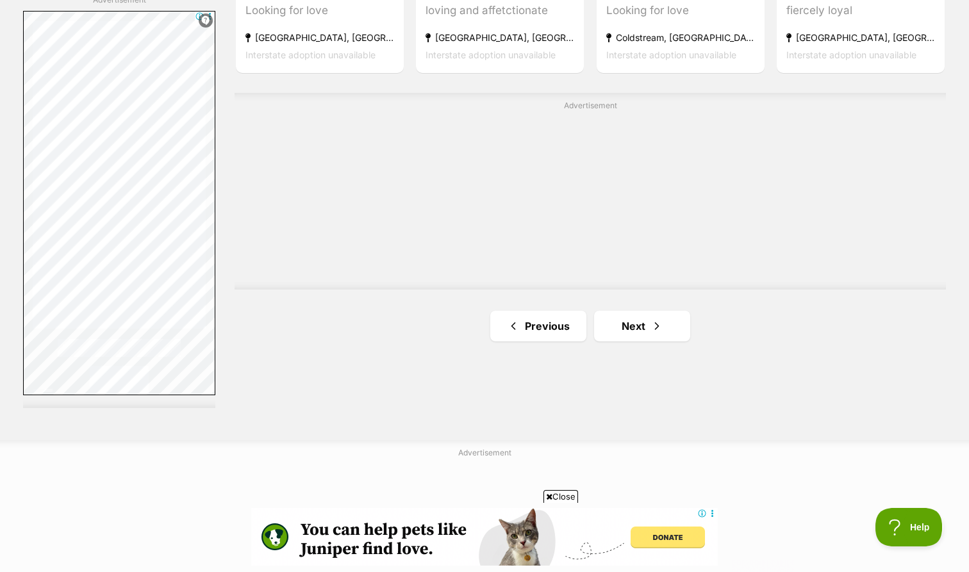
scroll to position [2277, 0]
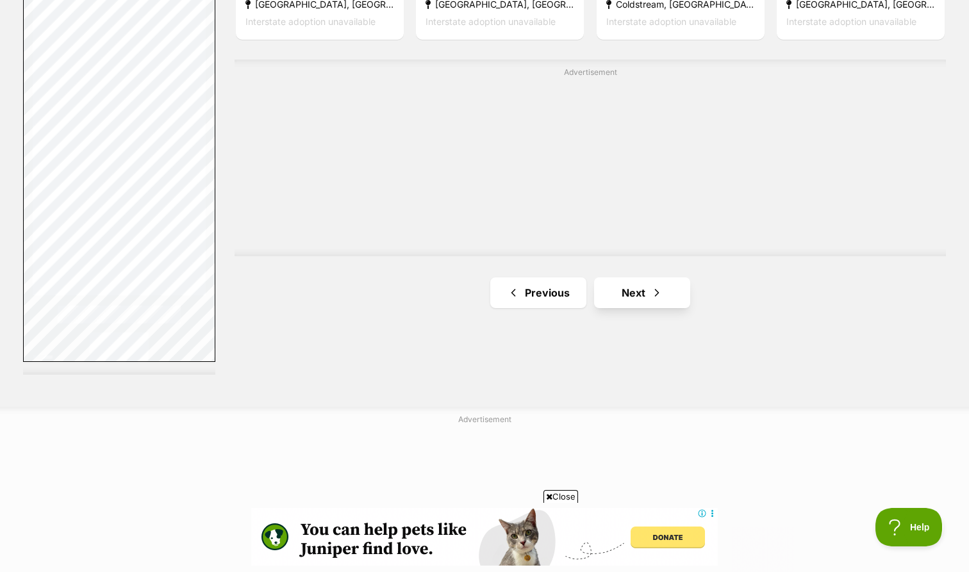
click at [637, 278] on link "Next" at bounding box center [642, 293] width 96 height 31
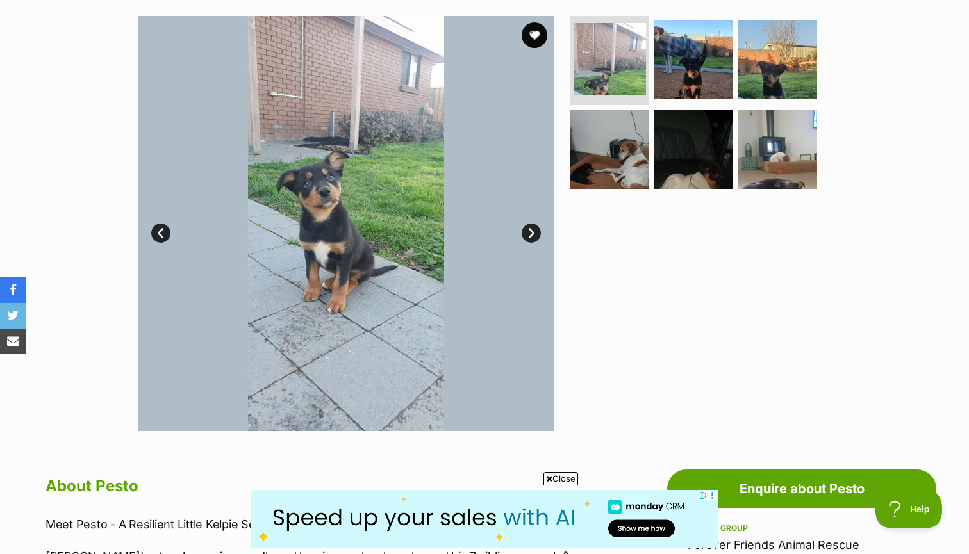
scroll to position [251, 0]
click at [529, 226] on link "Next" at bounding box center [531, 233] width 19 height 19
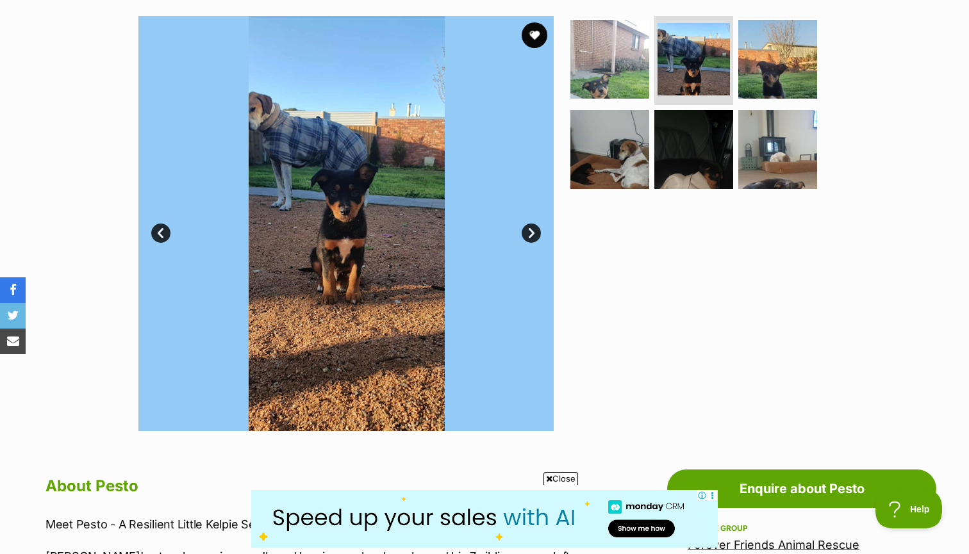
click at [529, 226] on link "Next" at bounding box center [531, 233] width 19 height 19
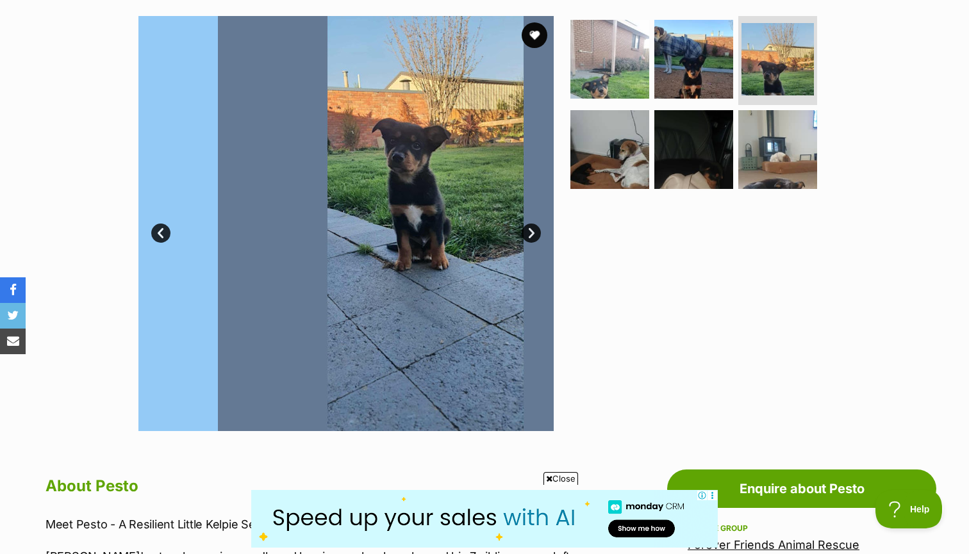
click at [529, 226] on link "Next" at bounding box center [531, 233] width 19 height 19
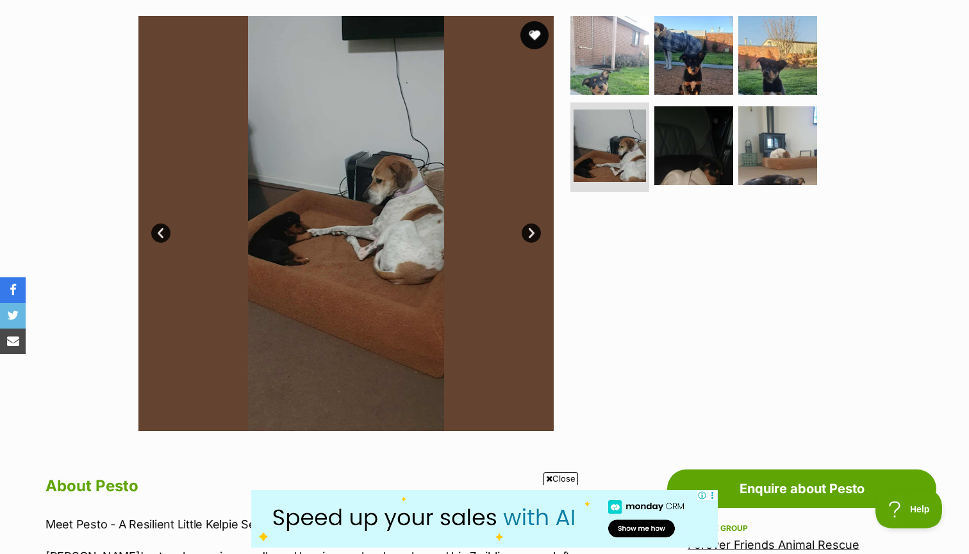
click at [535, 33] on button "favourite" at bounding box center [534, 35] width 28 height 28
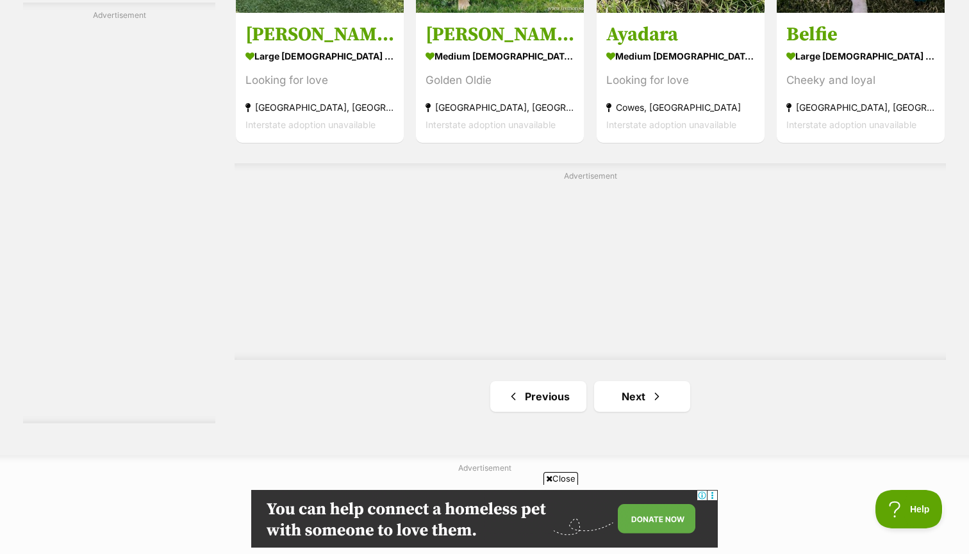
scroll to position [2302, 0]
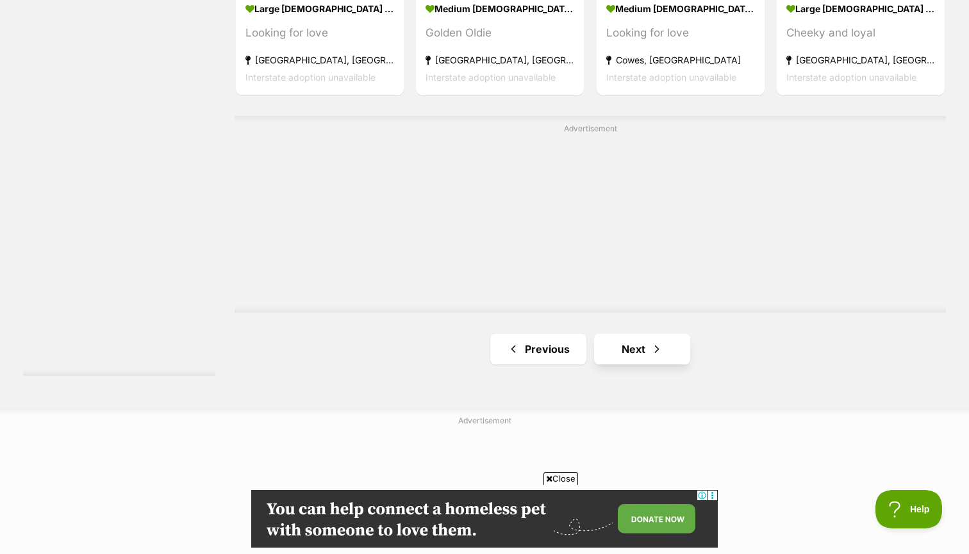
click at [644, 334] on link "Next" at bounding box center [642, 349] width 96 height 31
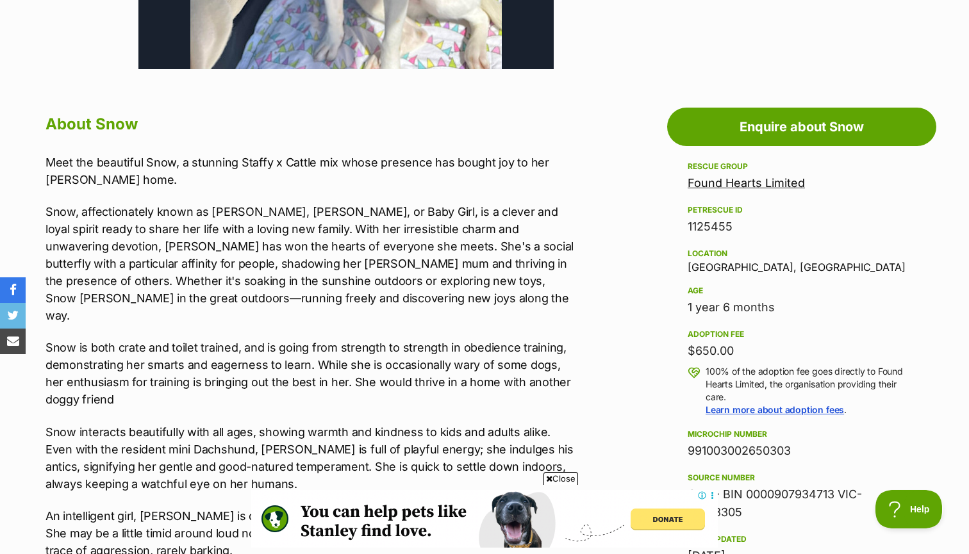
scroll to position [613, 0]
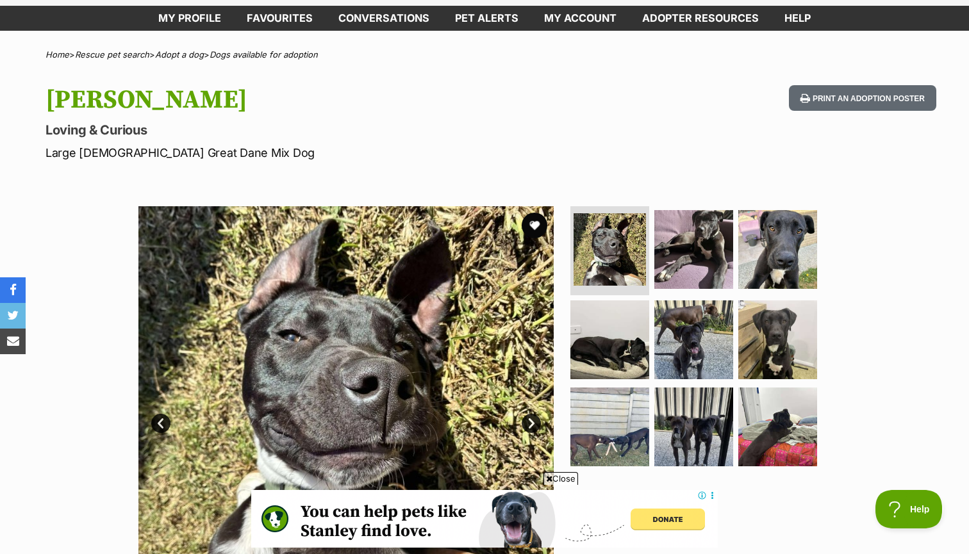
scroll to position [356, 0]
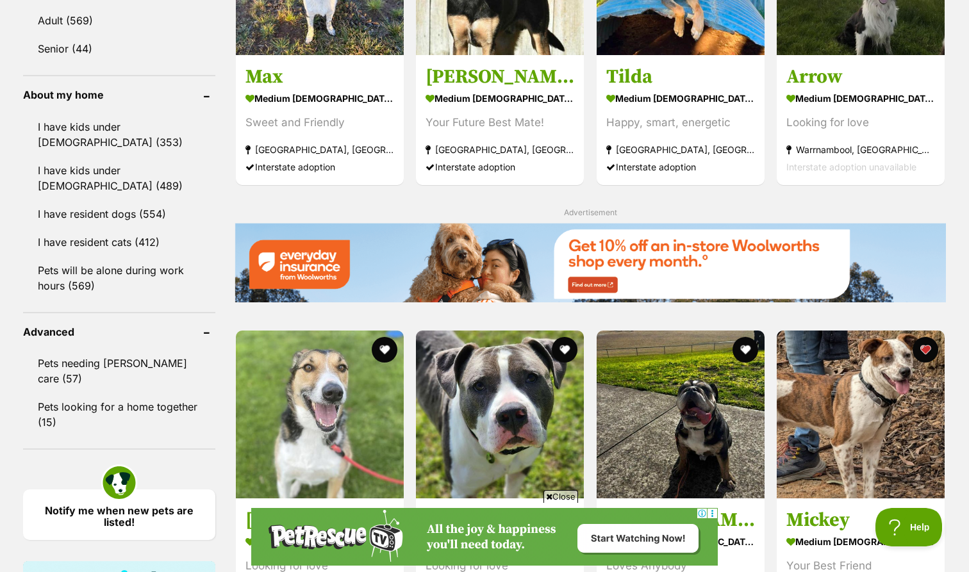
scroll to position [1559, 0]
